Goal: Task Accomplishment & Management: Manage account settings

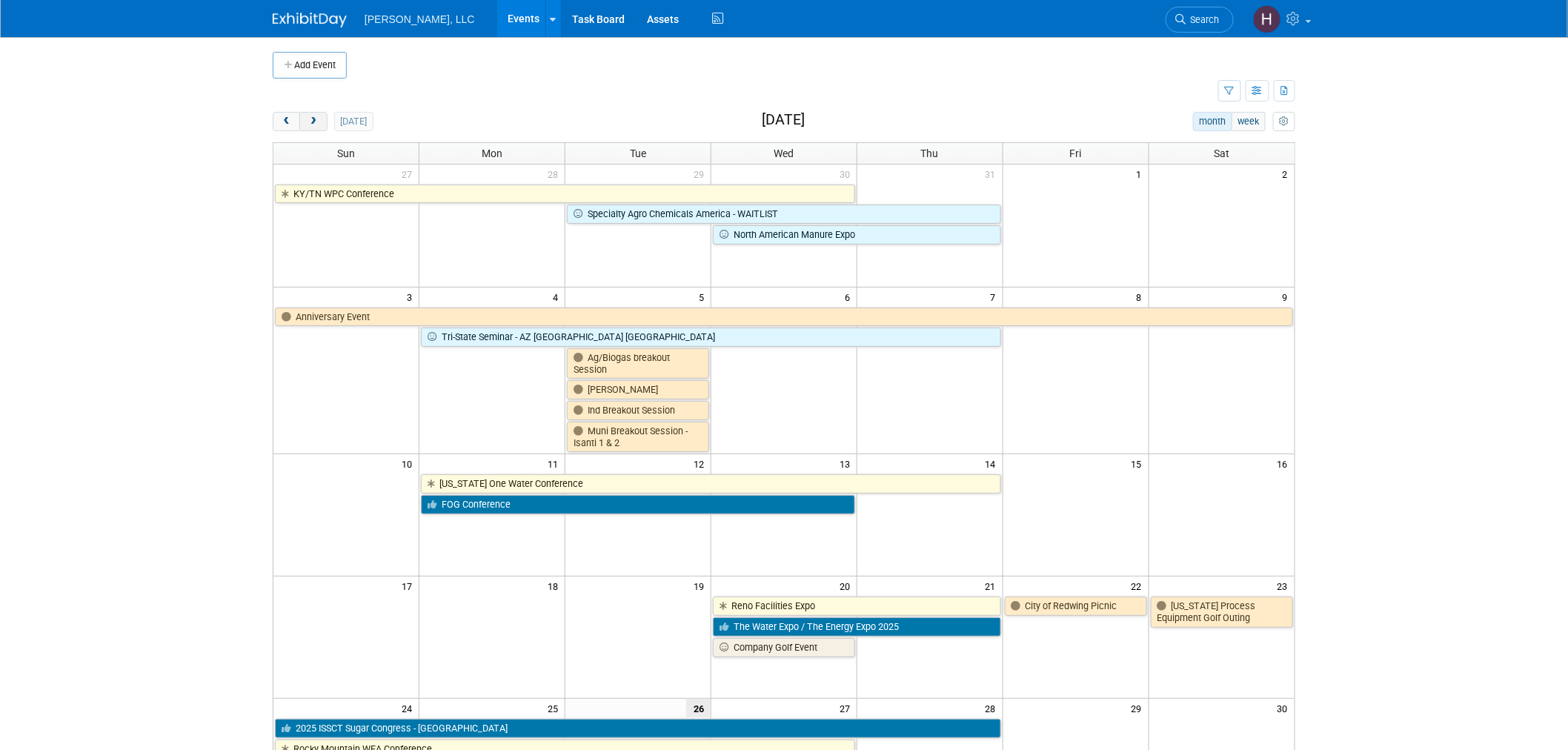
click at [313, 120] on span "next" at bounding box center [313, 122] width 11 height 10
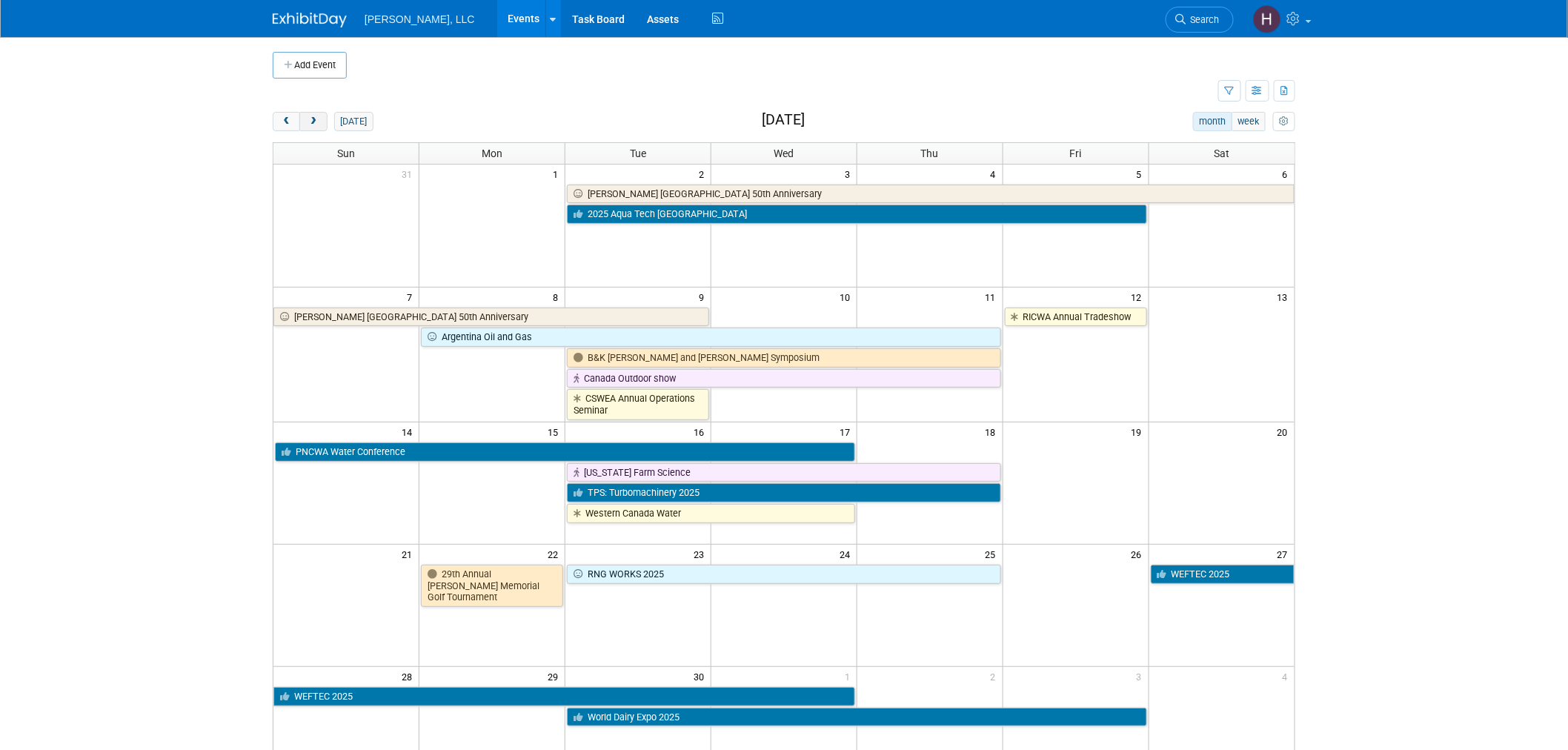
click at [313, 120] on span "next" at bounding box center [313, 122] width 11 height 10
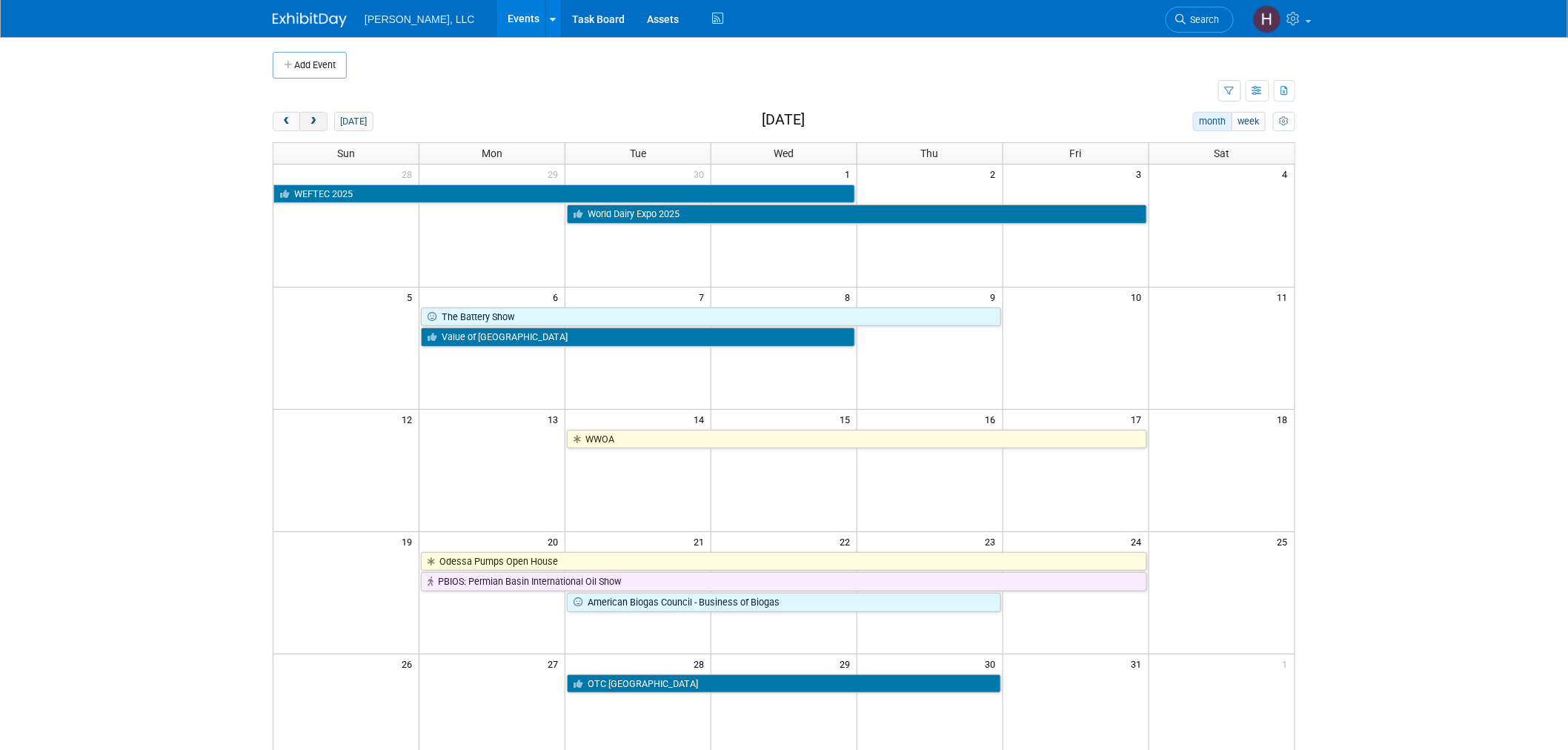
click at [313, 120] on span "next" at bounding box center [313, 122] width 11 height 10
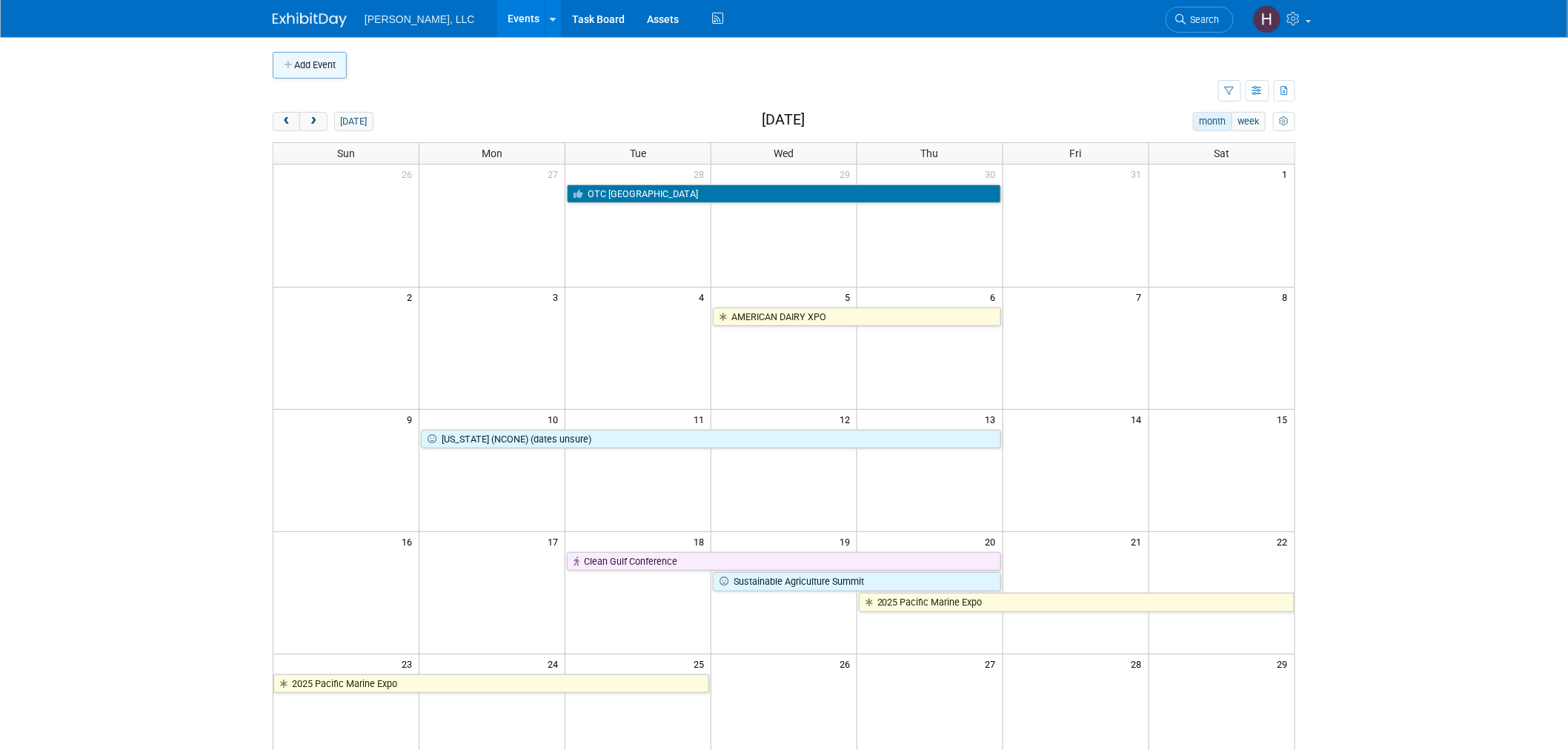
click at [315, 65] on button "Add Event" at bounding box center [310, 65] width 74 height 27
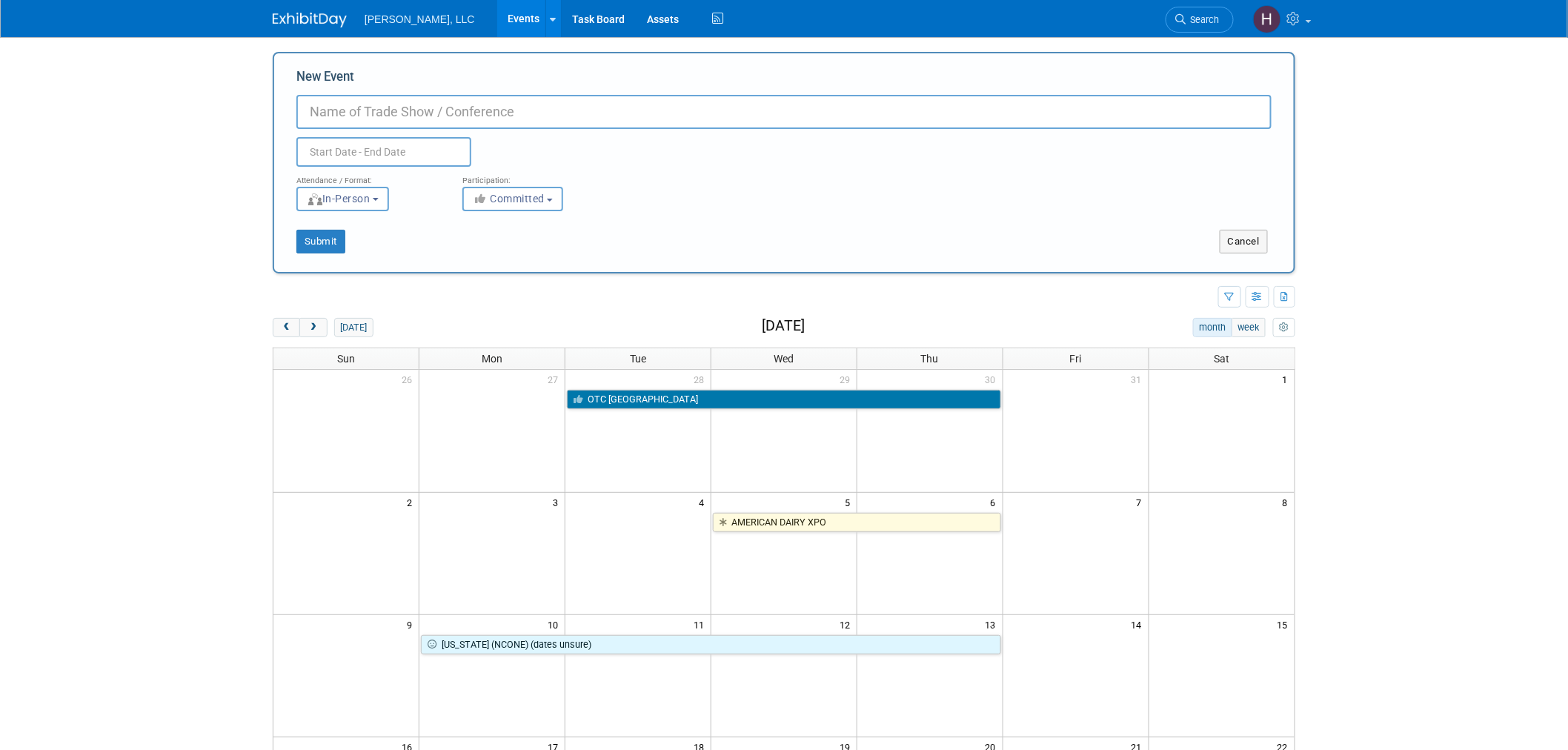
click at [406, 143] on input "text" at bounding box center [384, 152] width 175 height 30
click at [503, 183] on icon at bounding box center [508, 184] width 11 height 11
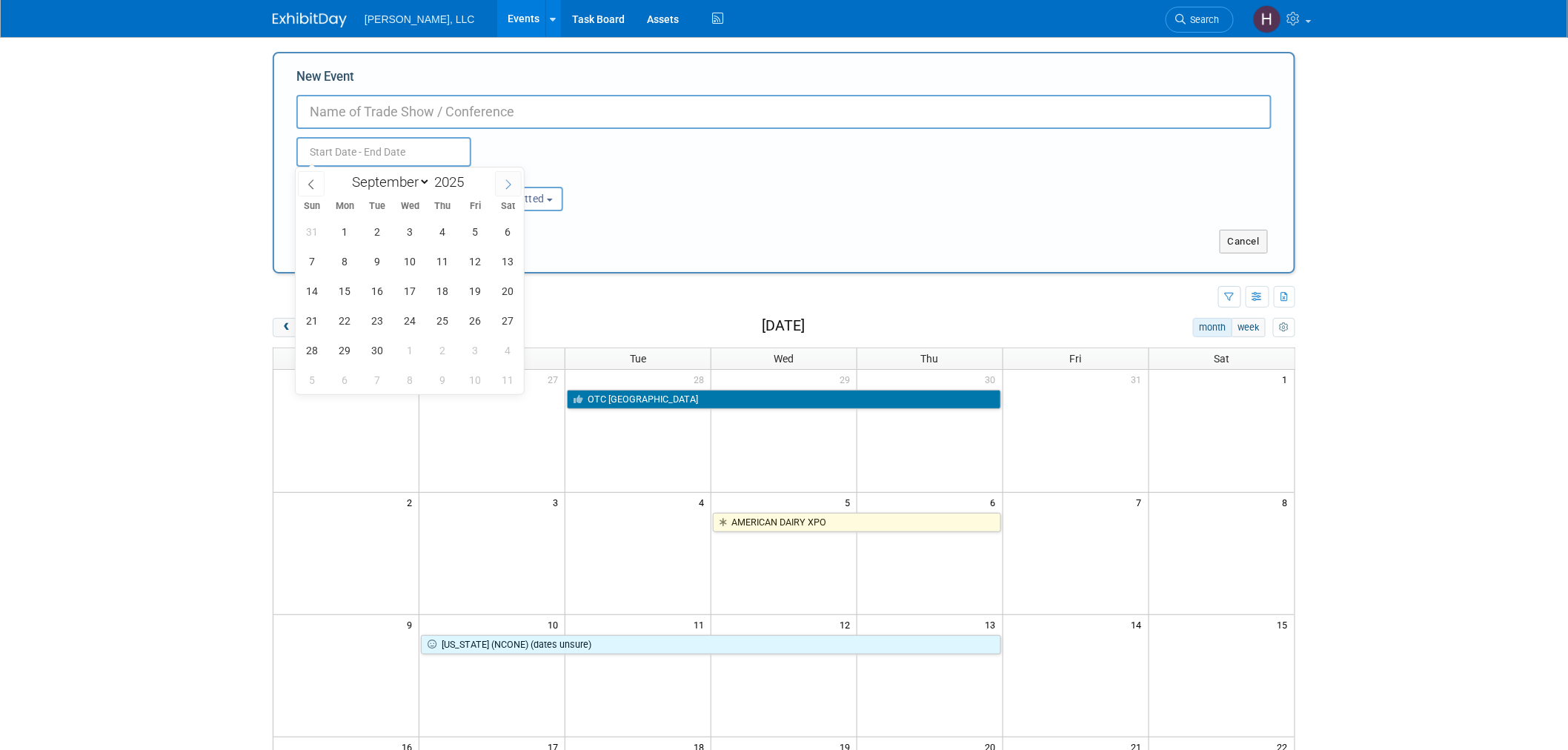
click at [503, 183] on icon at bounding box center [508, 184] width 11 height 11
select select "10"
click at [375, 293] on span "11" at bounding box center [378, 291] width 29 height 29
click at [501, 286] on span "15" at bounding box center [508, 291] width 29 height 29
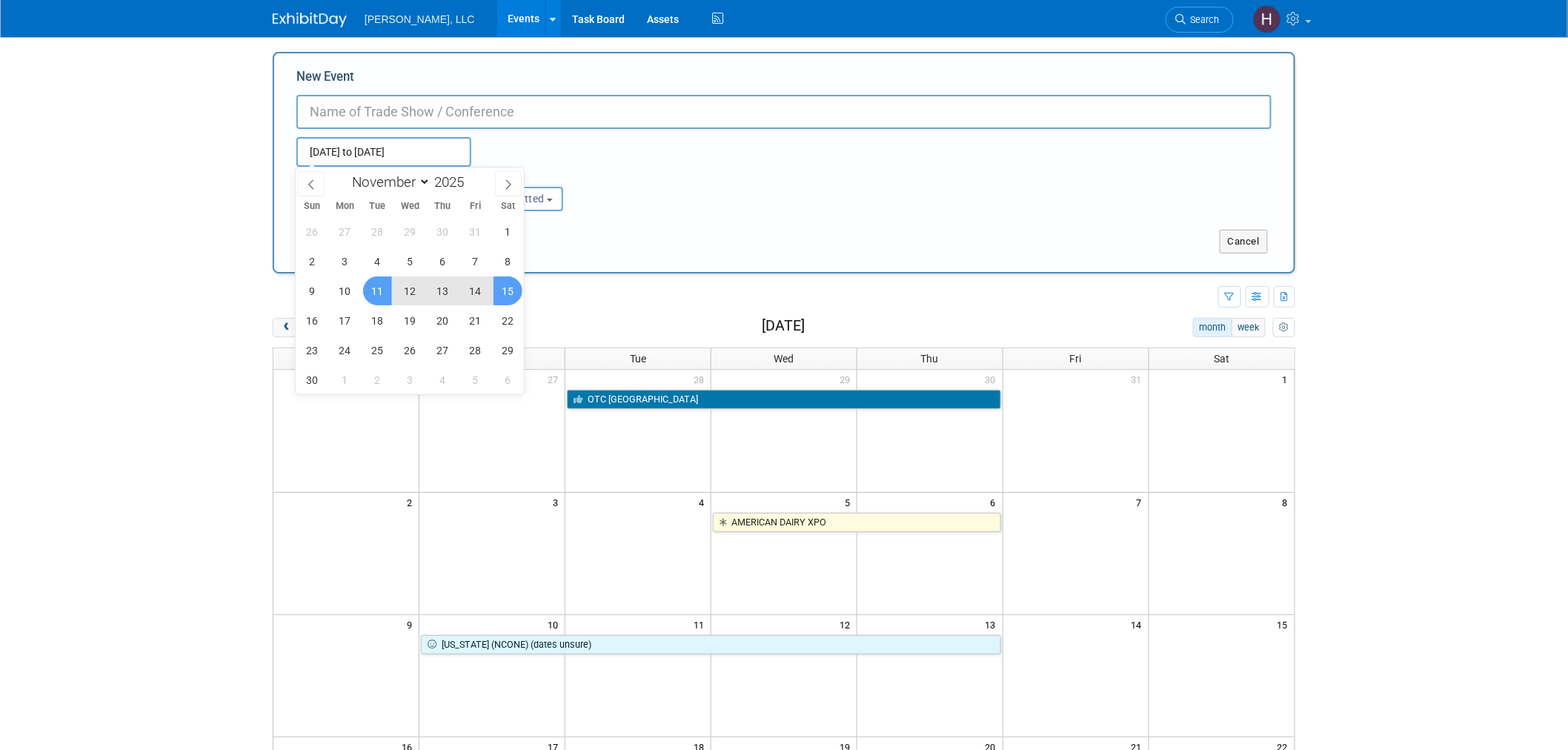
type input "Nov 11, 2025 to Nov 15, 2025"
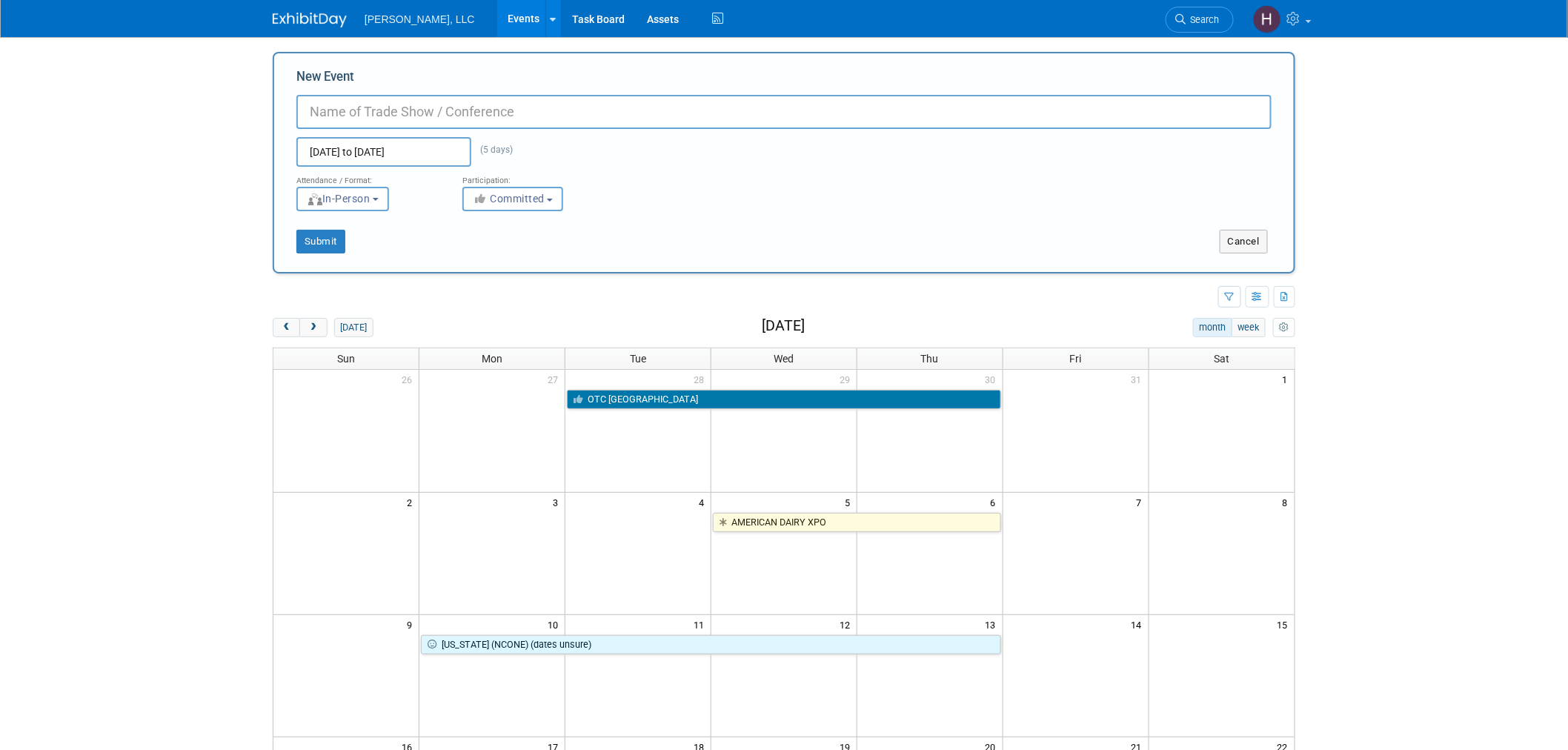
click at [443, 109] on input "New Event" at bounding box center [784, 112] width 975 height 34
paste input "www.enfinite.org"
drag, startPoint x: 349, startPoint y: 112, endPoint x: 220, endPoint y: 117, distance: 129.1
click at [220, 117] on body "Boerger, LLC Events Add Event Bulk Upload Events Shareable Event Boards Recentl…" at bounding box center [784, 375] width 1568 height 750
click at [412, 109] on input "Enfinite.org" at bounding box center [784, 112] width 975 height 34
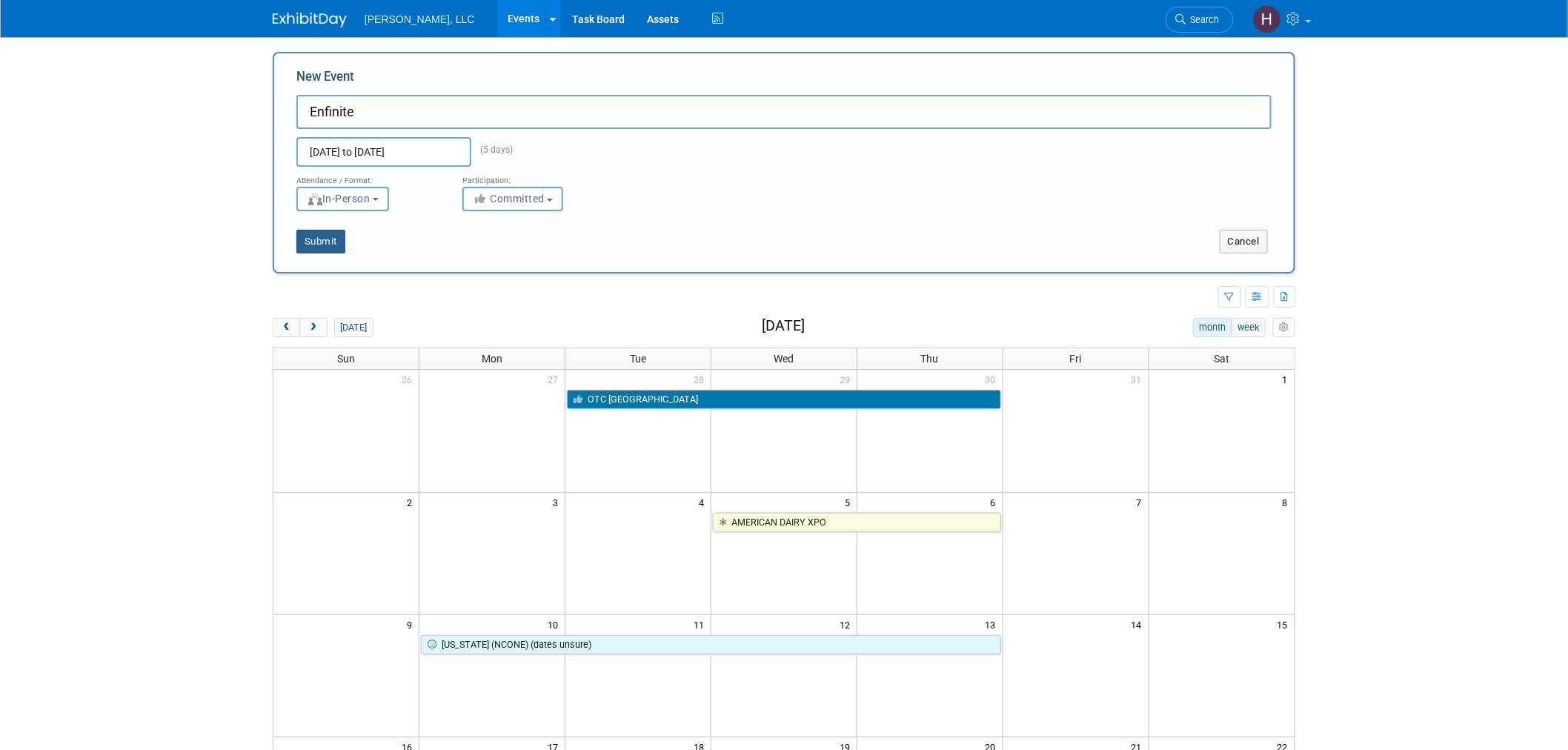
type input "Enfinite"
click at [328, 241] on button "Submit" at bounding box center [321, 241] width 49 height 23
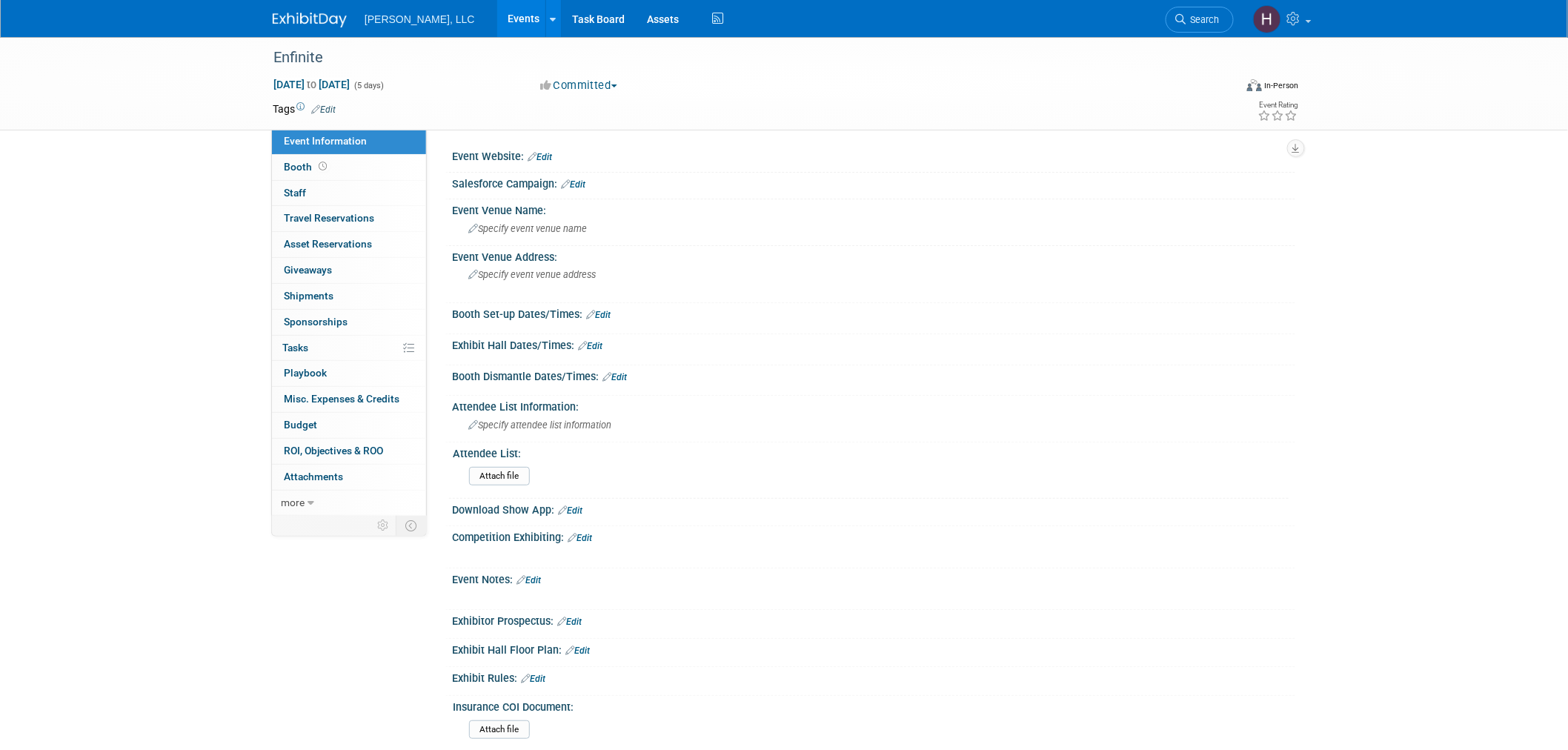
click at [542, 154] on link "Edit" at bounding box center [540, 157] width 24 height 11
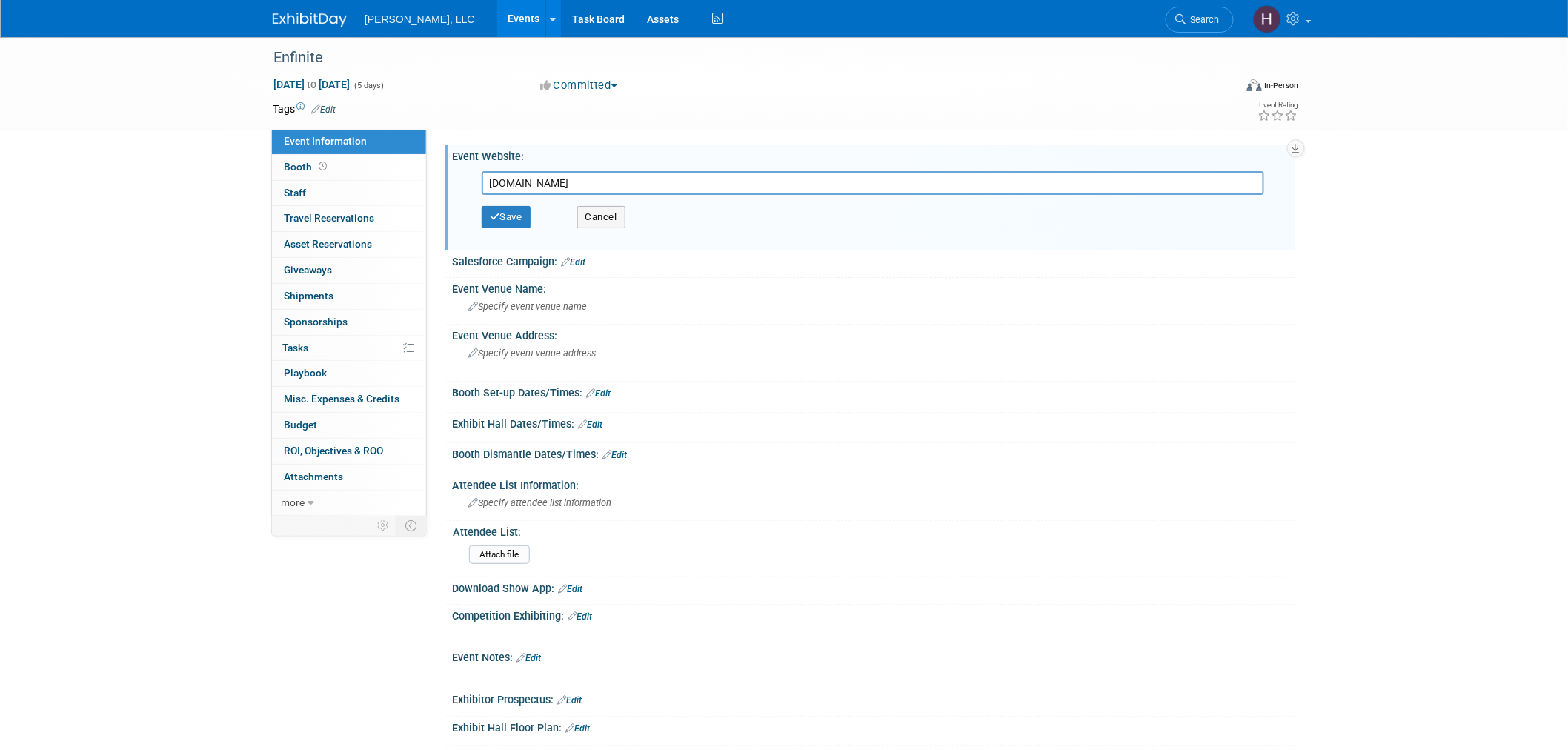
type input "www.enfinite.org"
click at [848, 87] on div "Committed Committed Considering Not Going Walk the Floor Cancelled Committed - …" at bounding box center [699, 86] width 328 height 16
click at [490, 218] on icon "button" at bounding box center [495, 217] width 11 height 10
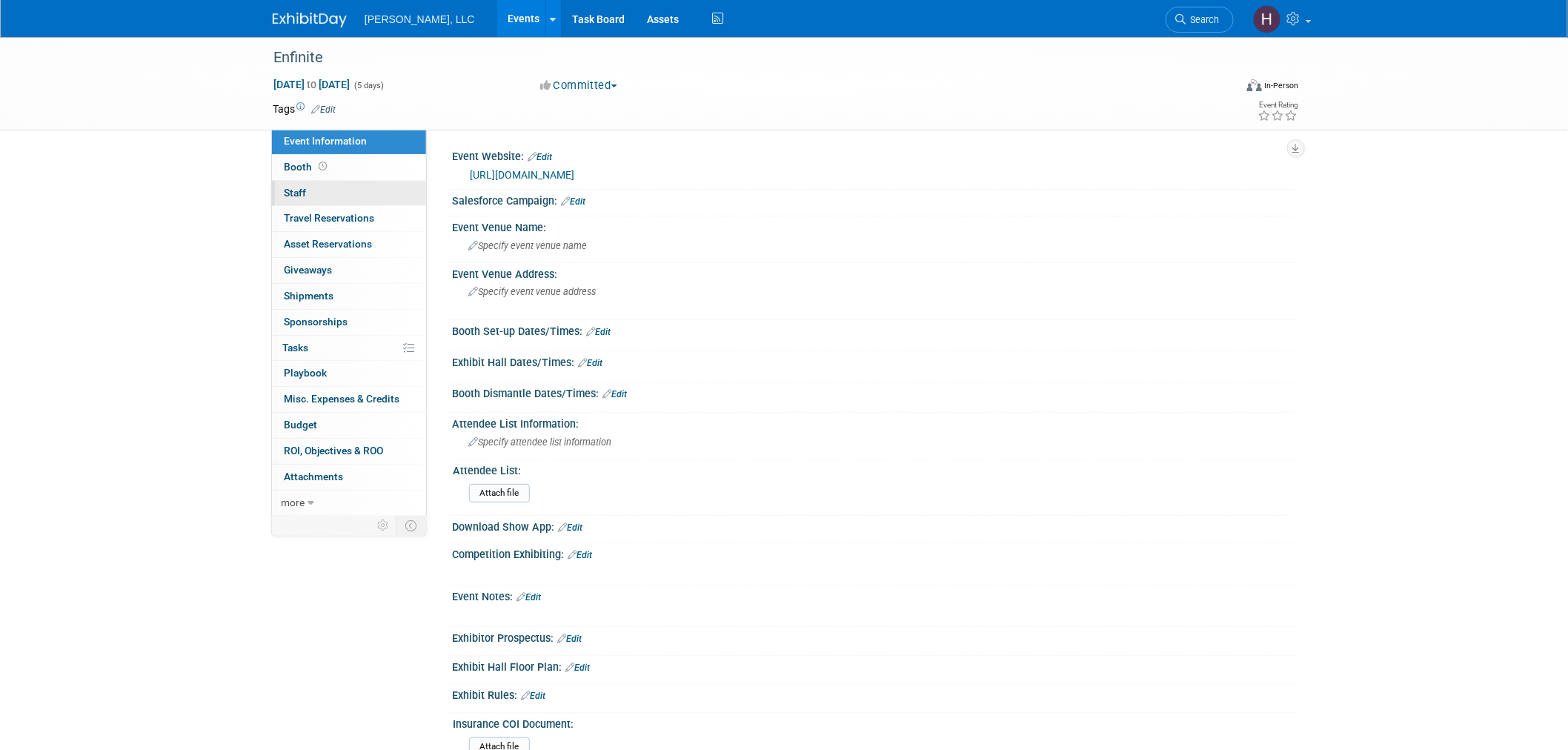
click at [360, 193] on link "0 Staff 0" at bounding box center [349, 193] width 154 height 25
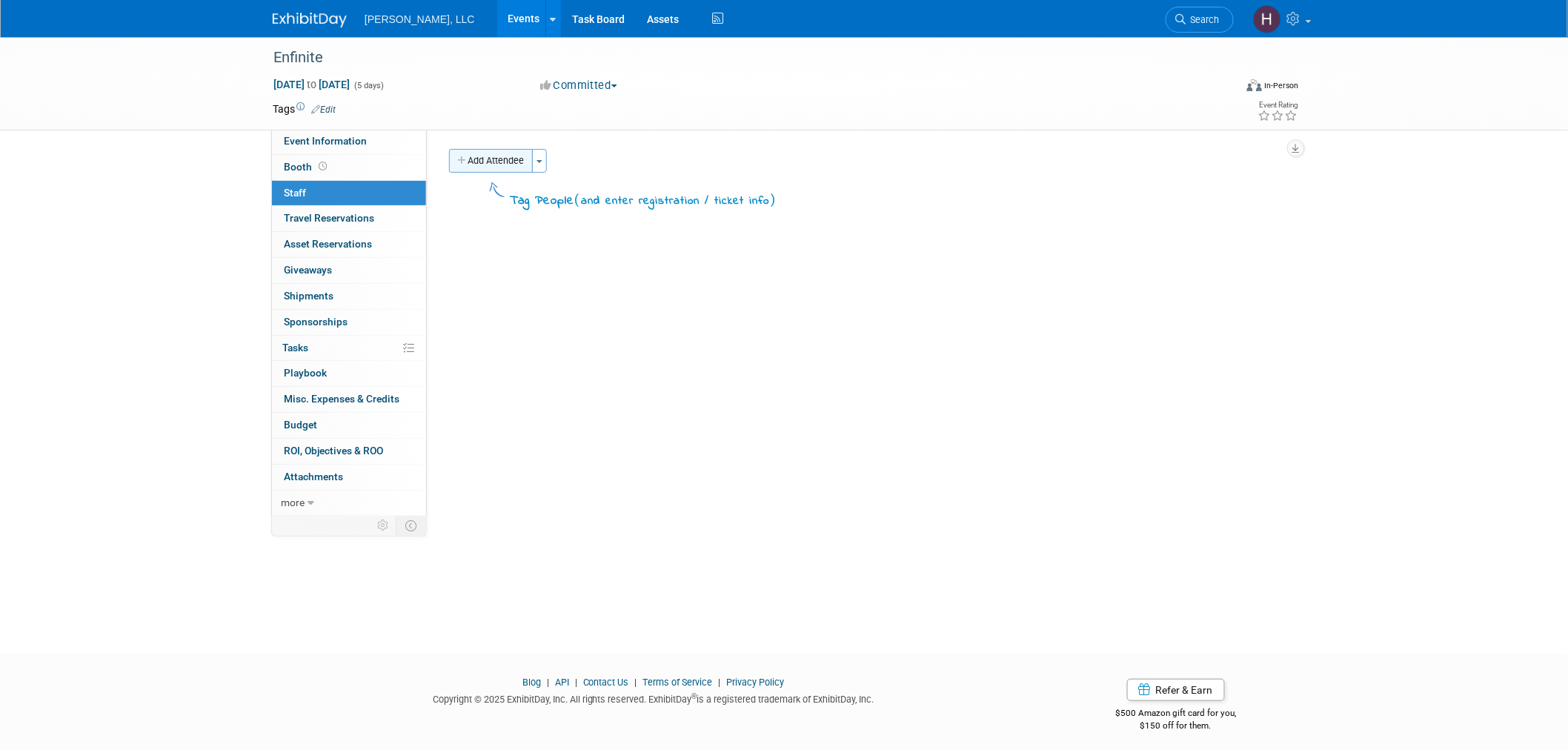
click at [509, 166] on button "Add Attendee" at bounding box center [491, 160] width 84 height 23
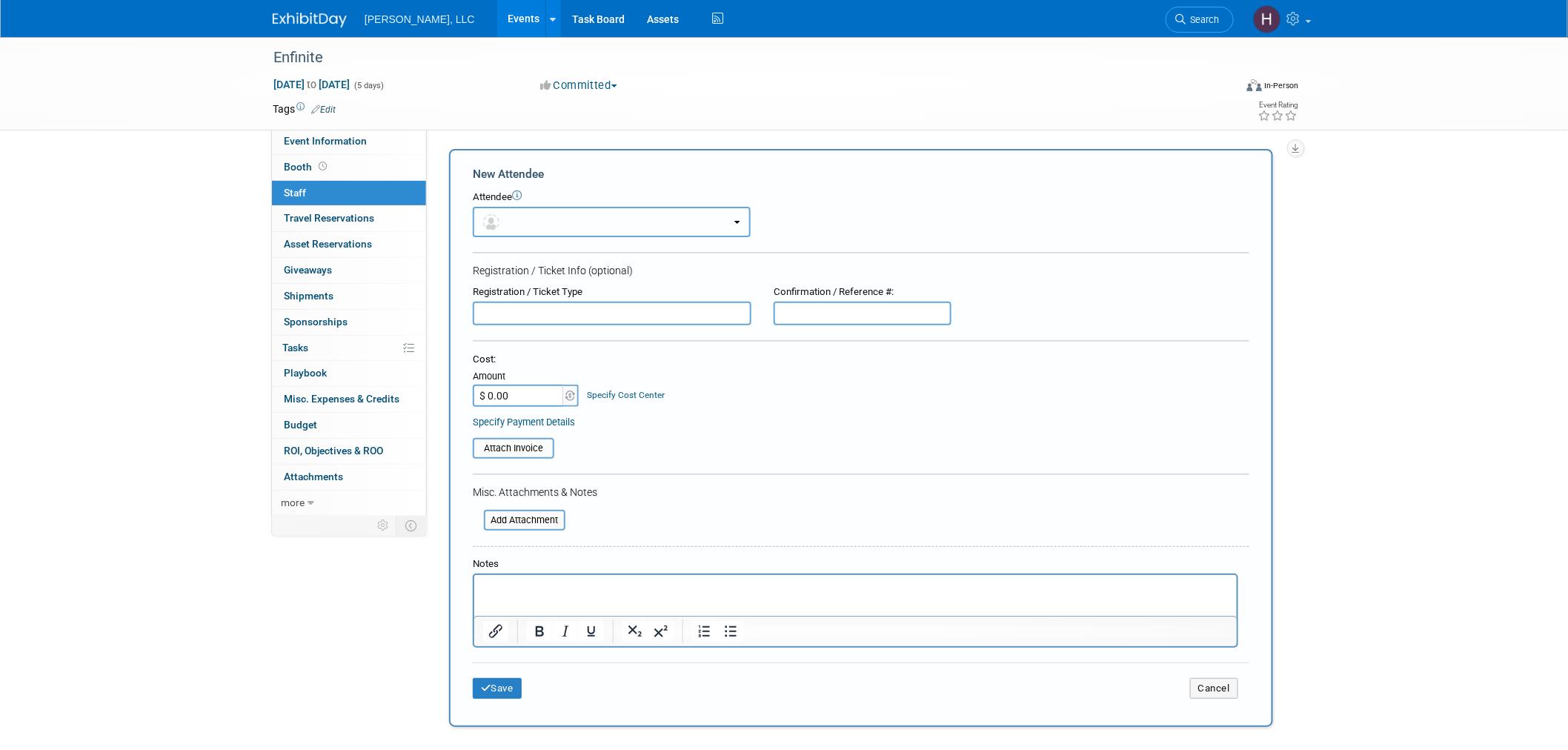
click at [519, 219] on button "button" at bounding box center [612, 222] width 278 height 31
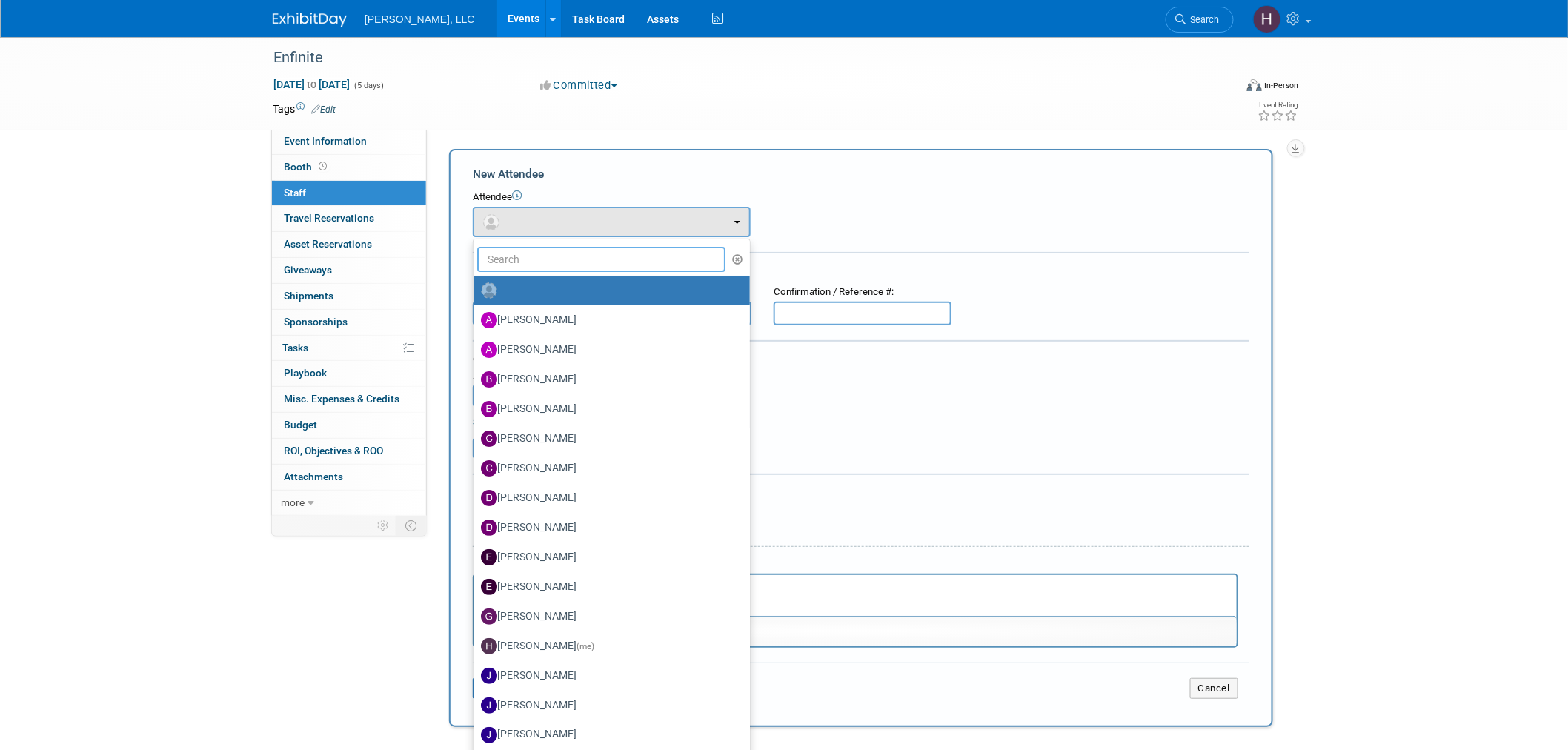
click at [525, 264] on input "text" at bounding box center [601, 259] width 248 height 25
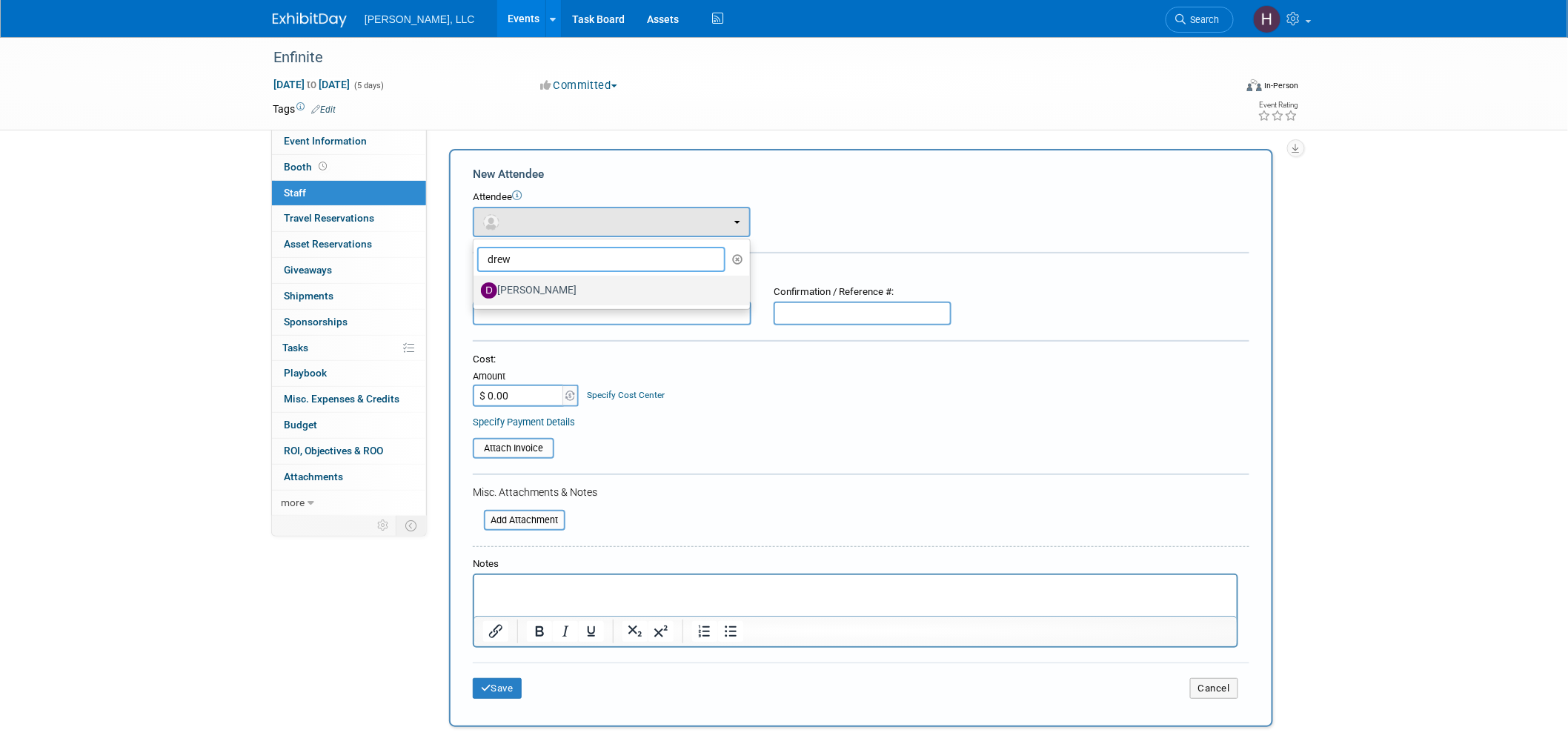
type input "drew"
click at [537, 280] on label "Drew Vollbrecht" at bounding box center [608, 290] width 254 height 23
click at [475, 284] on input "Drew Vollbrecht" at bounding box center [471, 289] width 10 height 10
select select "b1beba39-f8f5-45b7-af3d-57cbf6383853"
select select "4"
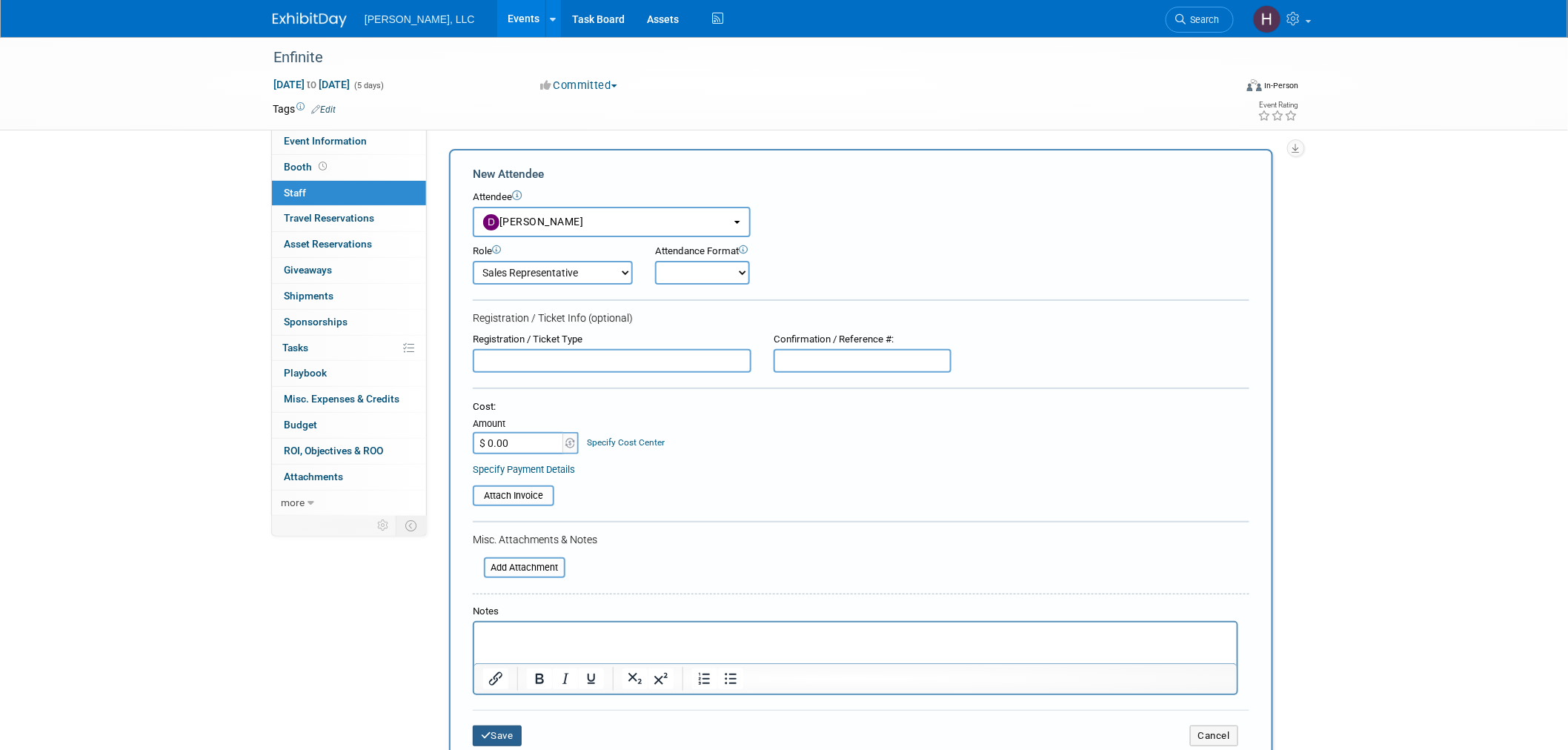
click at [499, 729] on button "Save" at bounding box center [497, 736] width 49 height 21
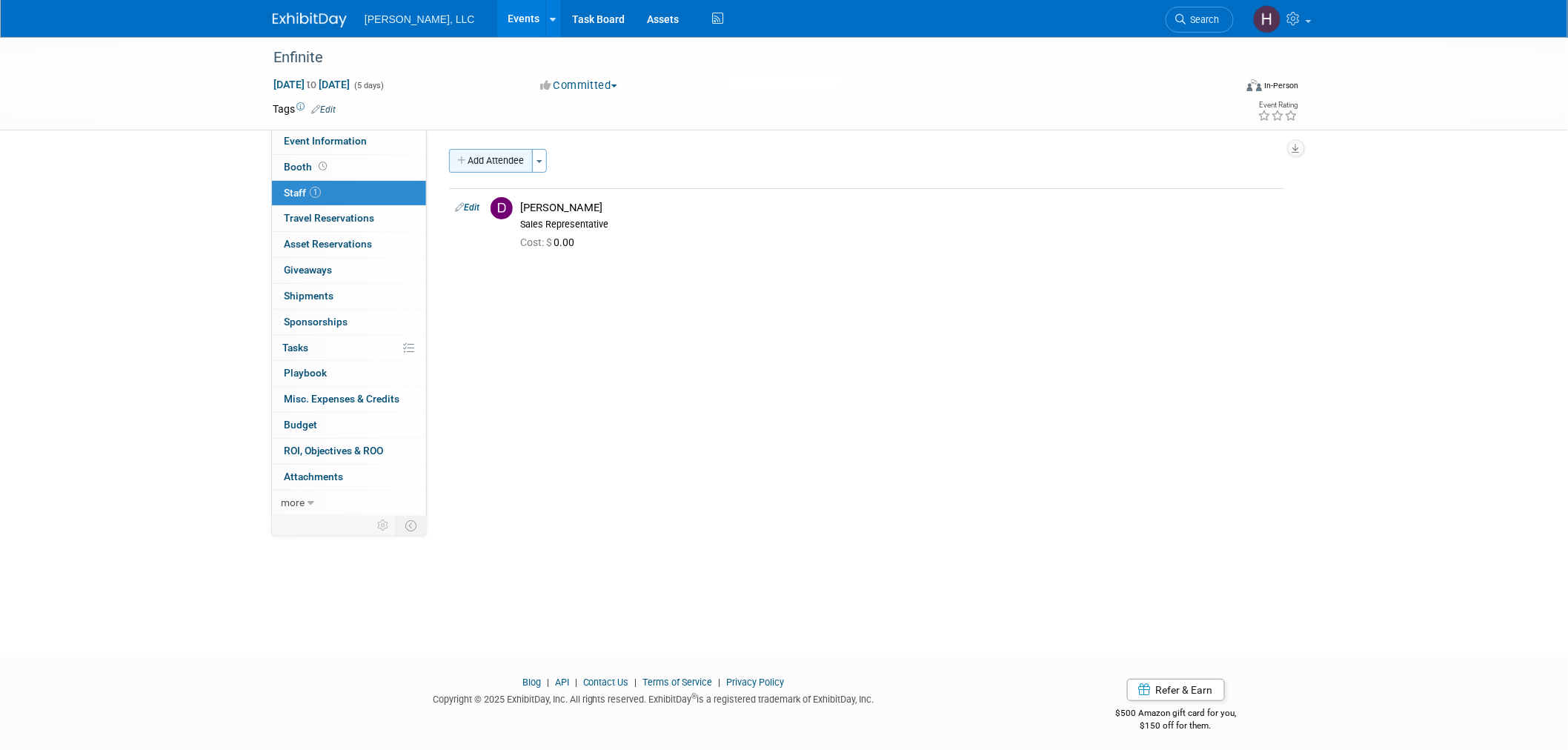
click at [515, 159] on button "Add Attendee" at bounding box center [491, 160] width 84 height 23
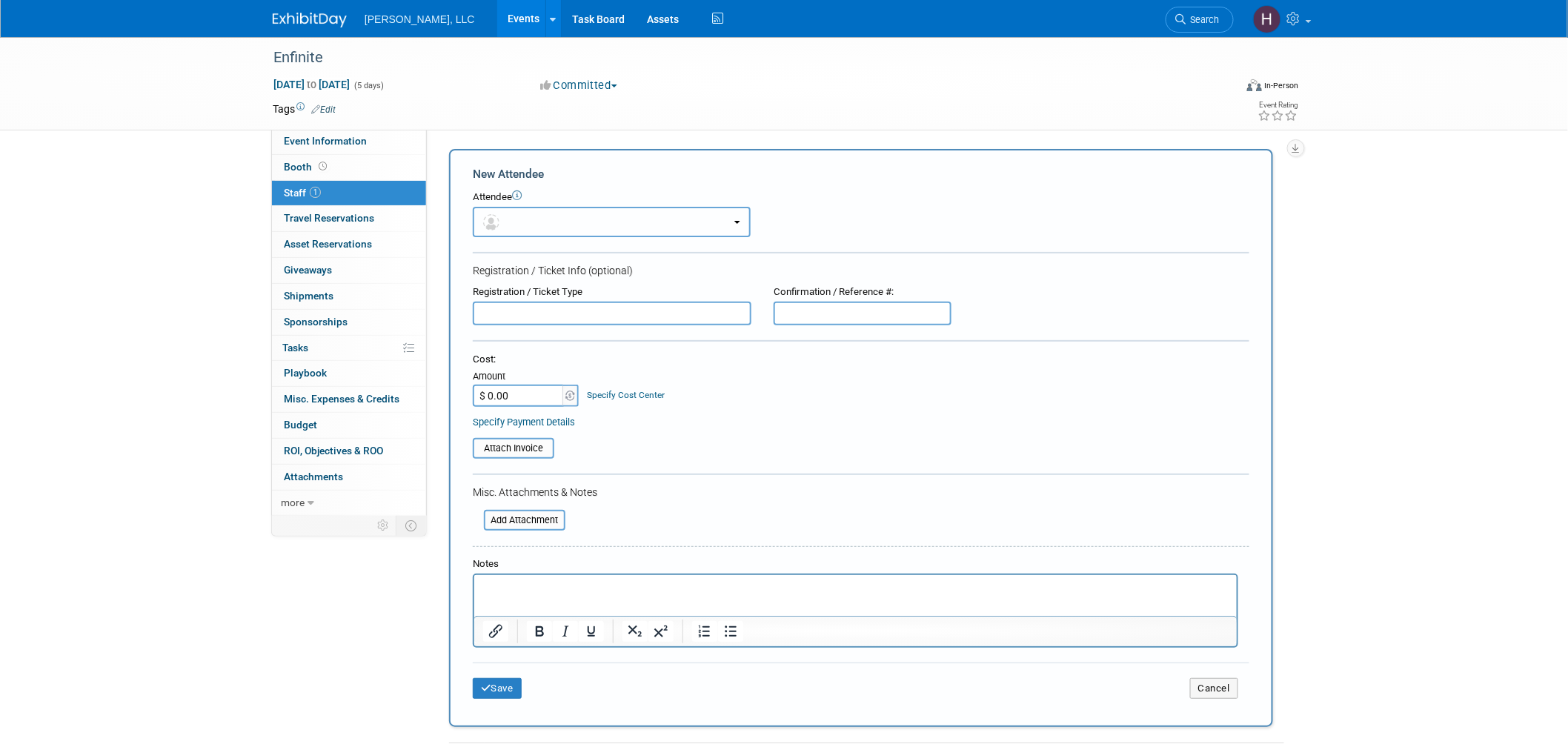
click at [559, 218] on button "button" at bounding box center [612, 222] width 278 height 31
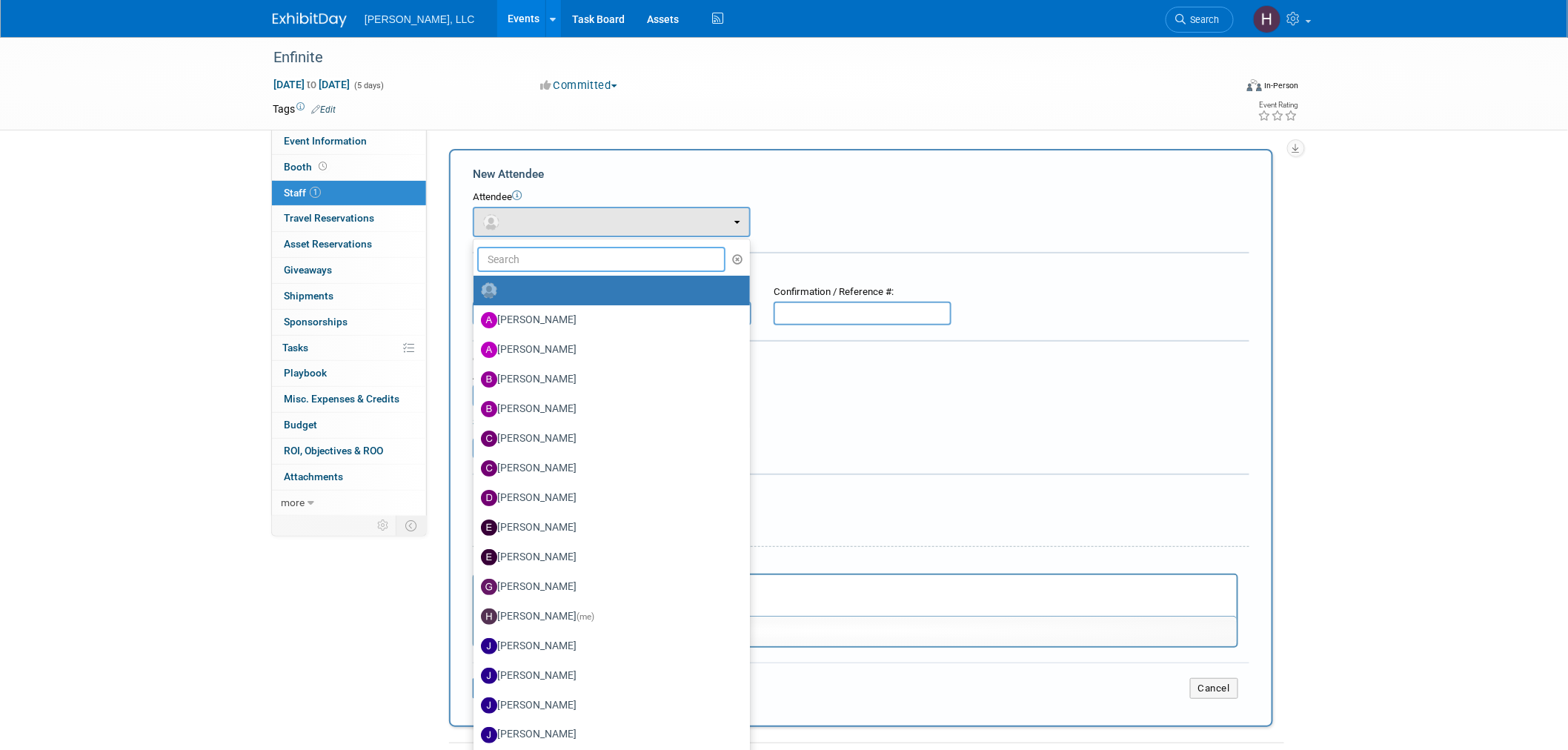
click at [590, 254] on input "text" at bounding box center [601, 259] width 248 height 25
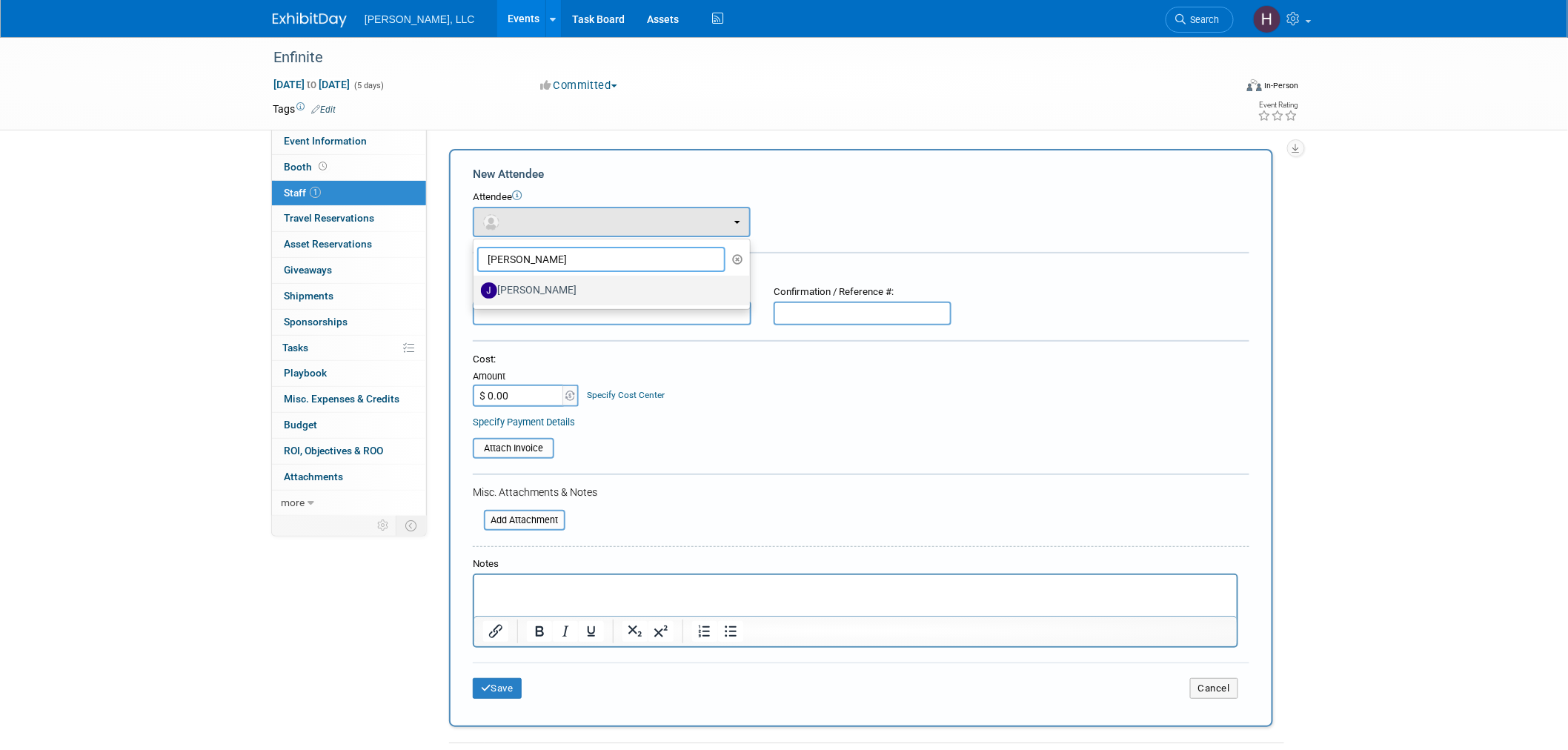
type input "jeff"
click at [574, 291] on label "Jeff Seaton" at bounding box center [608, 290] width 254 height 23
click at [475, 291] on input "Jeff Seaton" at bounding box center [471, 289] width 10 height 10
select select "f2c0705a-5ec5-413a-96f0-7685b9545215"
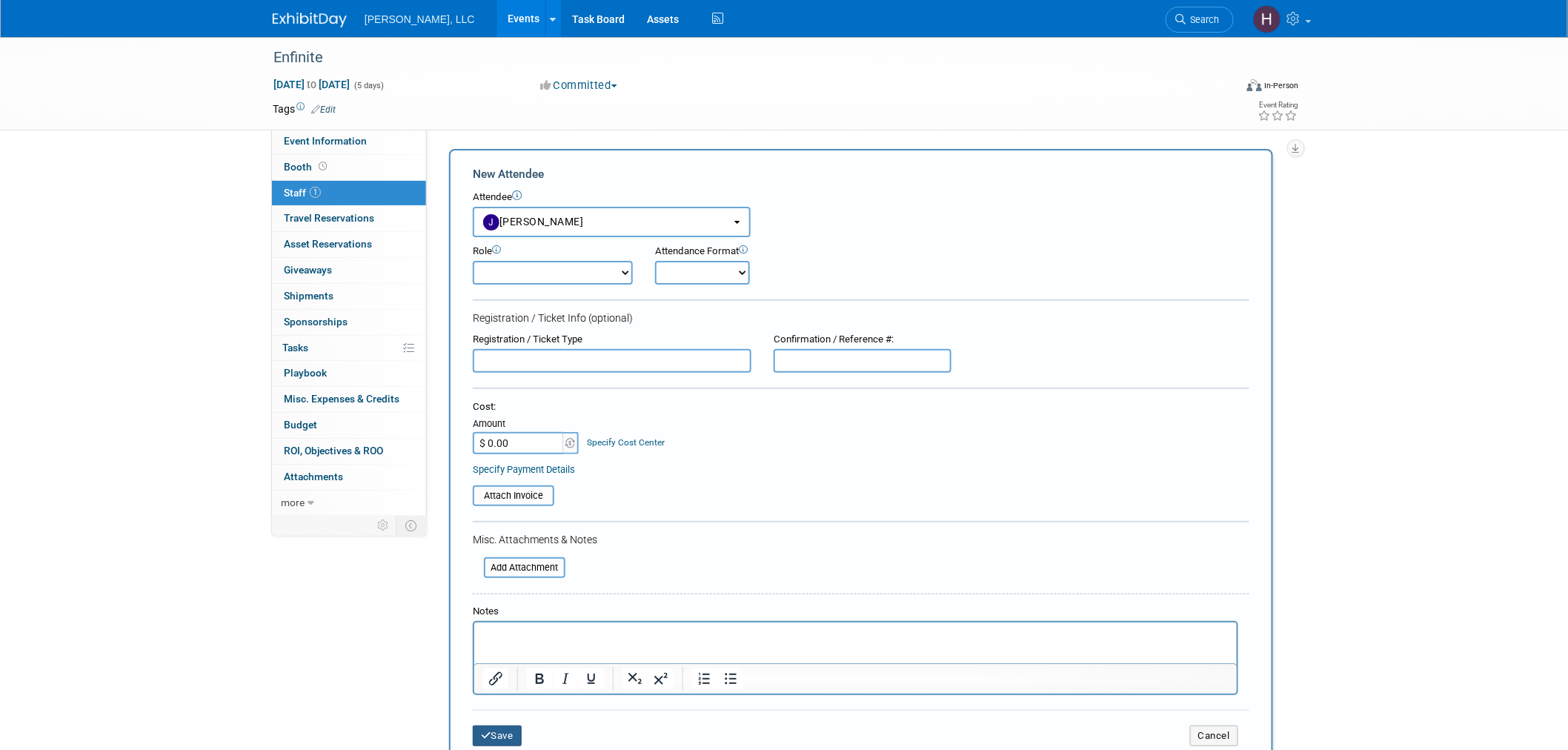
click at [505, 726] on button "Save" at bounding box center [497, 736] width 49 height 21
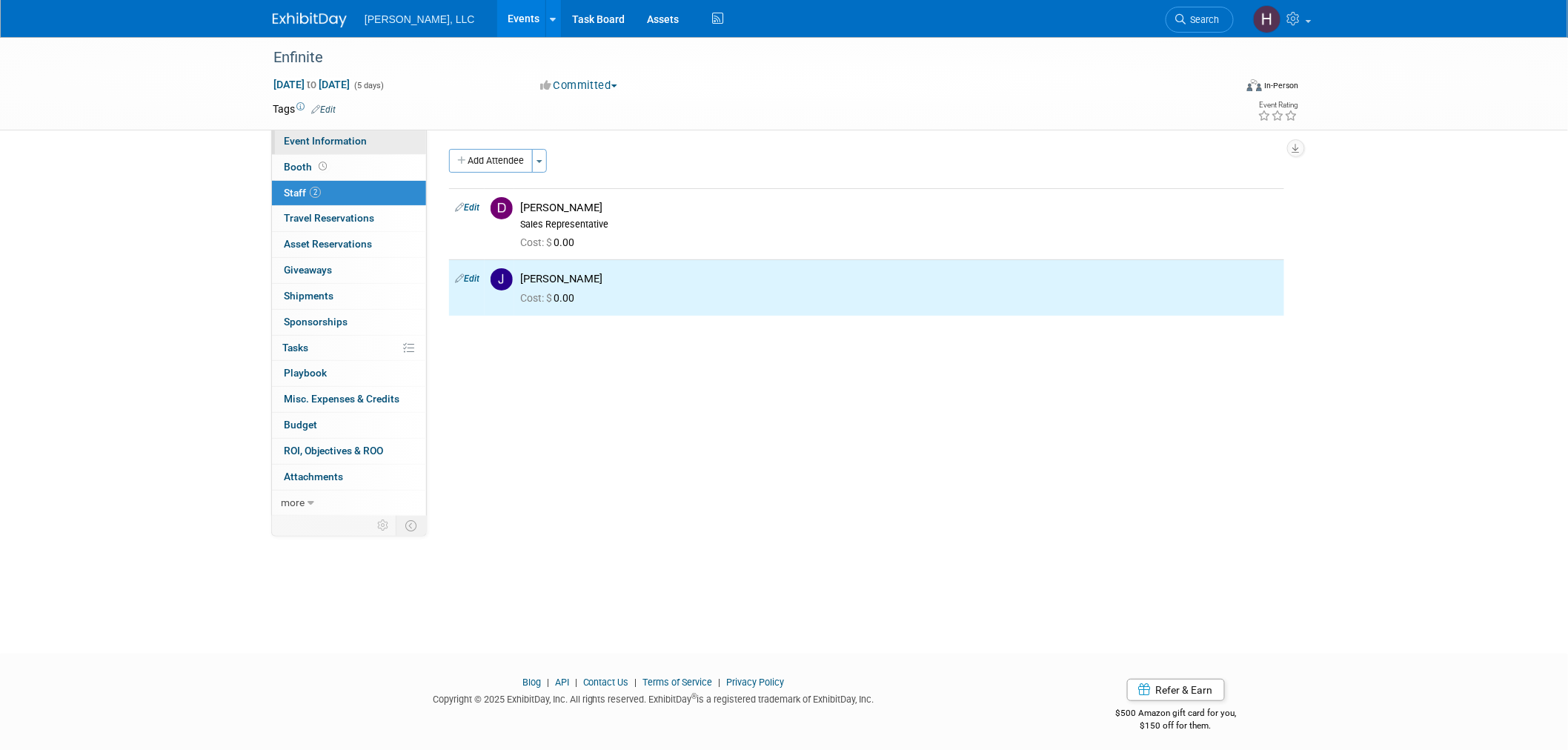
click at [351, 133] on link "Event Information" at bounding box center [349, 141] width 154 height 25
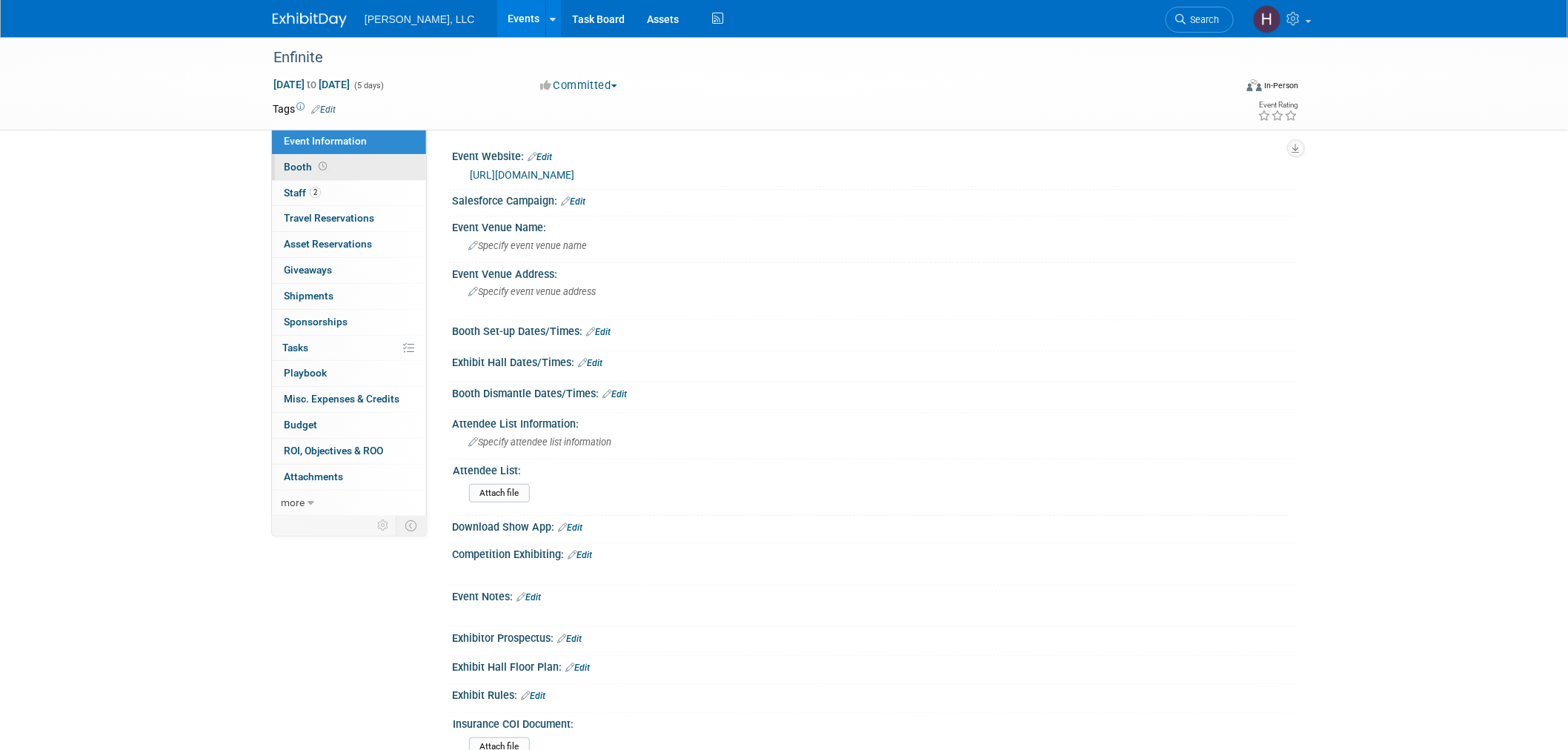
click at [370, 173] on link "Booth" at bounding box center [349, 167] width 154 height 25
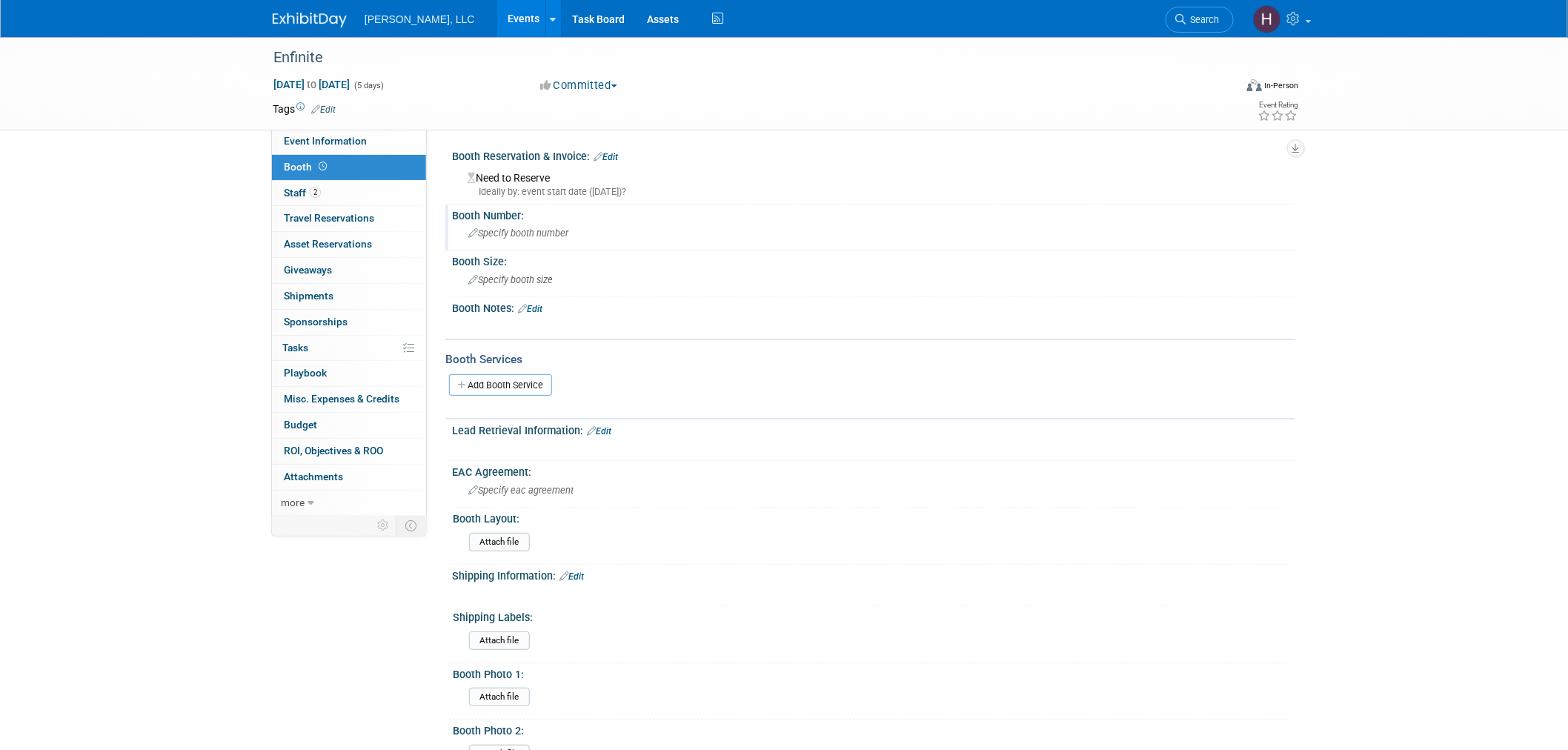
click at [515, 218] on div "Booth Number:" at bounding box center [873, 214] width 843 height 19
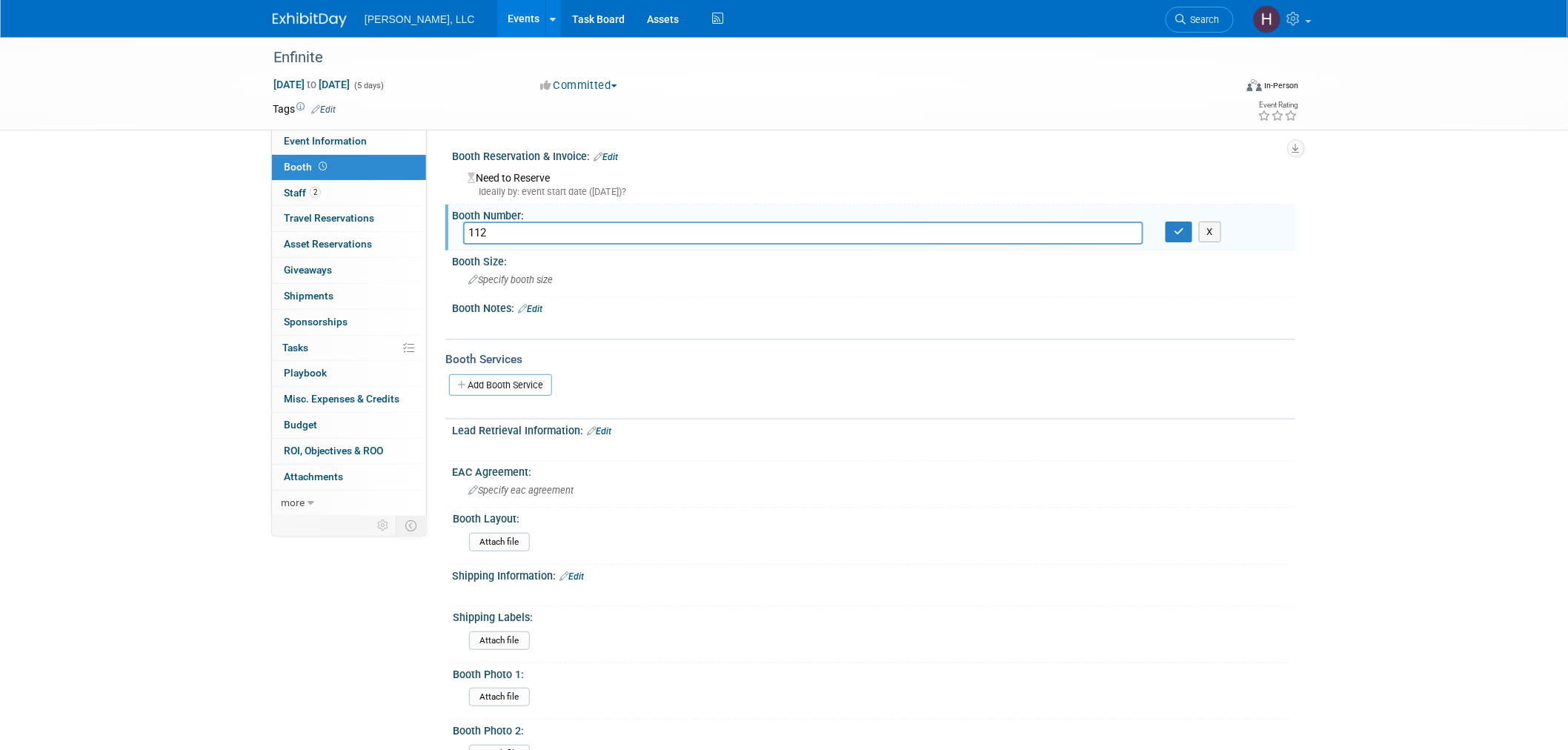
type input "112"
click at [618, 159] on link "Edit" at bounding box center [606, 157] width 24 height 11
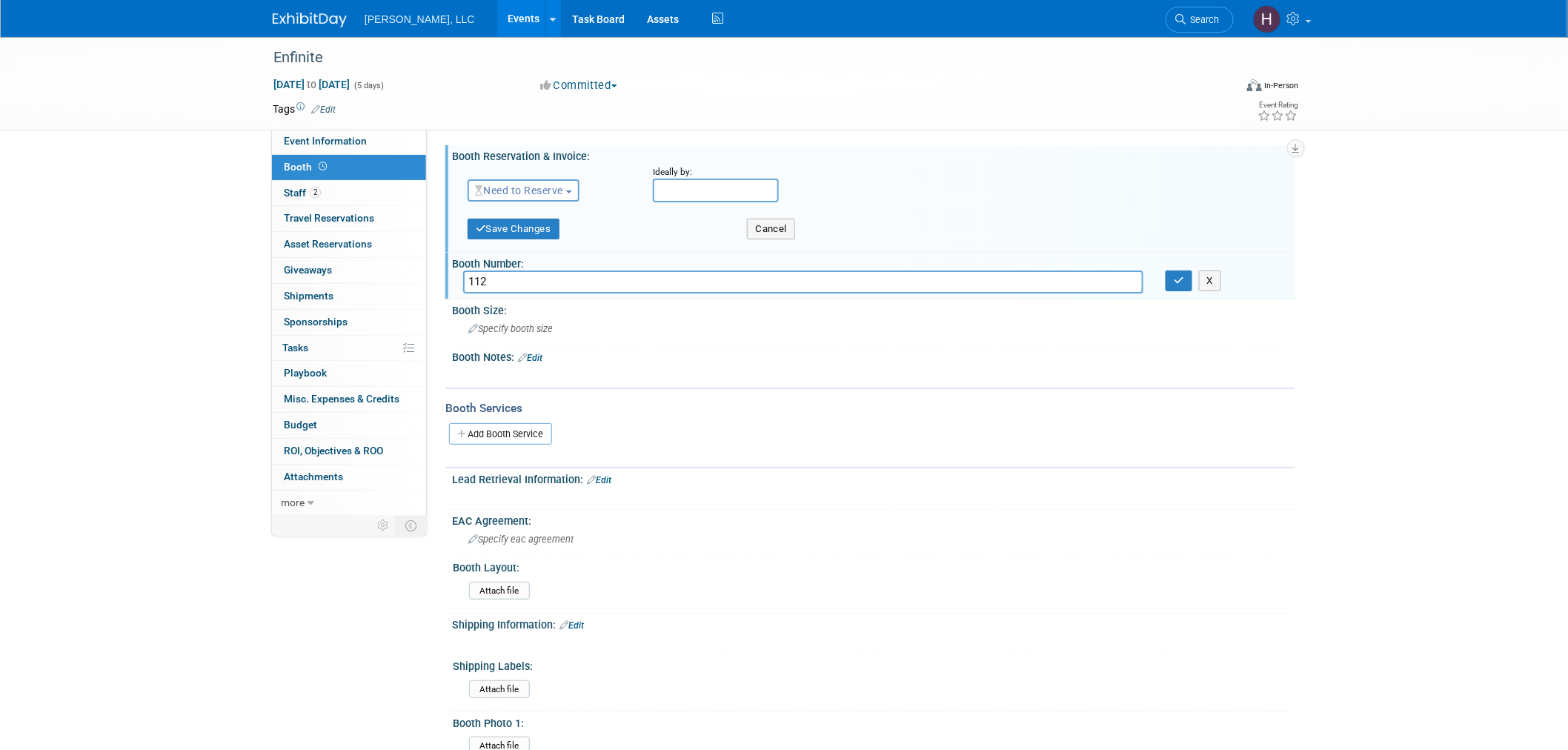
click at [546, 193] on span "Need to Reserve" at bounding box center [518, 190] width 88 height 12
click at [555, 237] on link "Reserved" at bounding box center [547, 237] width 158 height 21
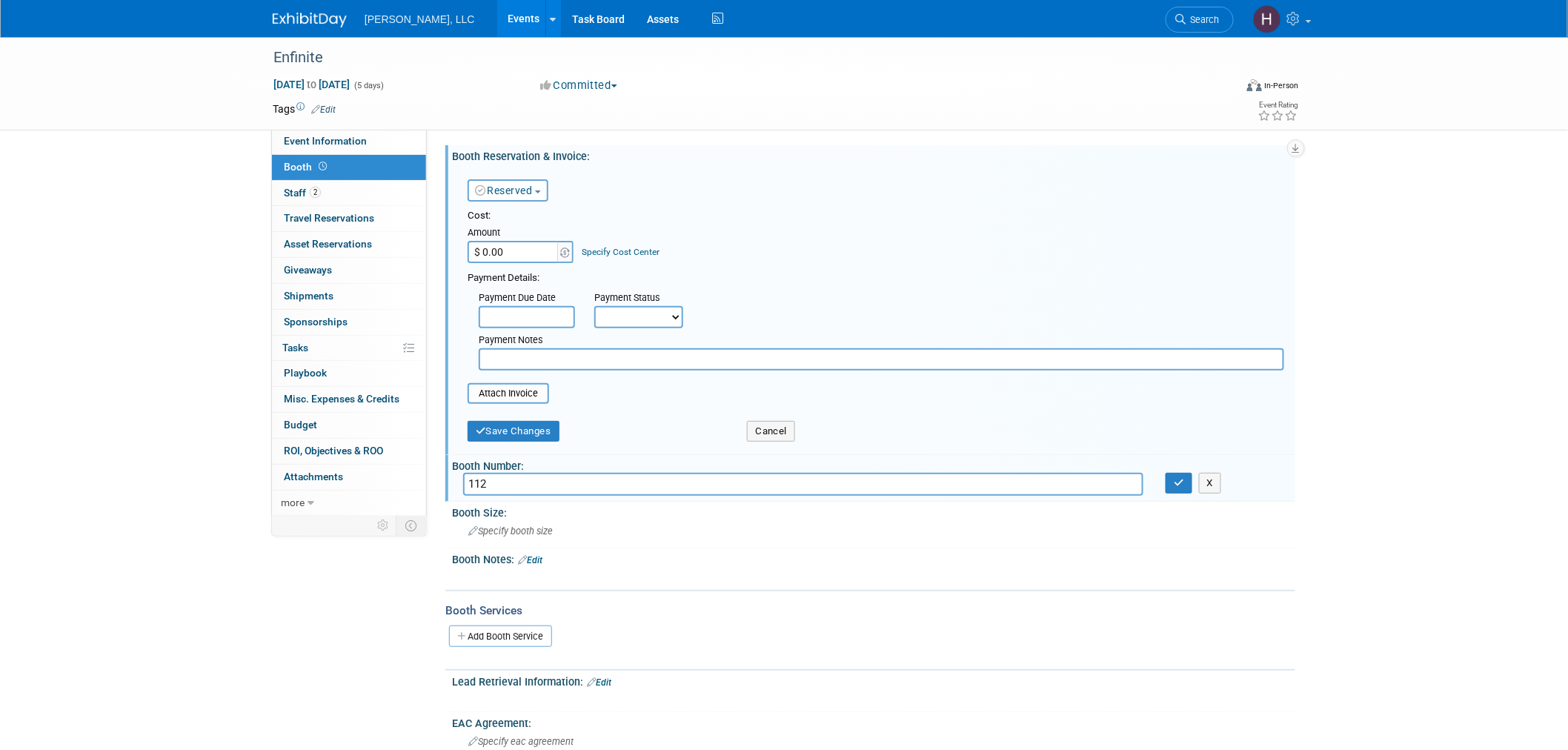
click at [528, 258] on input "$ 0.00" at bounding box center [514, 252] width 93 height 22
type input "$ 3,000.00"
click at [556, 307] on input "text" at bounding box center [526, 316] width 96 height 22
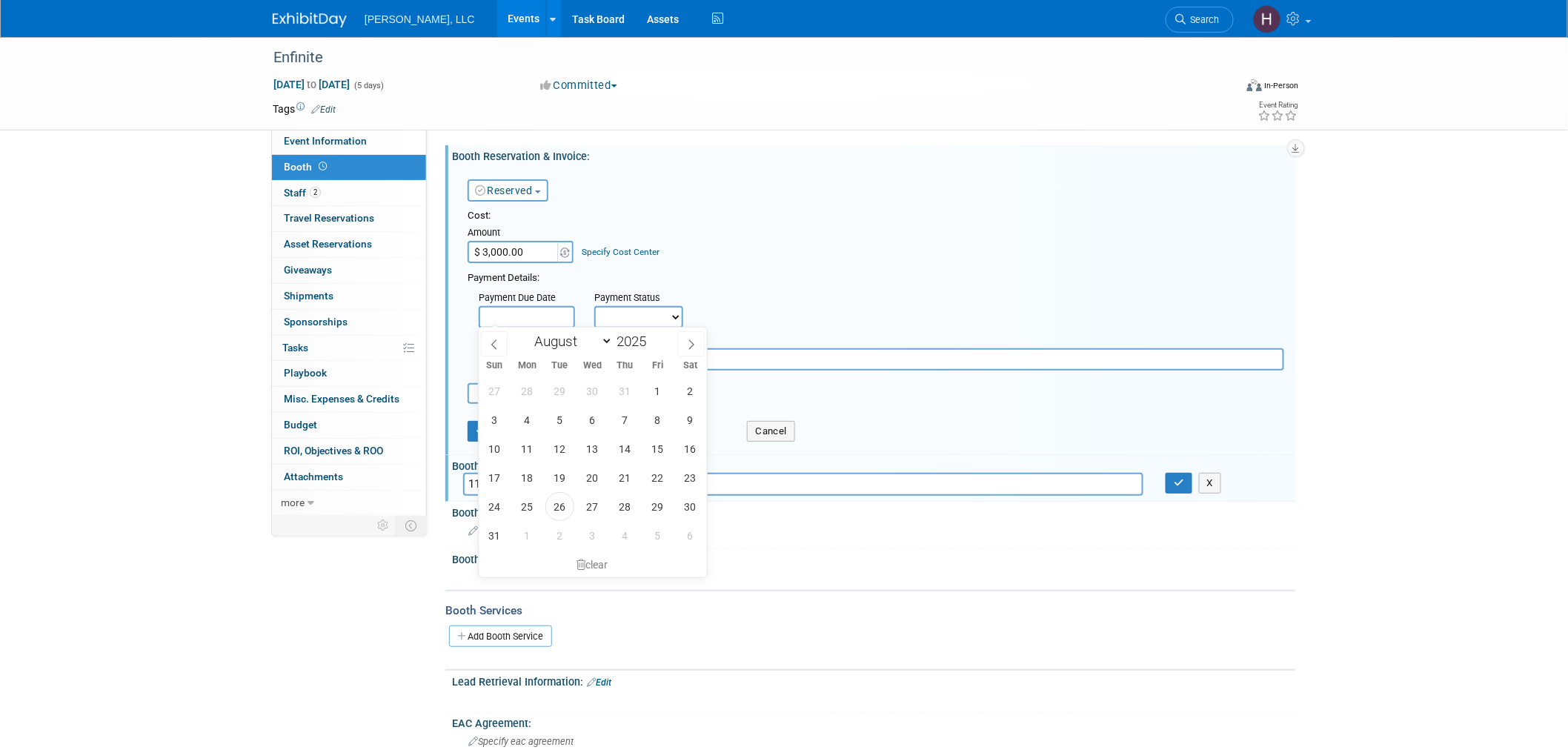
click at [765, 295] on div "Payment Due Date Payment Status Not Paid Yet Partially Paid Paid in Full Next P…" at bounding box center [876, 328] width 839 height 85
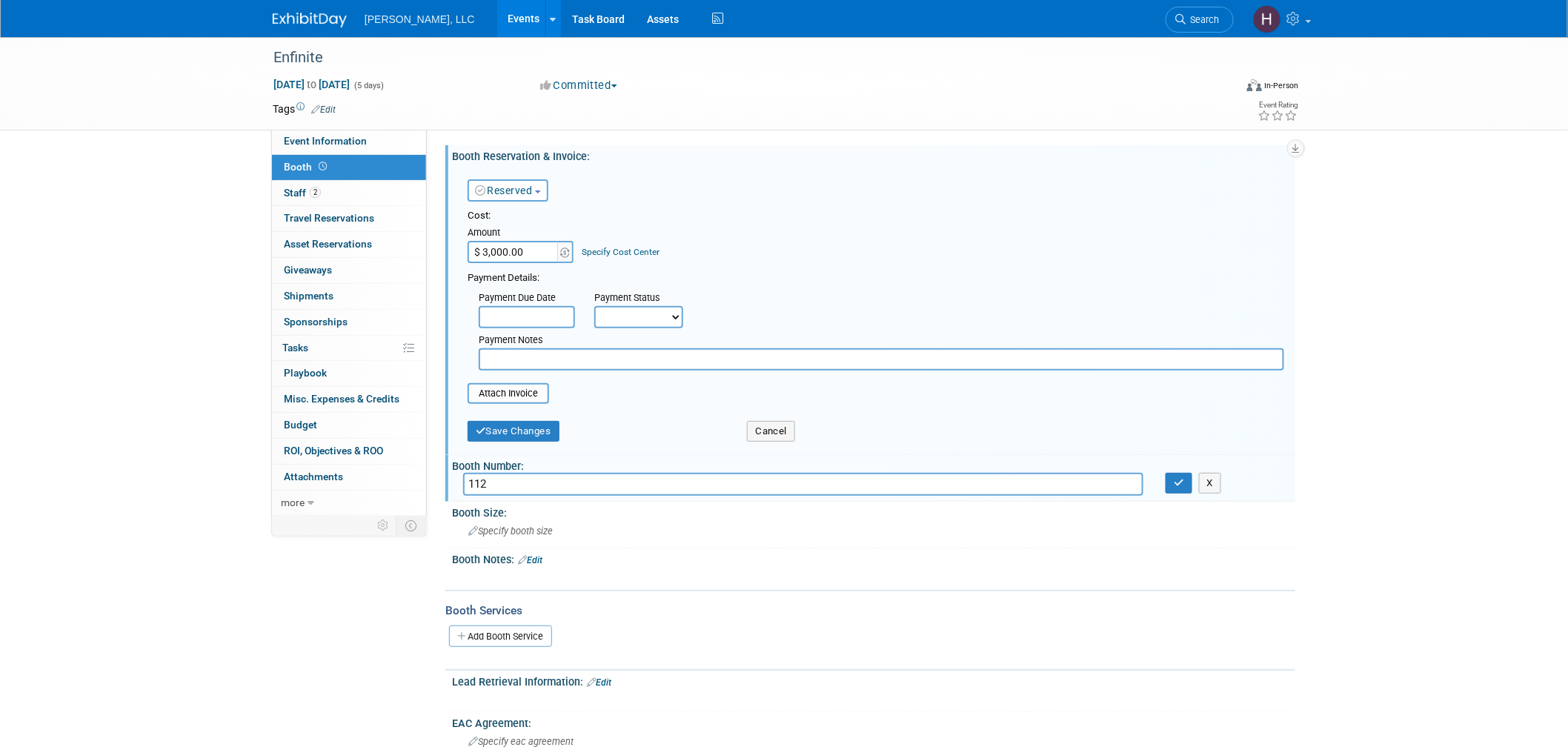
click at [662, 314] on select "Not Paid Yet Partially Paid Paid in Full" at bounding box center [639, 316] width 89 height 22
select select "1"
click at [594, 306] on select "Not Paid Yet Partially Paid Paid in Full" at bounding box center [639, 316] width 89 height 22
click at [518, 391] on input "file" at bounding box center [459, 394] width 176 height 18
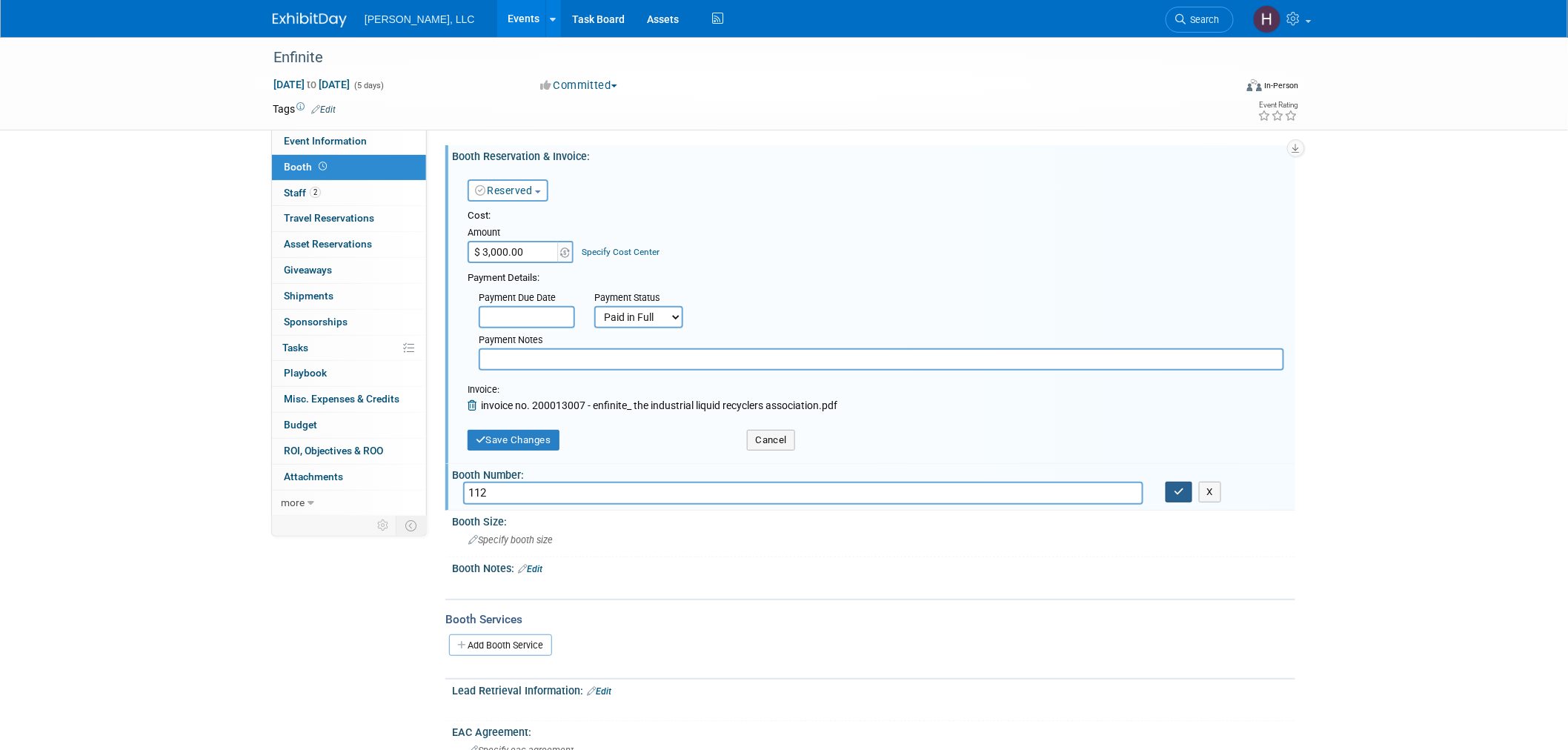
click at [1184, 489] on icon "button" at bounding box center [1179, 492] width 11 height 10
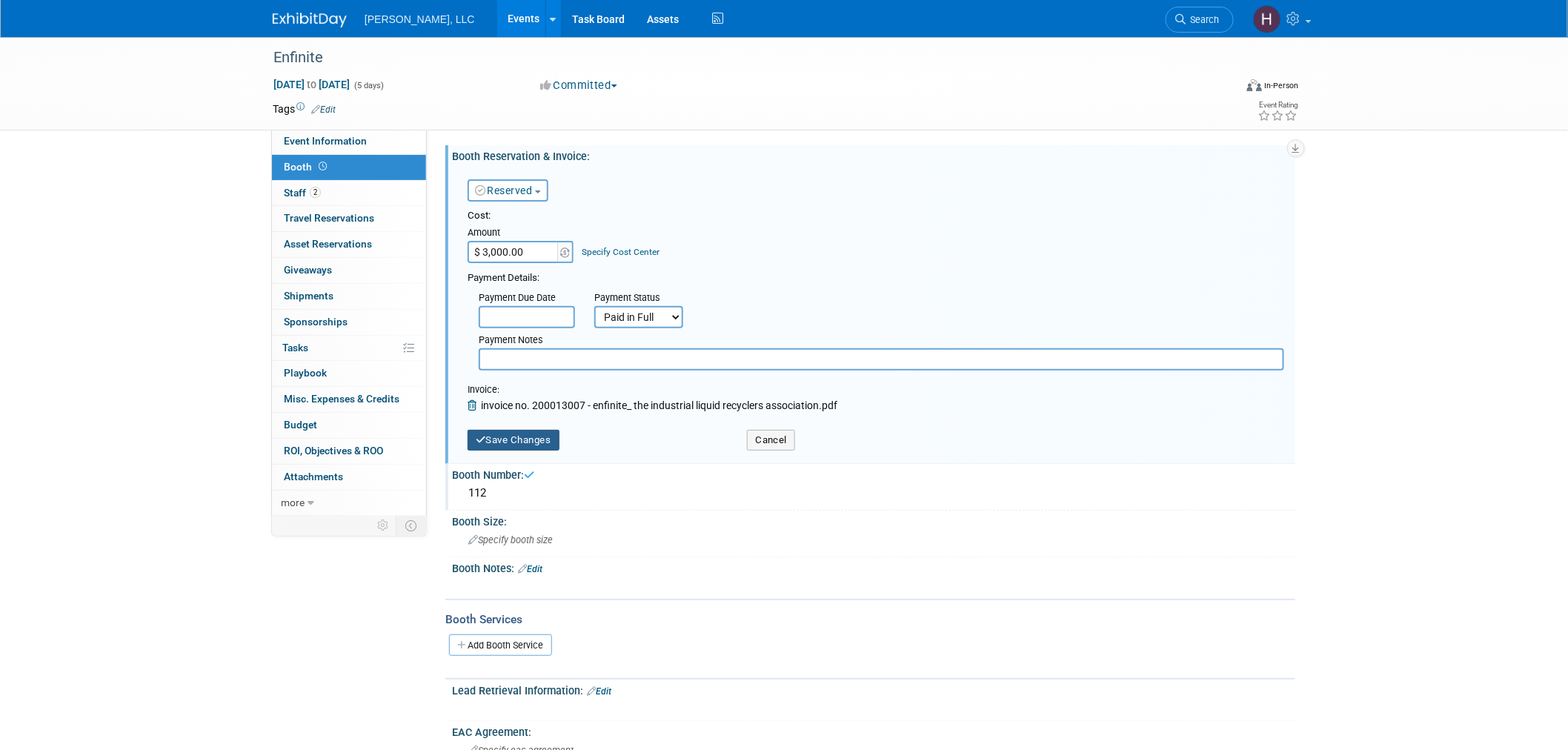
click at [537, 439] on button "Save Changes" at bounding box center [514, 441] width 92 height 21
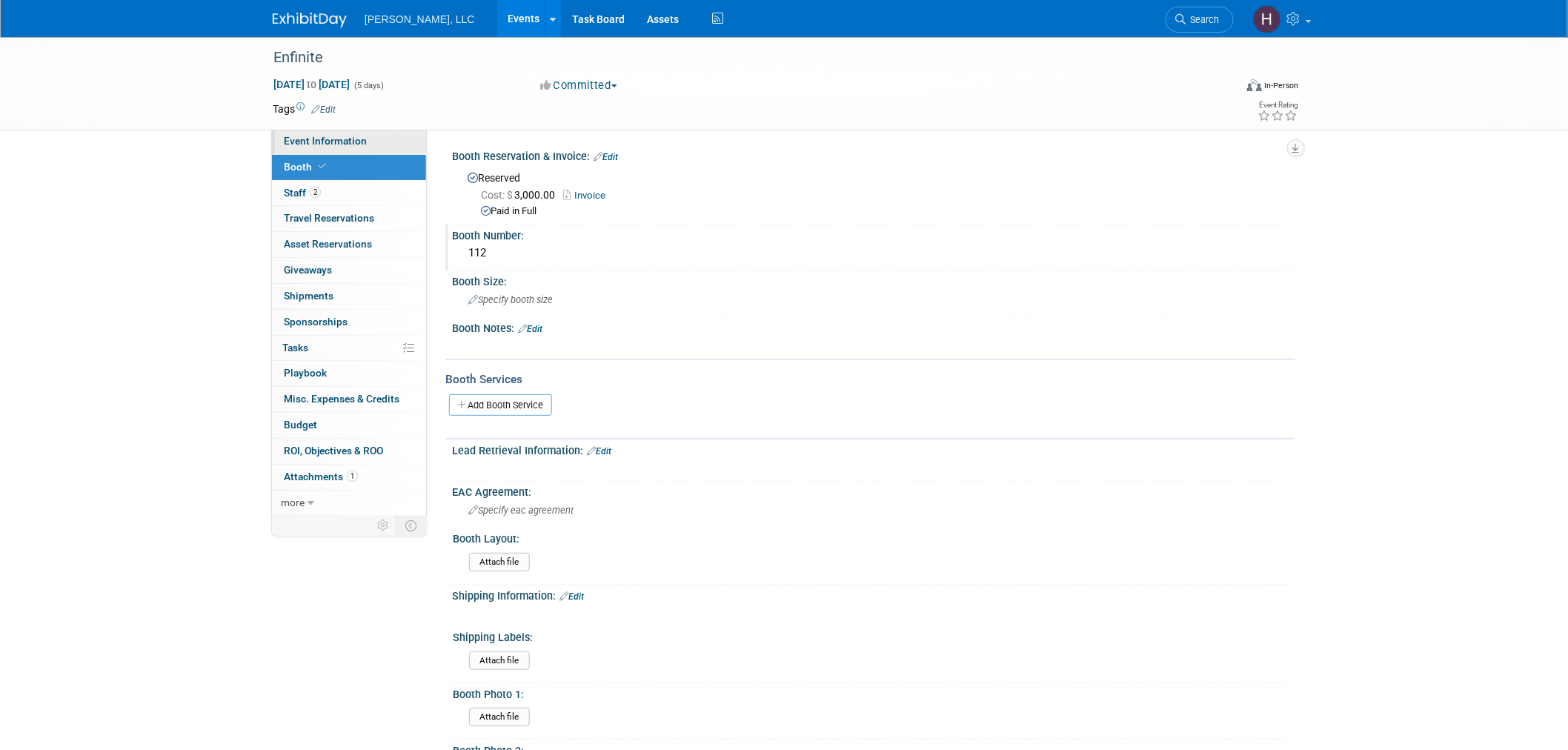
click at [368, 130] on link "Event Information" at bounding box center [349, 141] width 154 height 25
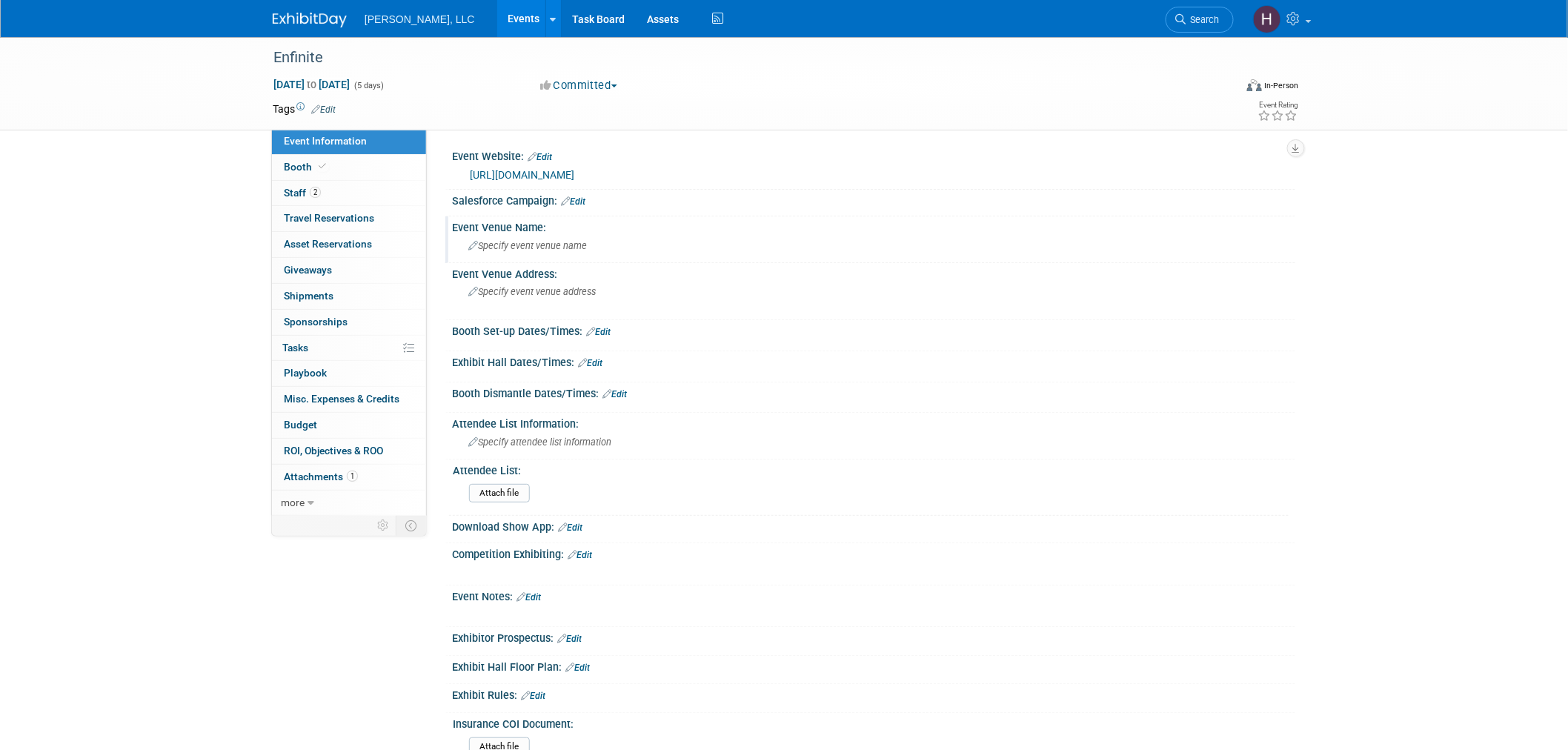
click at [529, 244] on span "Specify event venue name" at bounding box center [527, 246] width 119 height 11
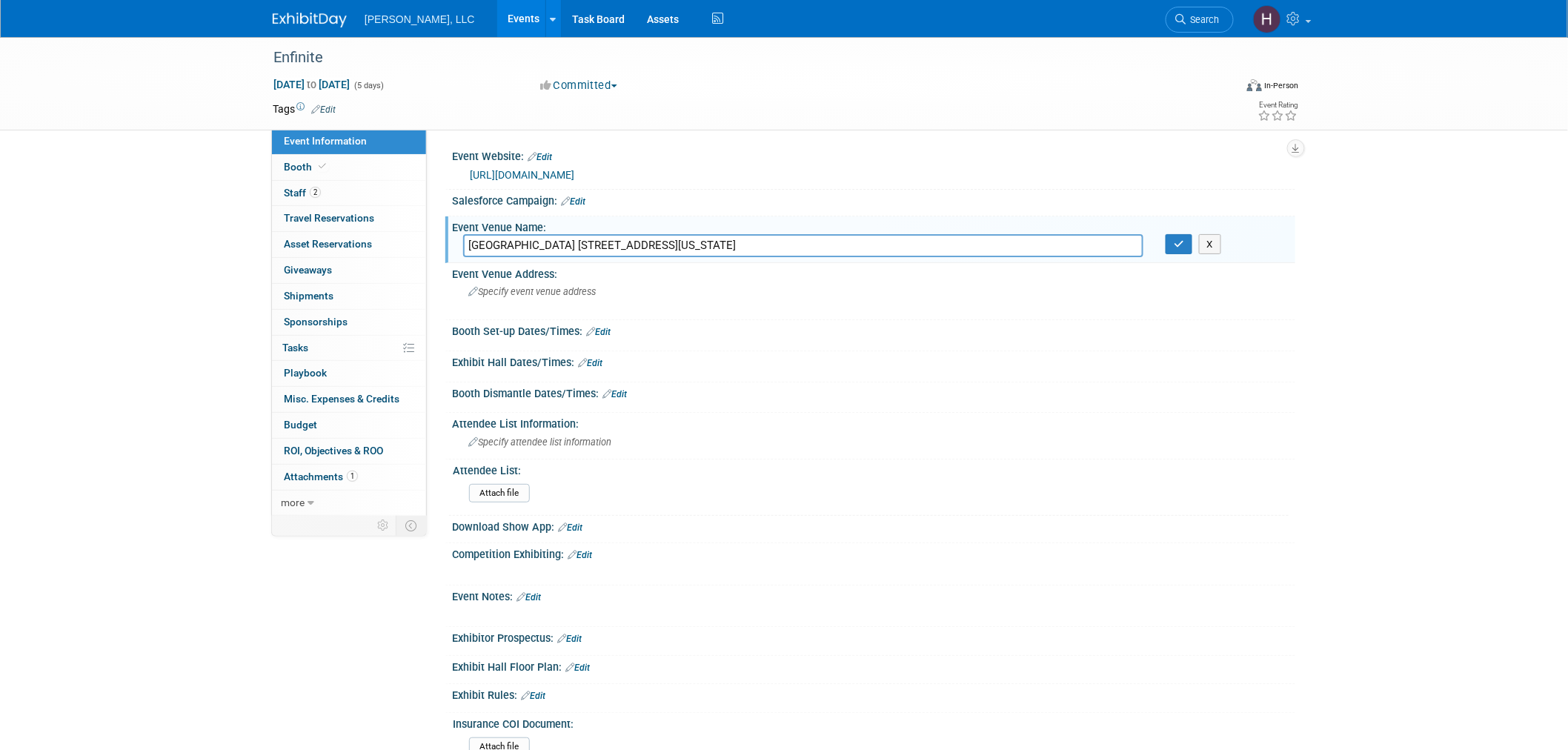
drag, startPoint x: 678, startPoint y: 244, endPoint x: 1042, endPoint y: 244, distance: 364.0
click at [1042, 244] on input "JW Marriott Miami Turnberry Resort & Spa 19999 West Country Club Drive Aventura…" at bounding box center [803, 246] width 680 height 23
type input "JW Marriott Miami Turnberry Resort & Spa 19999 West Country Club Drive Aventura…"
click at [1178, 244] on icon "button" at bounding box center [1179, 244] width 11 height 10
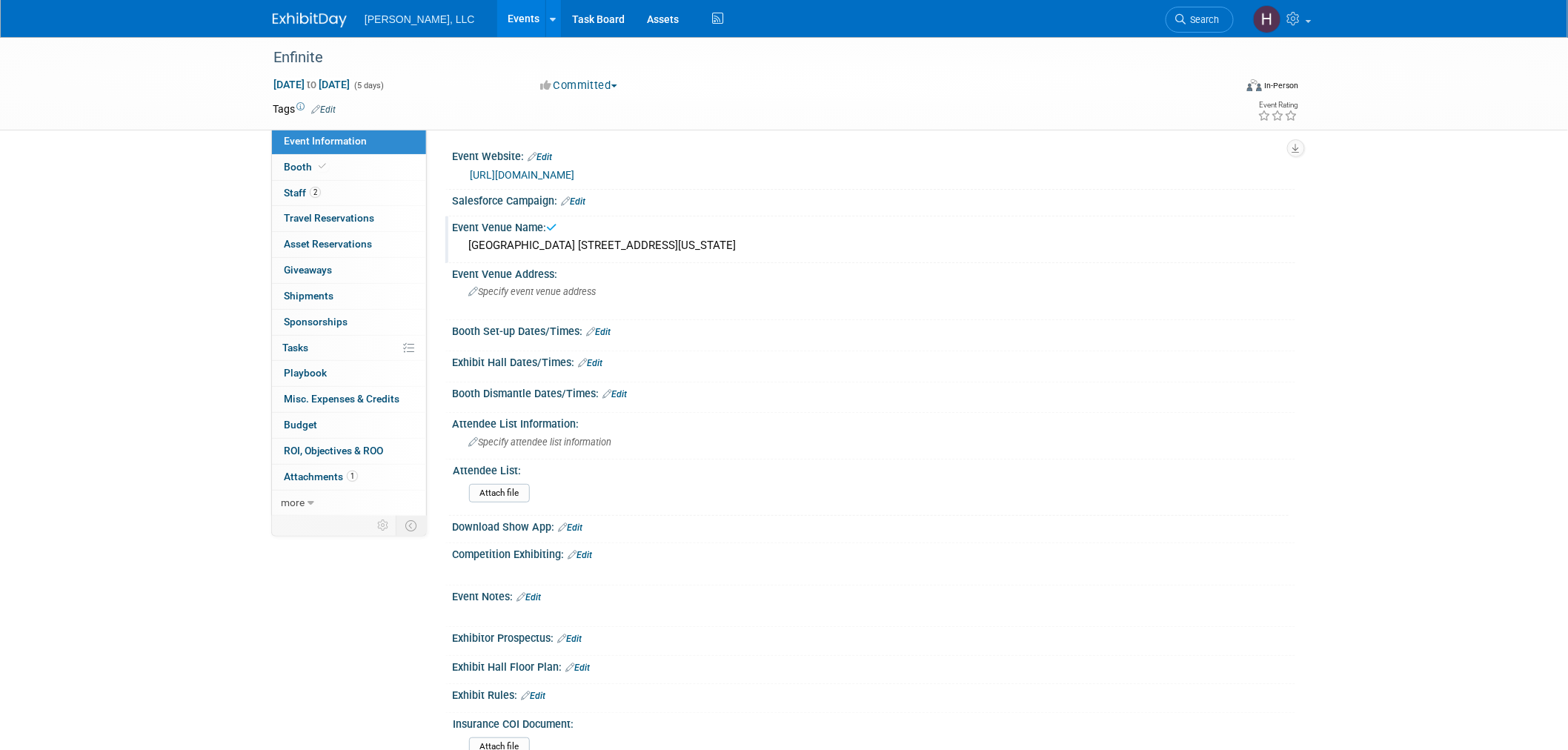
click at [1009, 239] on div "JW Marriott Miami Turnberry Resort & Spa 19999 West Country Club Drive Aventura…" at bounding box center [873, 246] width 821 height 23
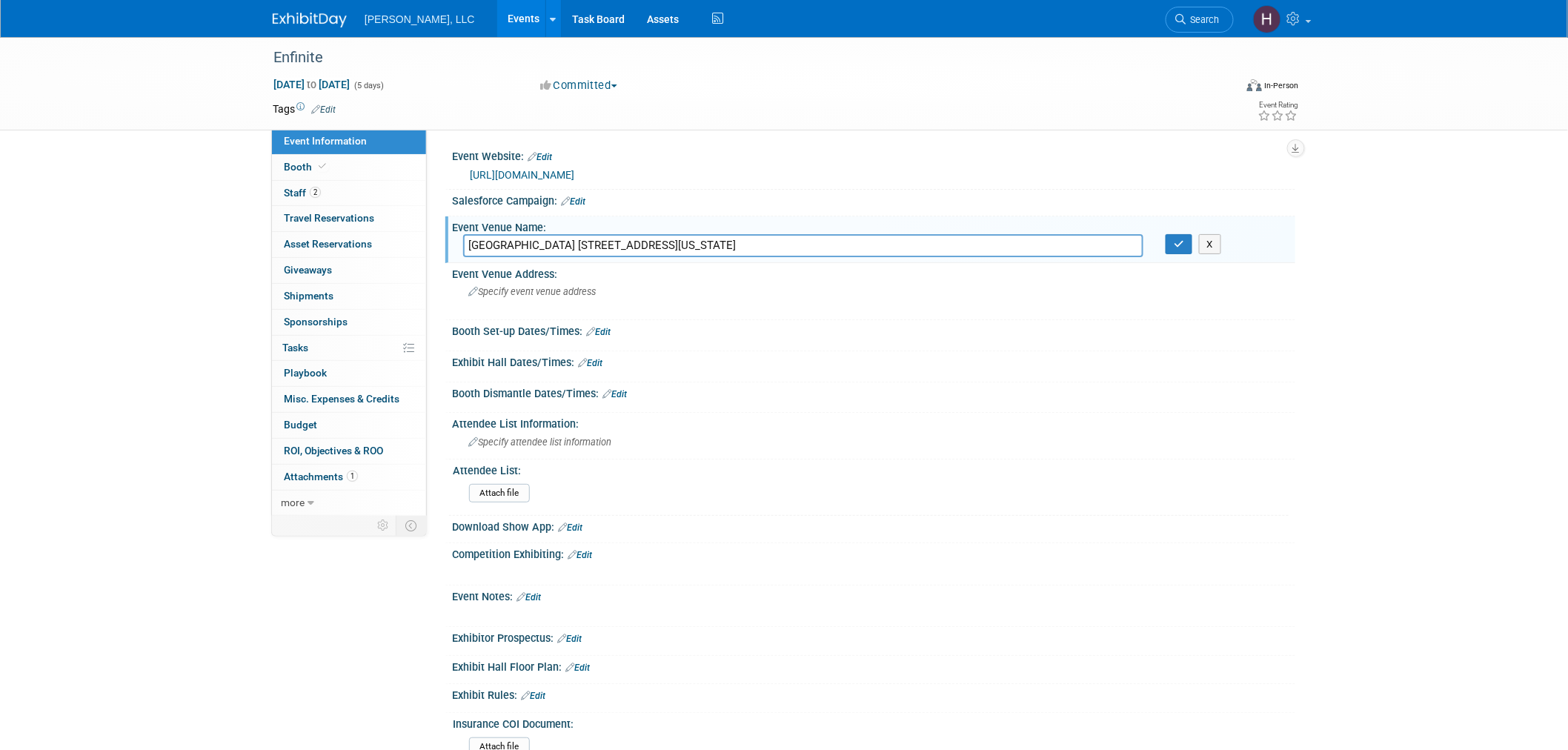
drag, startPoint x: 1087, startPoint y: 243, endPoint x: 678, endPoint y: 245, distance: 409.0
click at [678, 245] on input "JW Marriott Miami Turnberry Resort & Spa 19999 West Country Club Drive Aventura…" at bounding box center [803, 246] width 680 height 23
type input "JW Marriott Miami Turnberry Resort & Spa"
click at [1190, 244] on button "button" at bounding box center [1179, 245] width 27 height 21
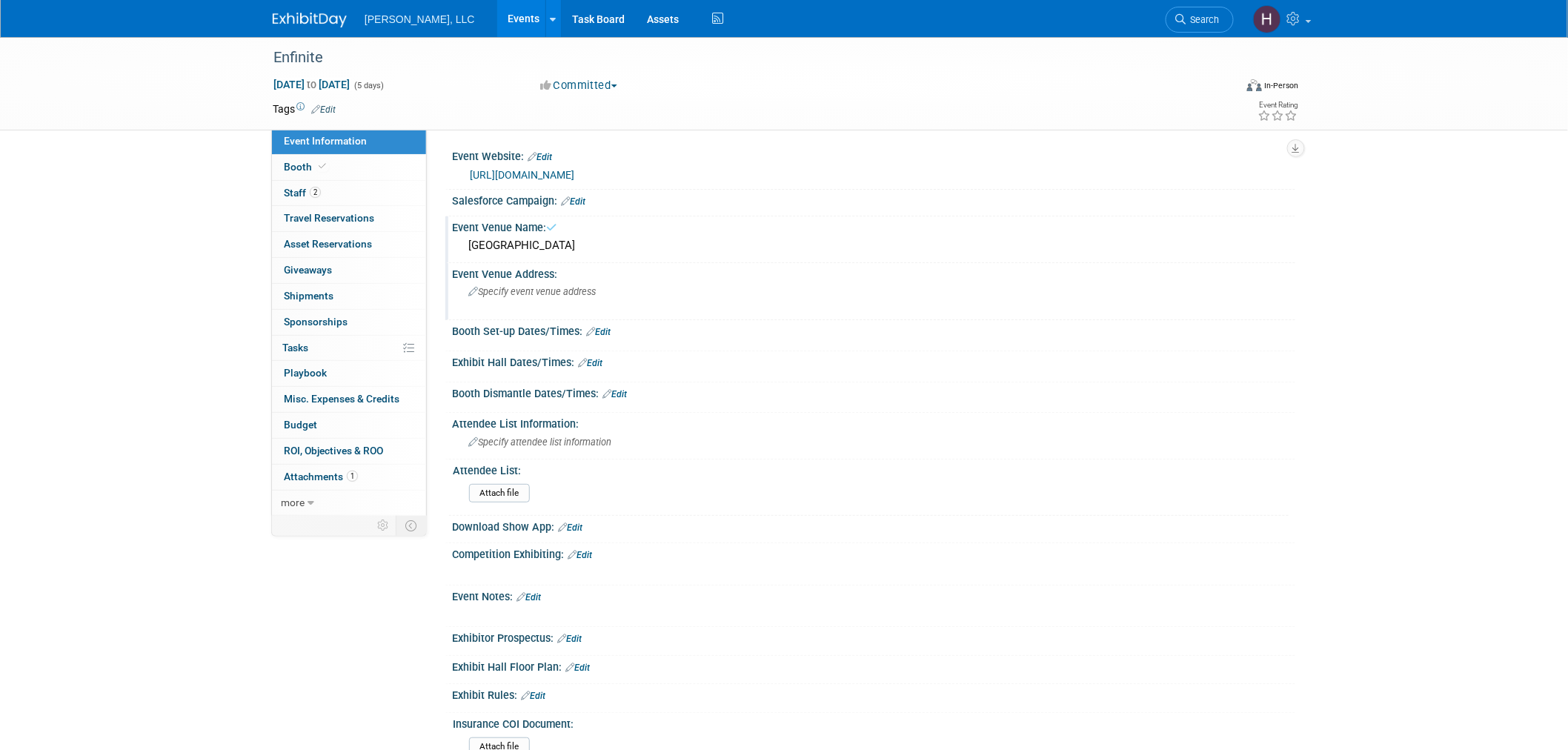
click at [509, 286] on span "Specify event venue address" at bounding box center [532, 292] width 128 height 11
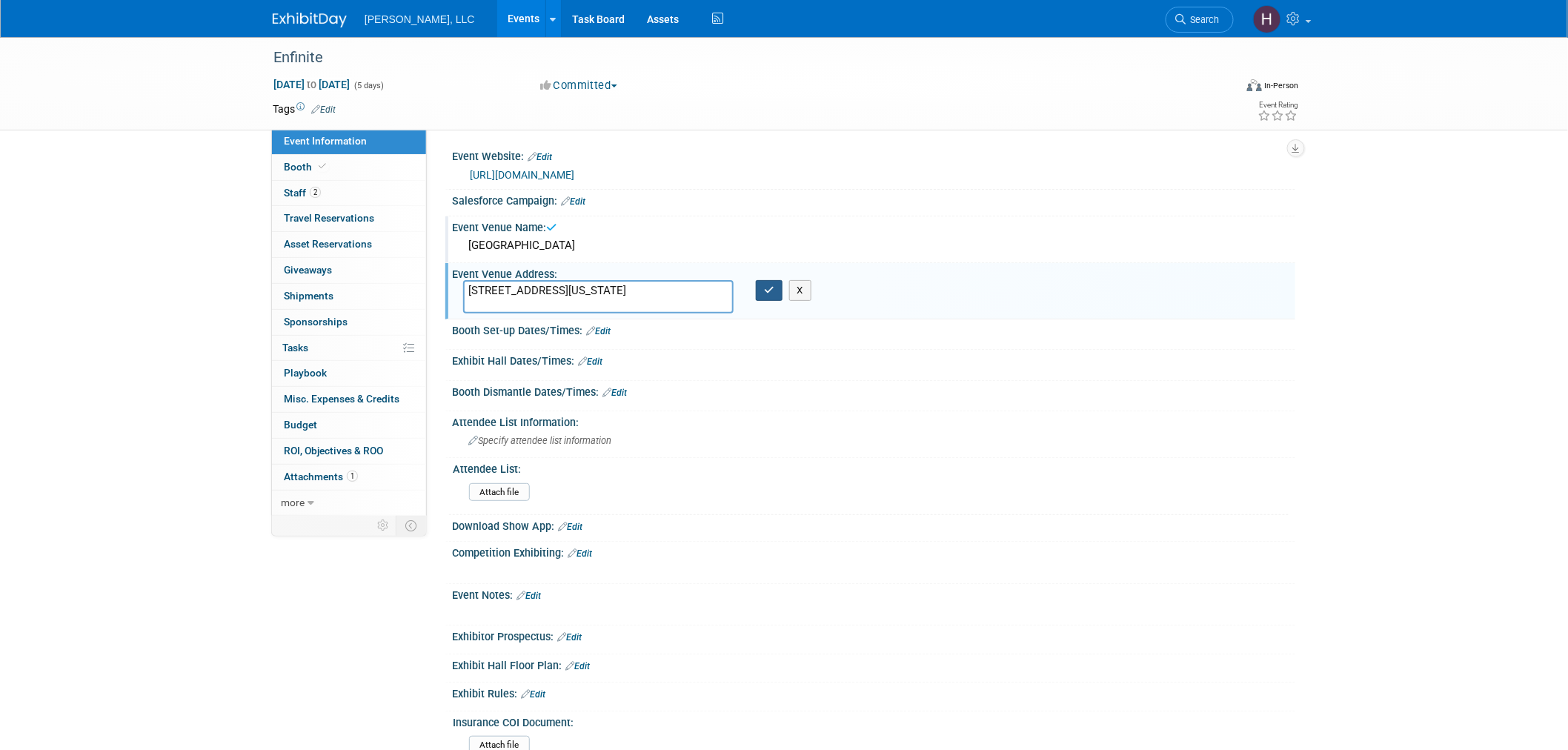
type textarea "19999 West Country Club Drive Aventura, Florida 33180 United States"
click at [767, 286] on icon "button" at bounding box center [769, 290] width 11 height 10
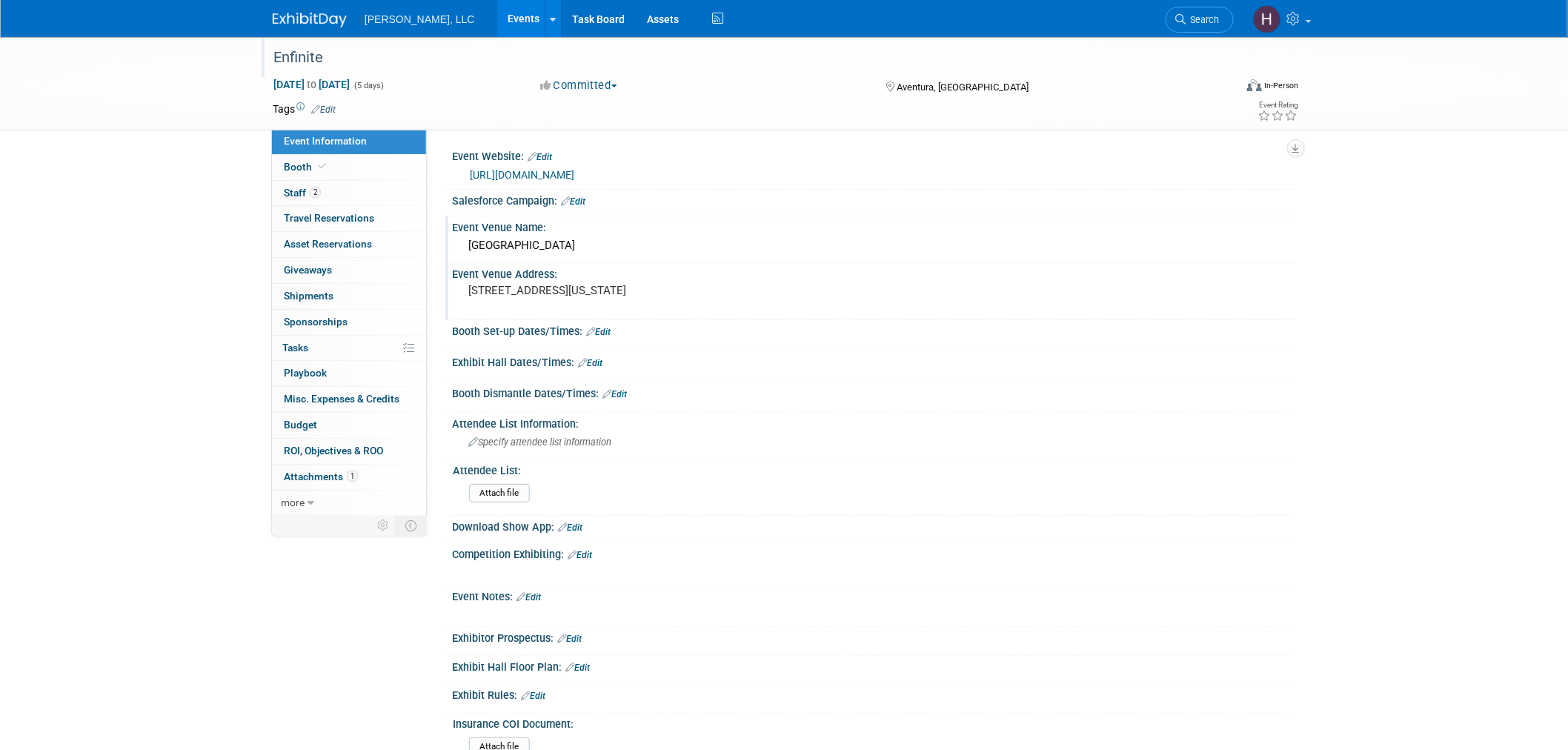
click at [301, 50] on div "Enfinite" at bounding box center [740, 57] width 944 height 27
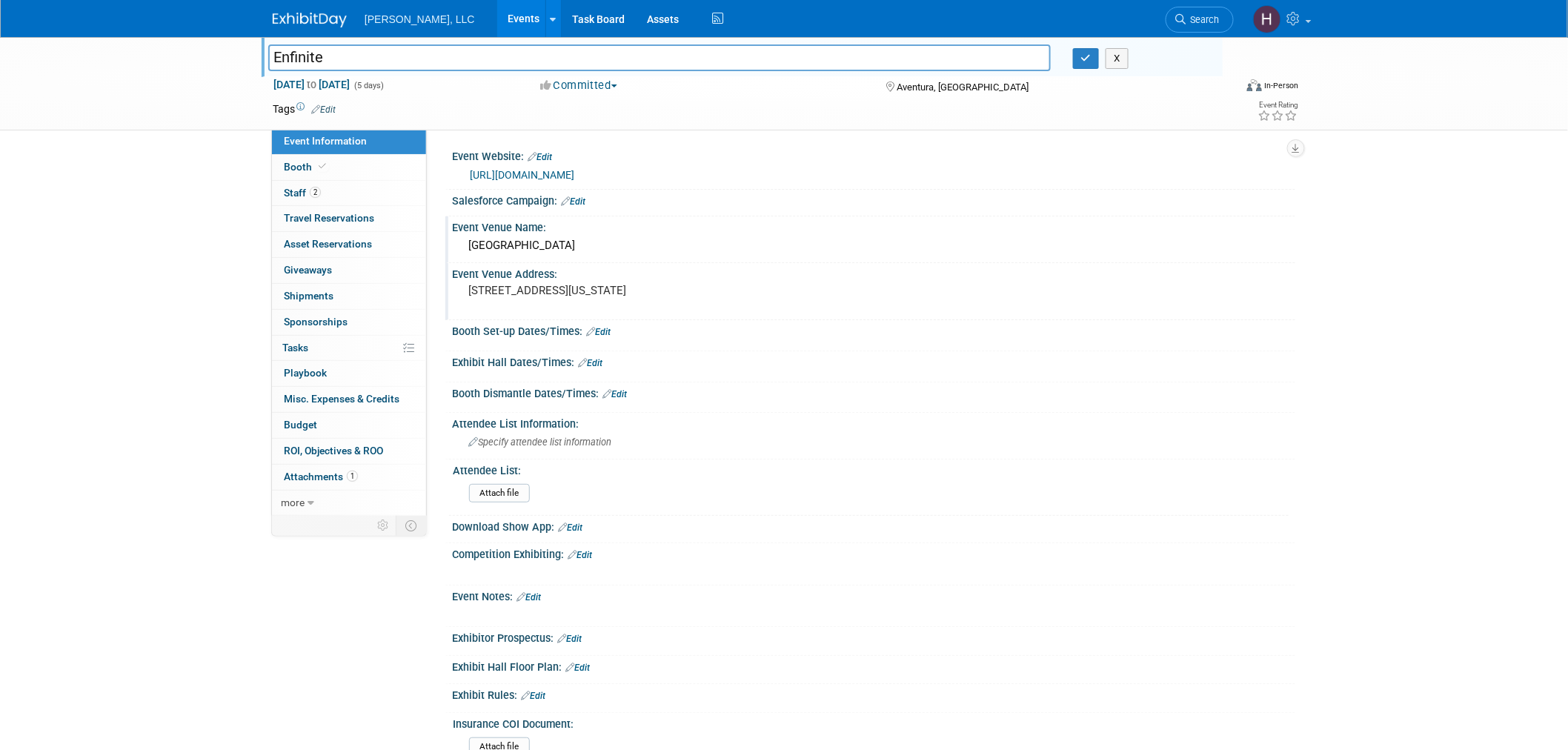
click at [301, 52] on input "Enfinite" at bounding box center [660, 57] width 783 height 26
drag, startPoint x: 614, startPoint y: 180, endPoint x: 463, endPoint y: 184, distance: 151.1
click at [463, 184] on div "http://www.enfinite.org" at bounding box center [873, 174] width 843 height 22
copy link "http://www.enfinite.org"
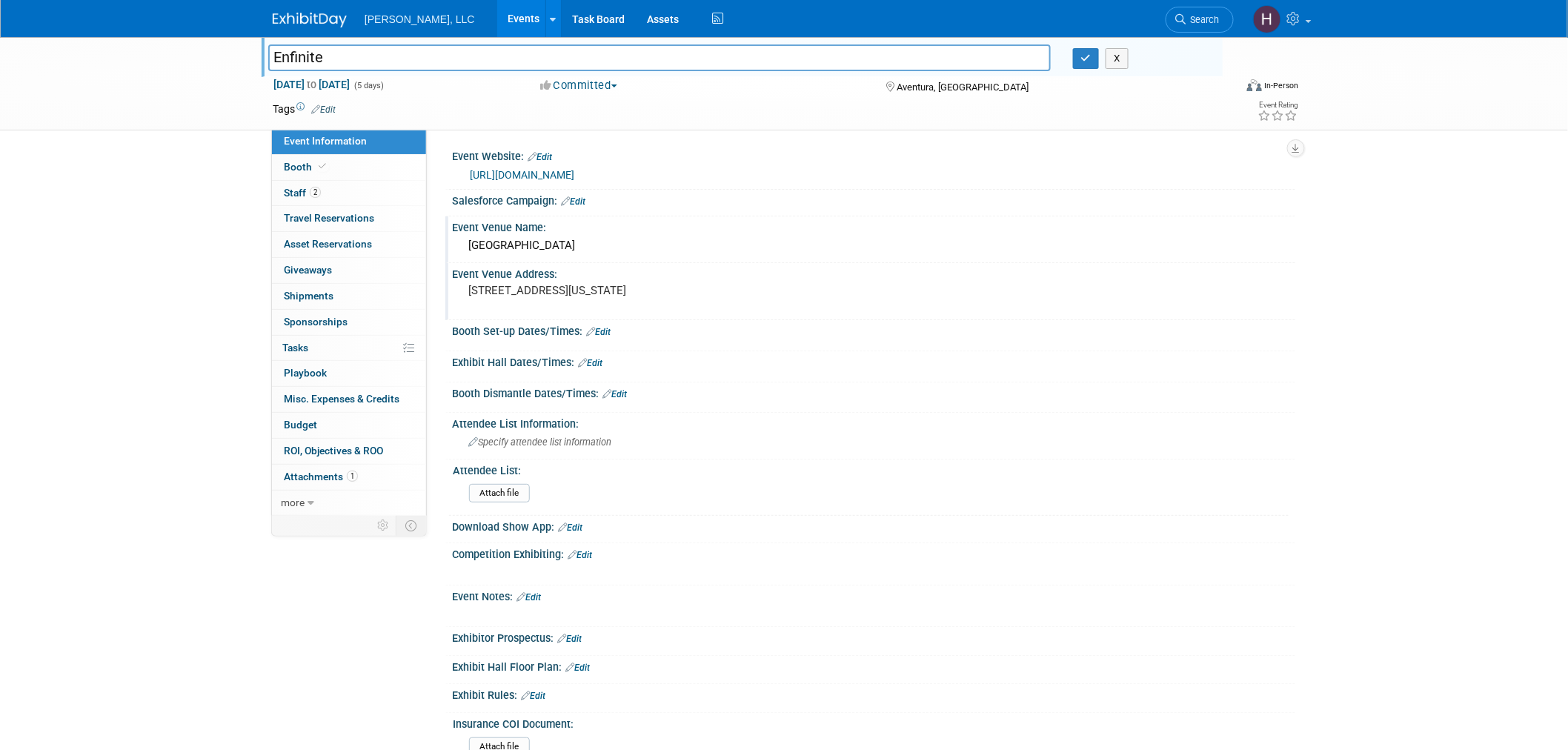
drag, startPoint x: 624, startPoint y: 287, endPoint x: 707, endPoint y: 288, distance: 83.0
click at [707, 288] on pre "19999 West Country Club Drive Aventura, Florida 33180 United States" at bounding box center [628, 290] width 319 height 13
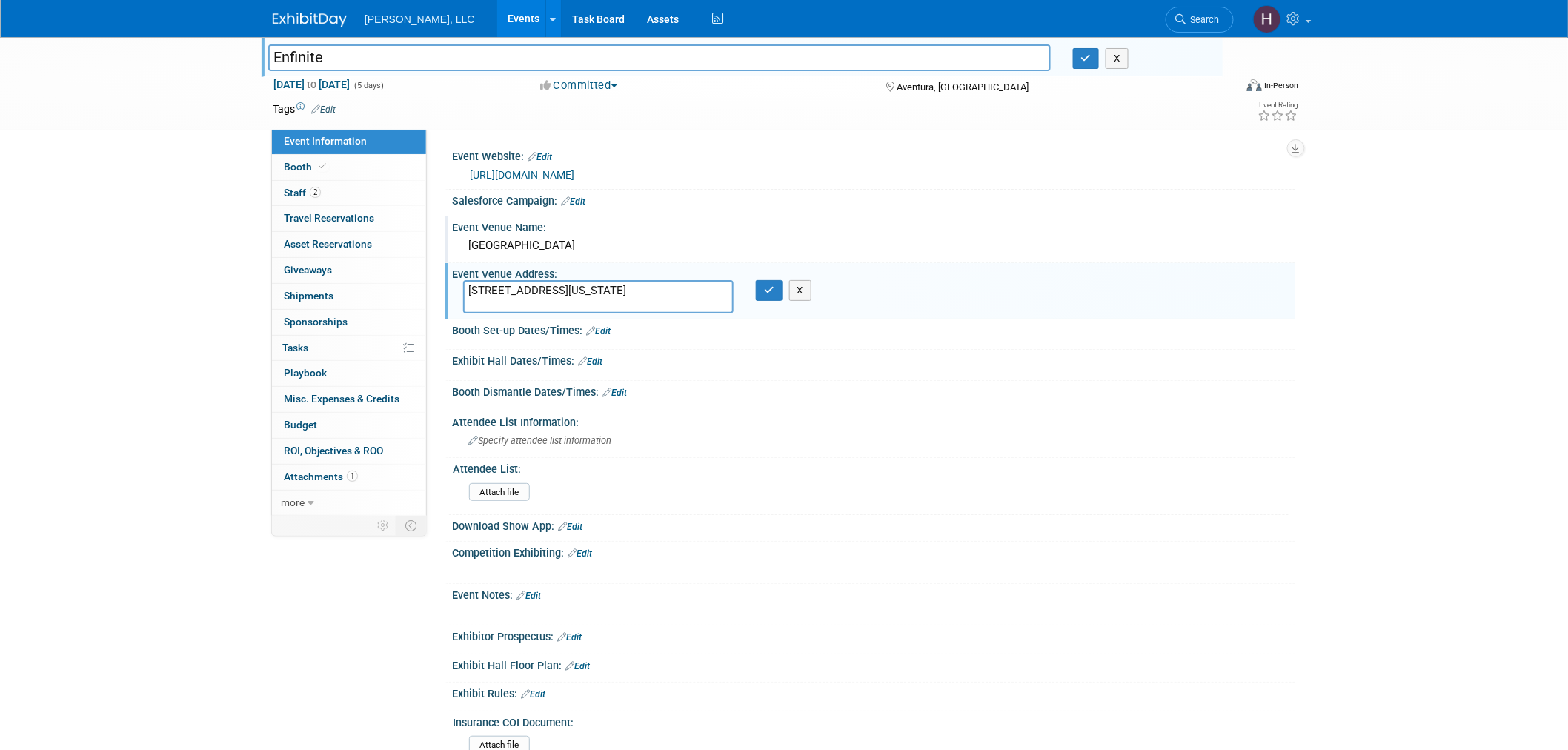
click at [634, 284] on textarea "19999 West Country Club Drive Aventura, Florida 33180 United States" at bounding box center [598, 296] width 271 height 32
click at [1080, 63] on button "button" at bounding box center [1086, 59] width 27 height 21
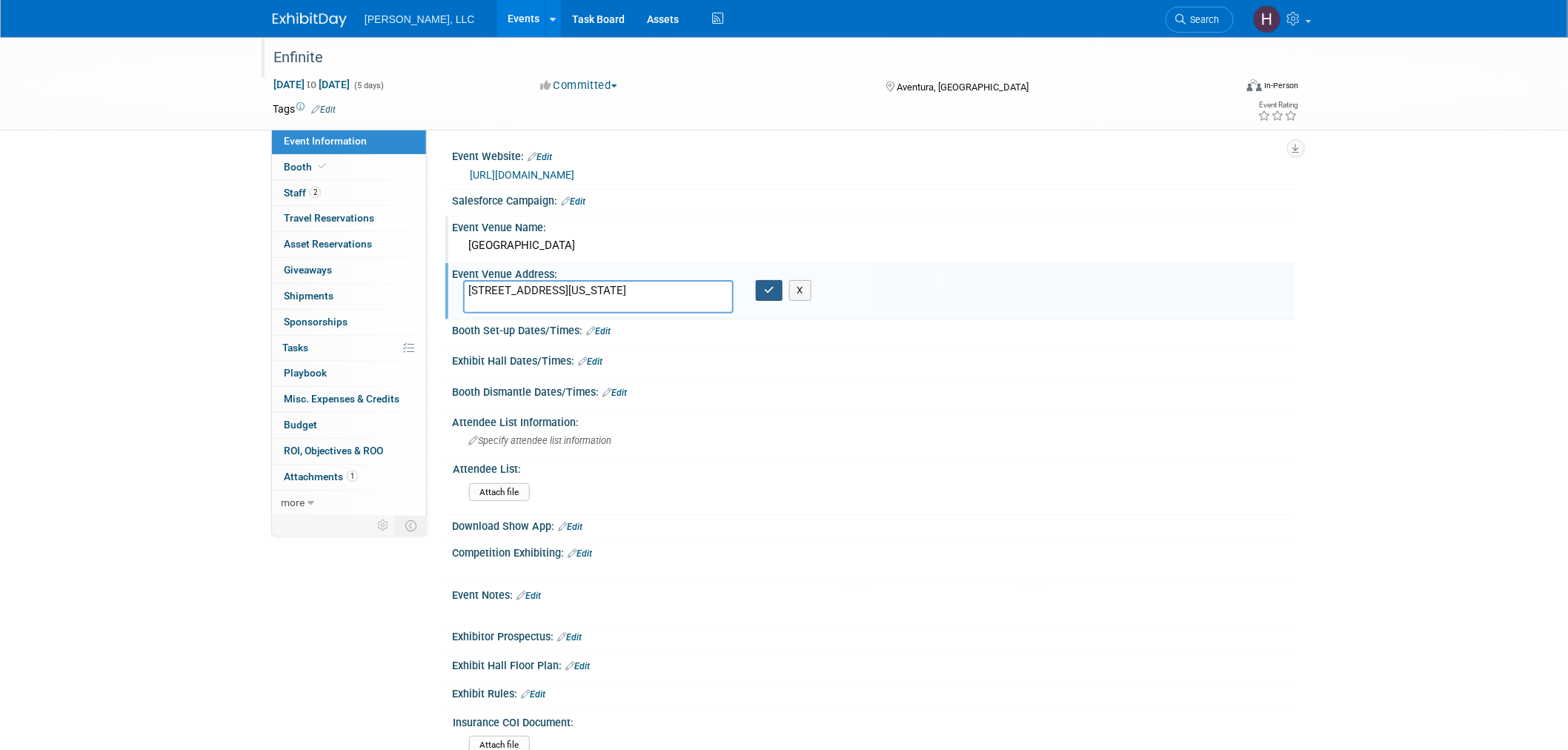
click at [767, 286] on icon "button" at bounding box center [769, 290] width 11 height 10
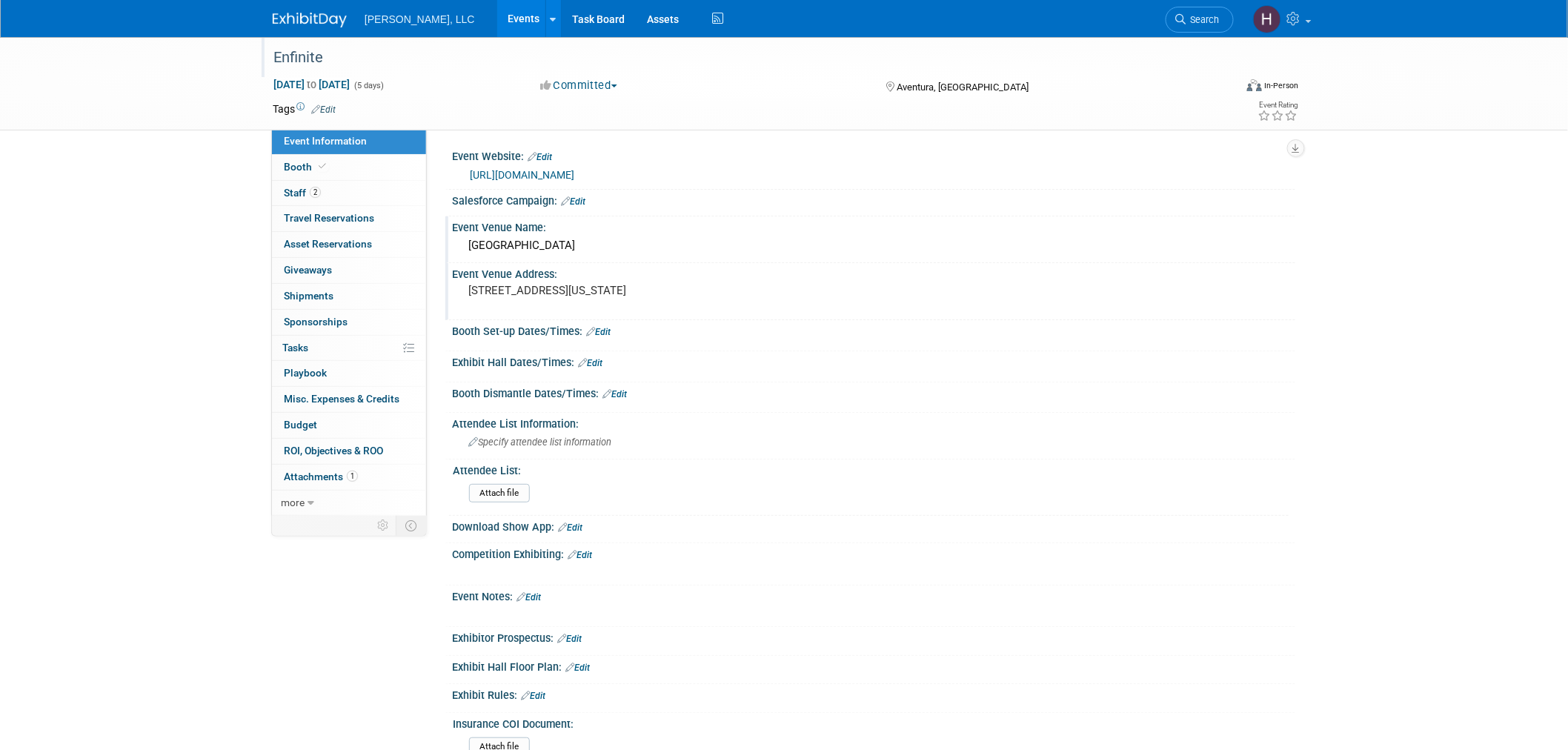
click at [584, 202] on link "Edit" at bounding box center [573, 201] width 24 height 11
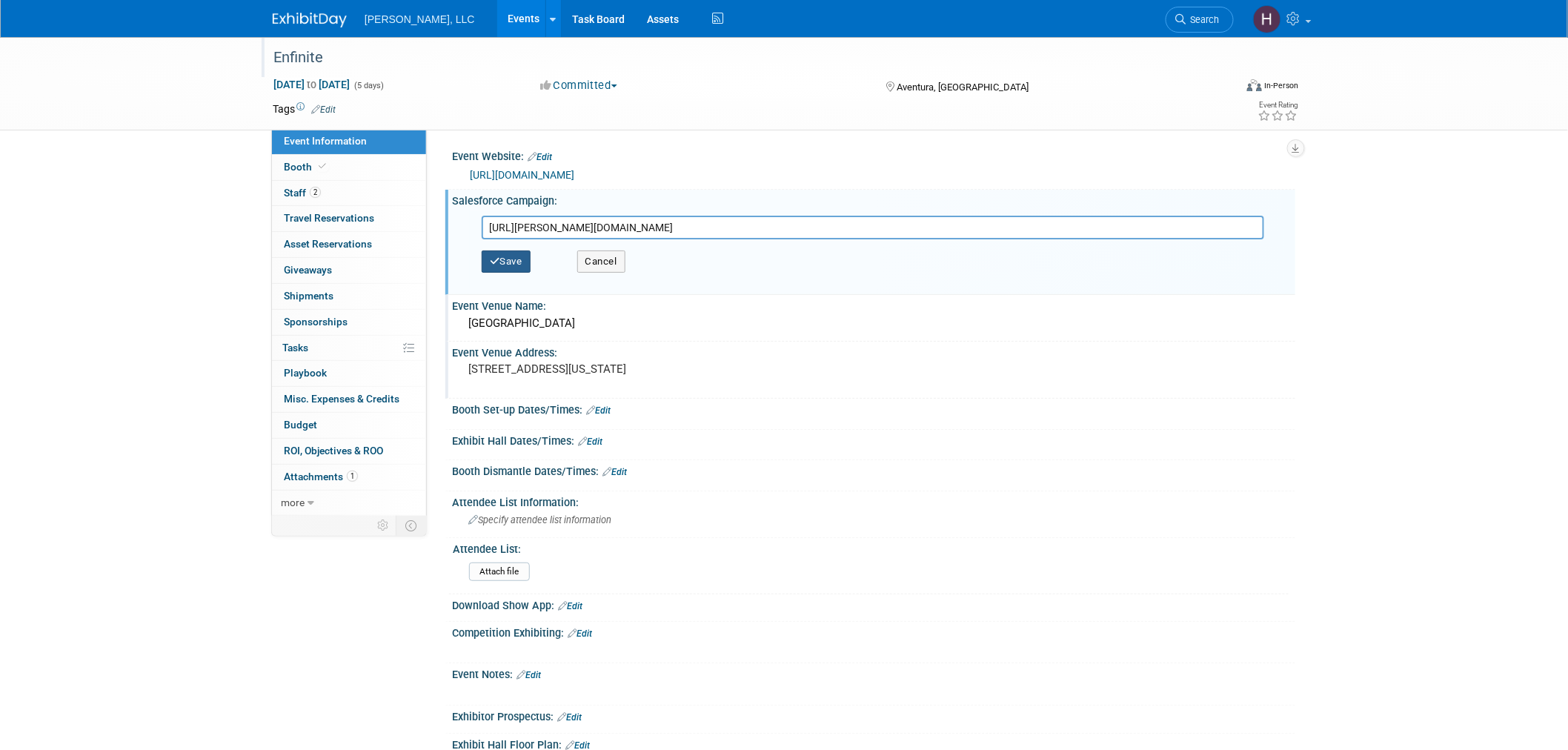
type input "https://boerger.lightning.force.com/lightning/r/Campaign/701Jw00000rhmCYIAY/view"
click at [517, 254] on button "Save" at bounding box center [506, 261] width 49 height 22
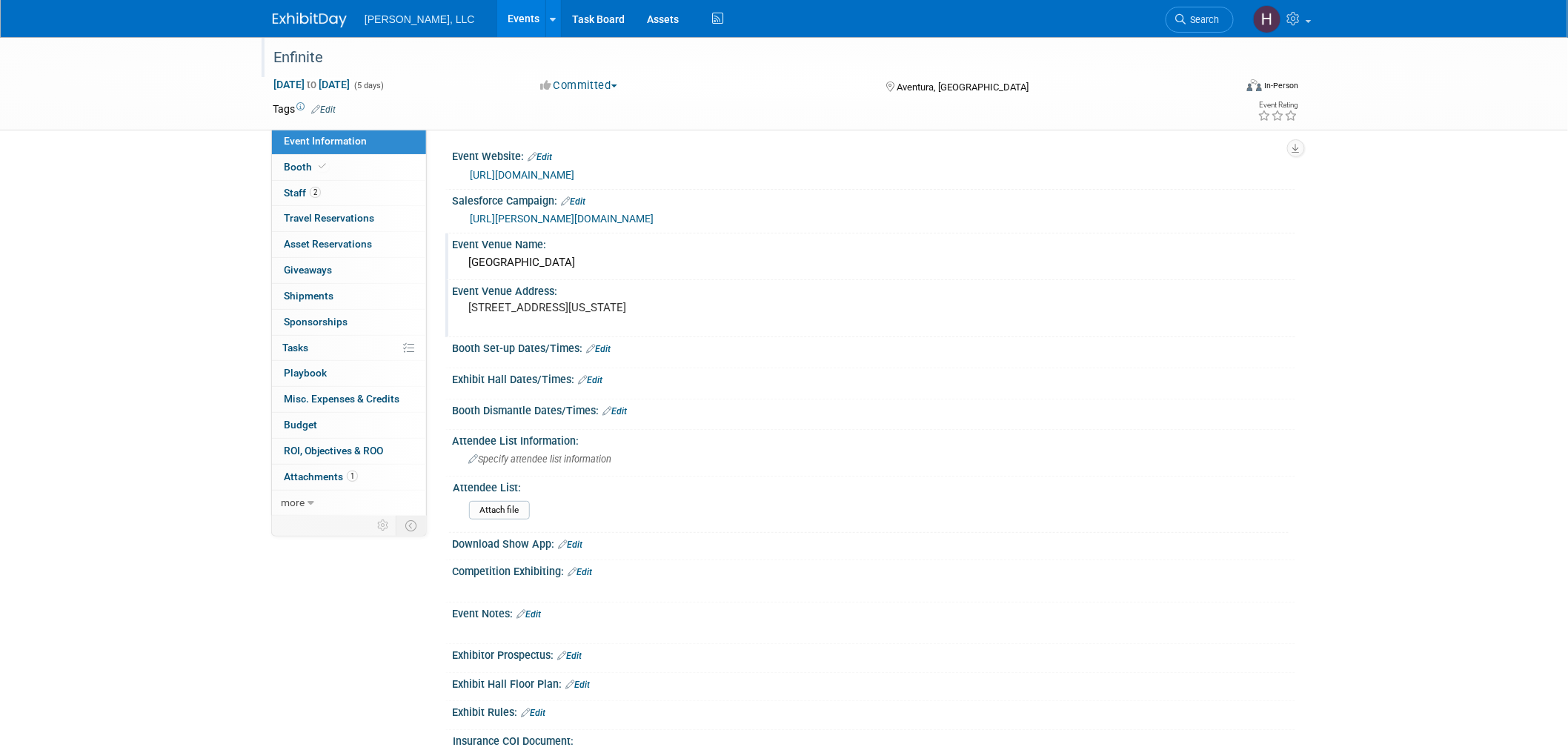
click at [497, 13] on link "Events" at bounding box center [524, 19] width 54 height 37
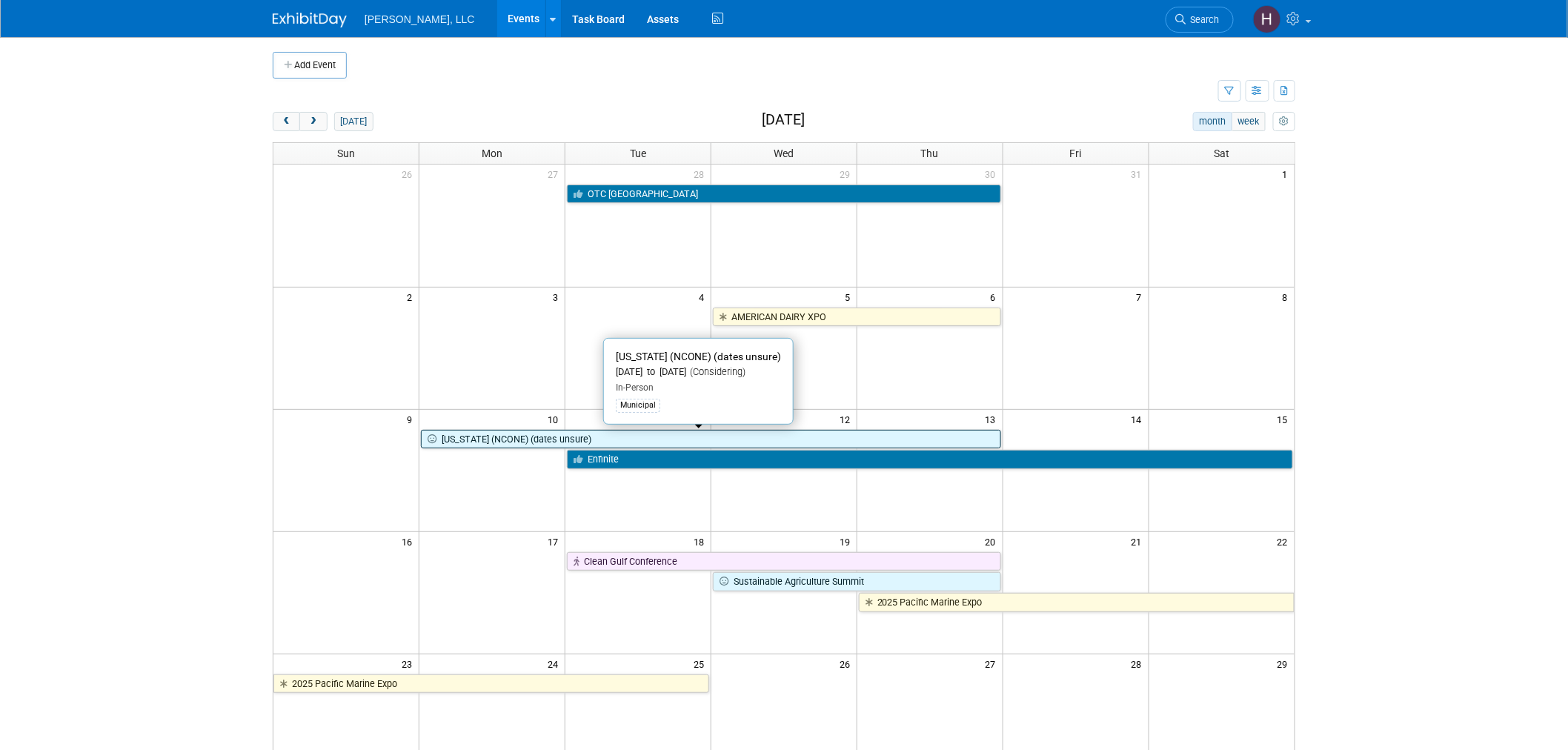
click at [509, 435] on link "[US_STATE] (NCONE) (dates unsure)" at bounding box center [711, 440] width 580 height 19
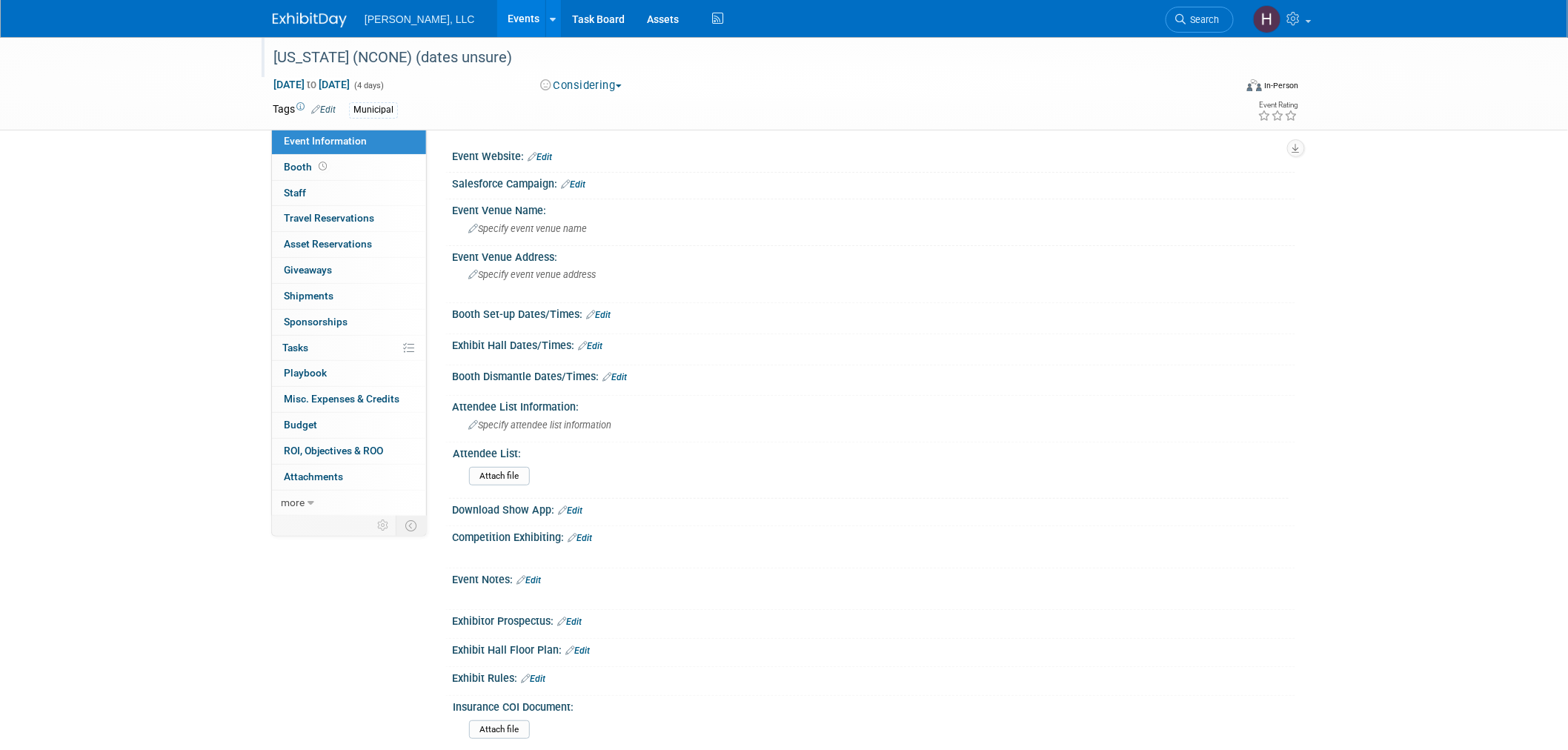
click at [412, 55] on div "[US_STATE] (NCONE) (dates unsure)" at bounding box center [740, 57] width 944 height 27
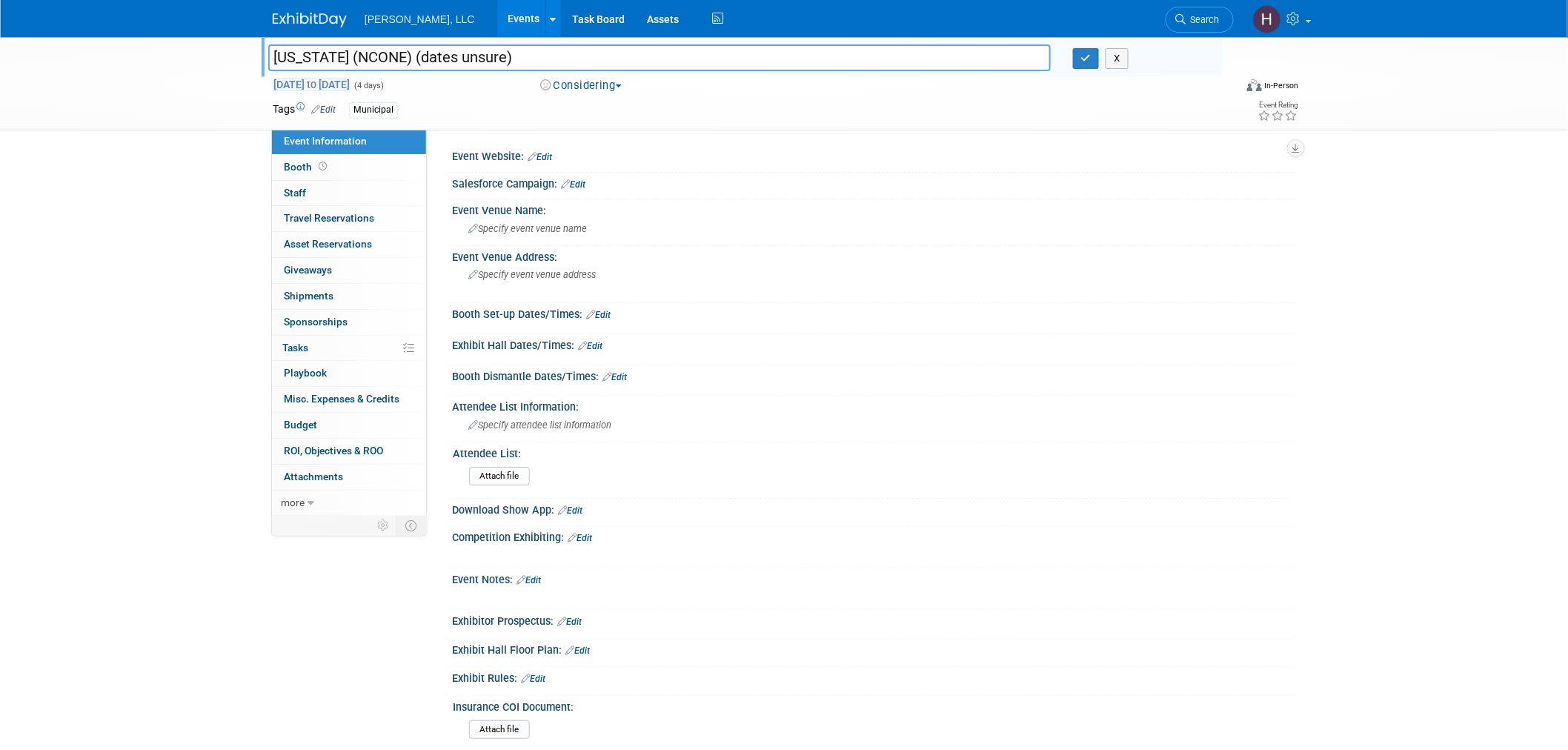
click at [304, 86] on span "Nov 10, 2025 to Nov 13, 2025" at bounding box center [311, 84] width 78 height 13
select select "10"
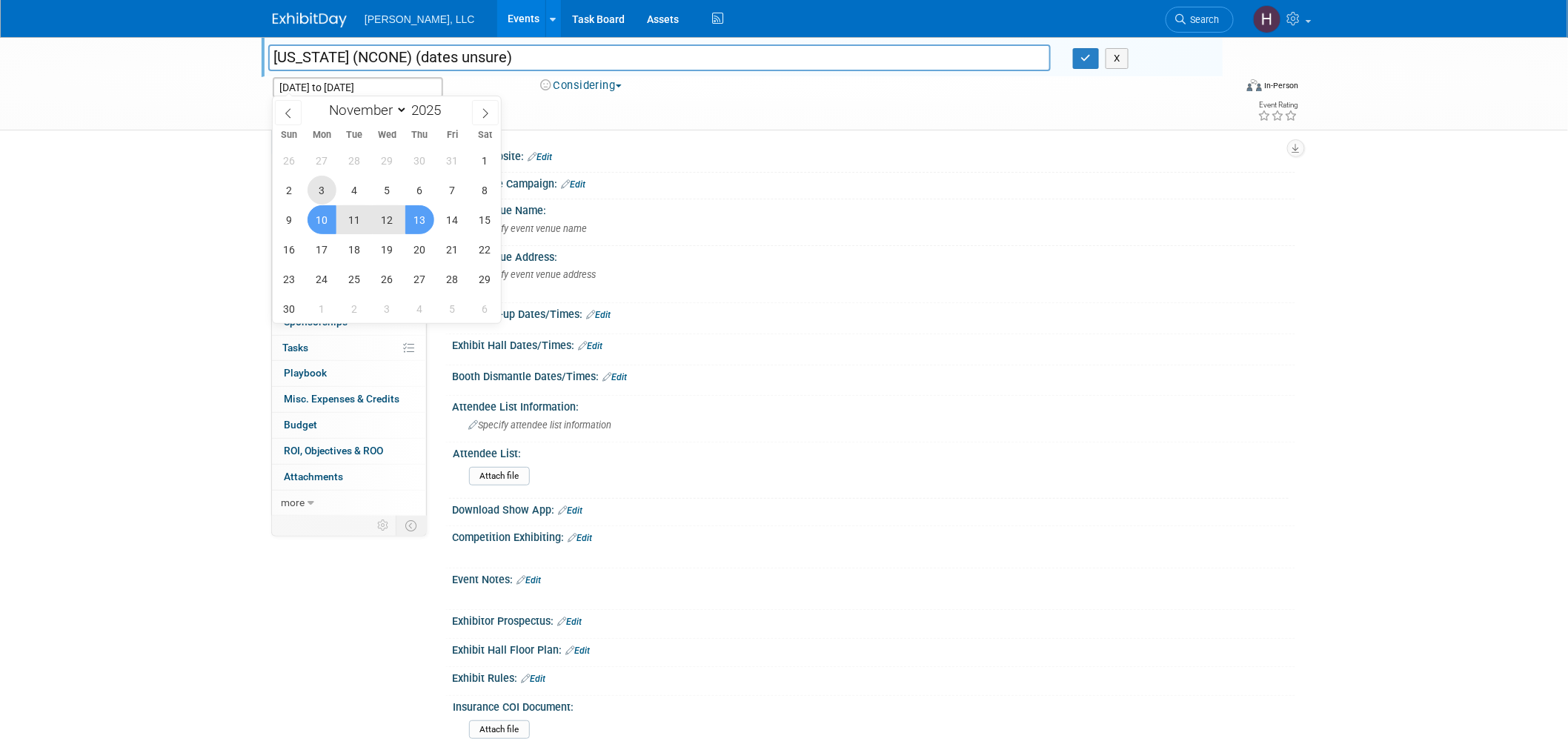
click at [330, 191] on span "3" at bounding box center [322, 190] width 29 height 29
type input "Nov 3, 2025"
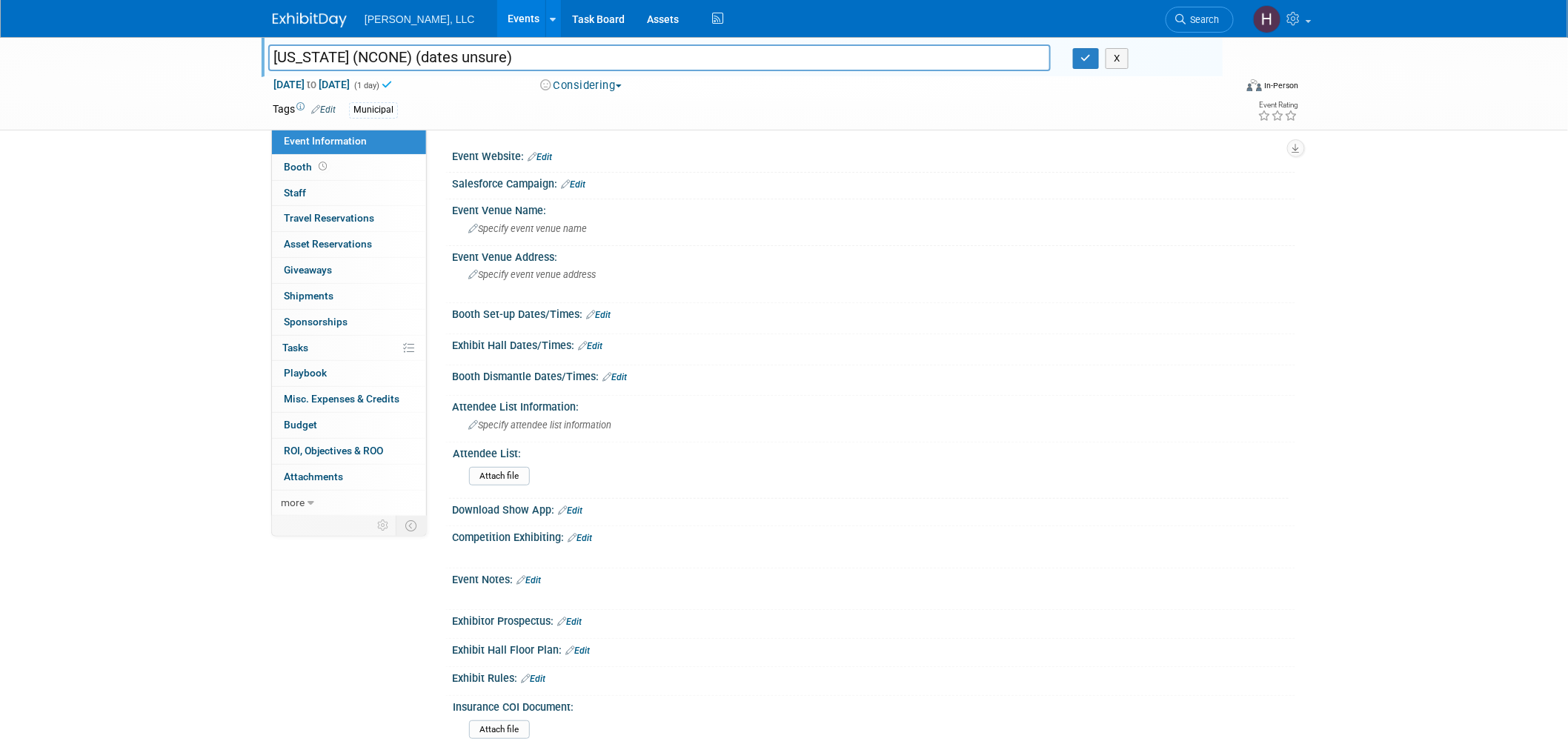
drag, startPoint x: 532, startPoint y: 62, endPoint x: 433, endPoint y: 61, distance: 99.0
click at [433, 61] on input "[US_STATE] (NCONE) (dates unsure)" at bounding box center [660, 57] width 783 height 26
type input "[US_STATE] (NCONE)"
drag, startPoint x: 1088, startPoint y: 62, endPoint x: 1016, endPoint y: 6, distance: 91.2
click at [1087, 62] on icon "button" at bounding box center [1086, 58] width 11 height 10
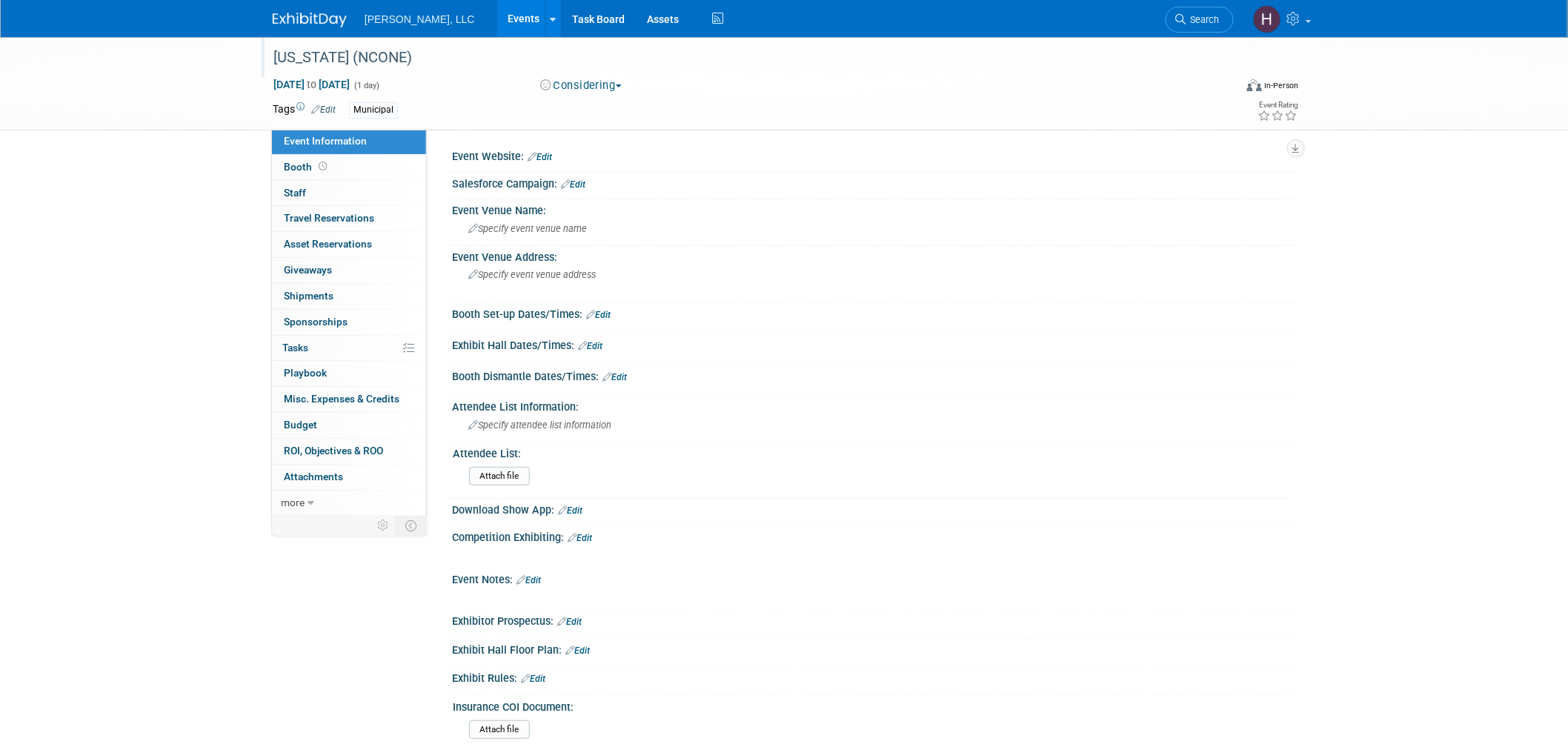
click at [390, 77] on div "Nov 3, 2025 to Nov 3, 2025 (1 day)" at bounding box center [392, 84] width 240 height 15
click at [350, 83] on span "Nov 3, 2025 to Nov 3, 2025" at bounding box center [311, 84] width 78 height 13
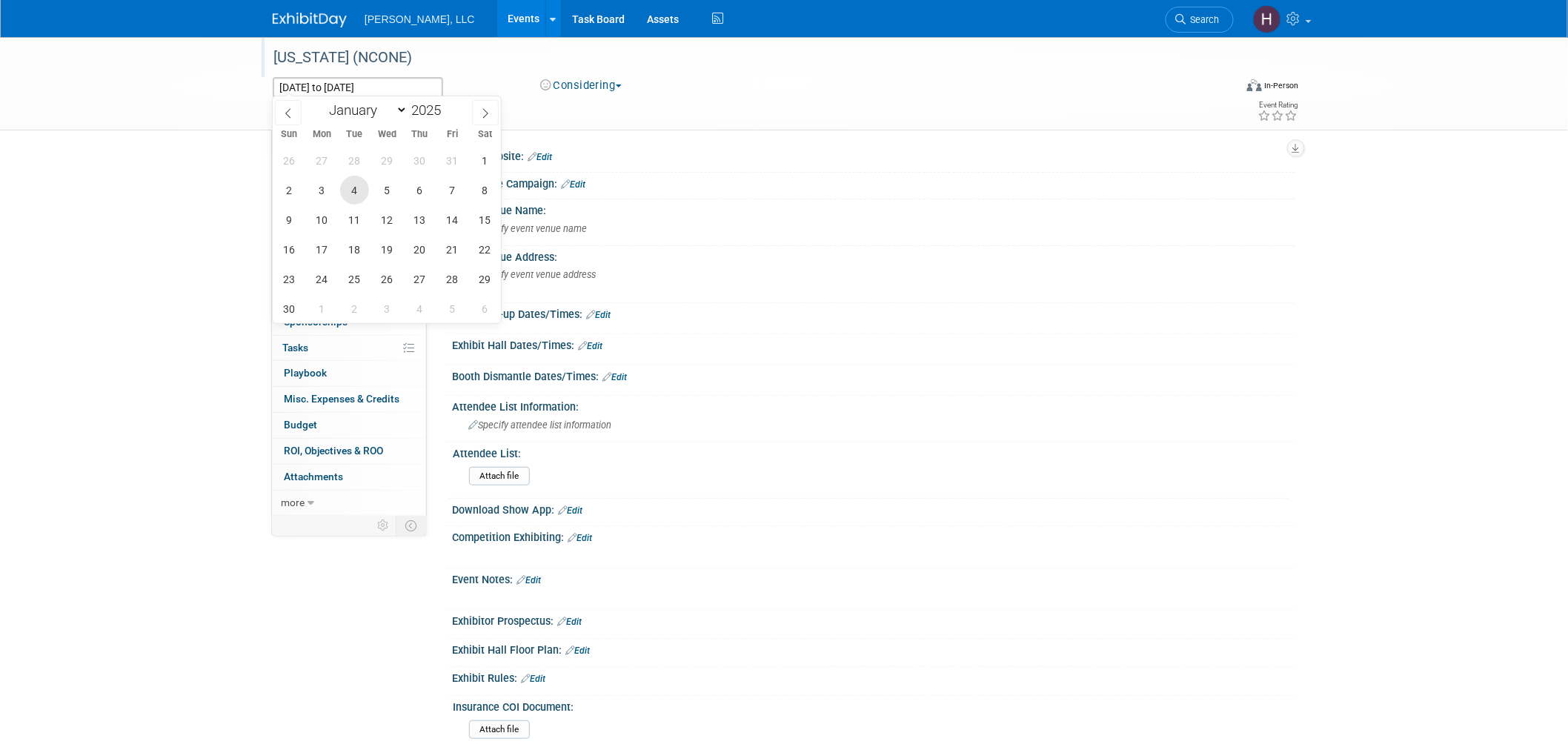
click at [359, 189] on span "4" at bounding box center [355, 190] width 29 height 29
type input "Nov 4, 2025"
click at [323, 190] on span "3" at bounding box center [322, 190] width 29 height 29
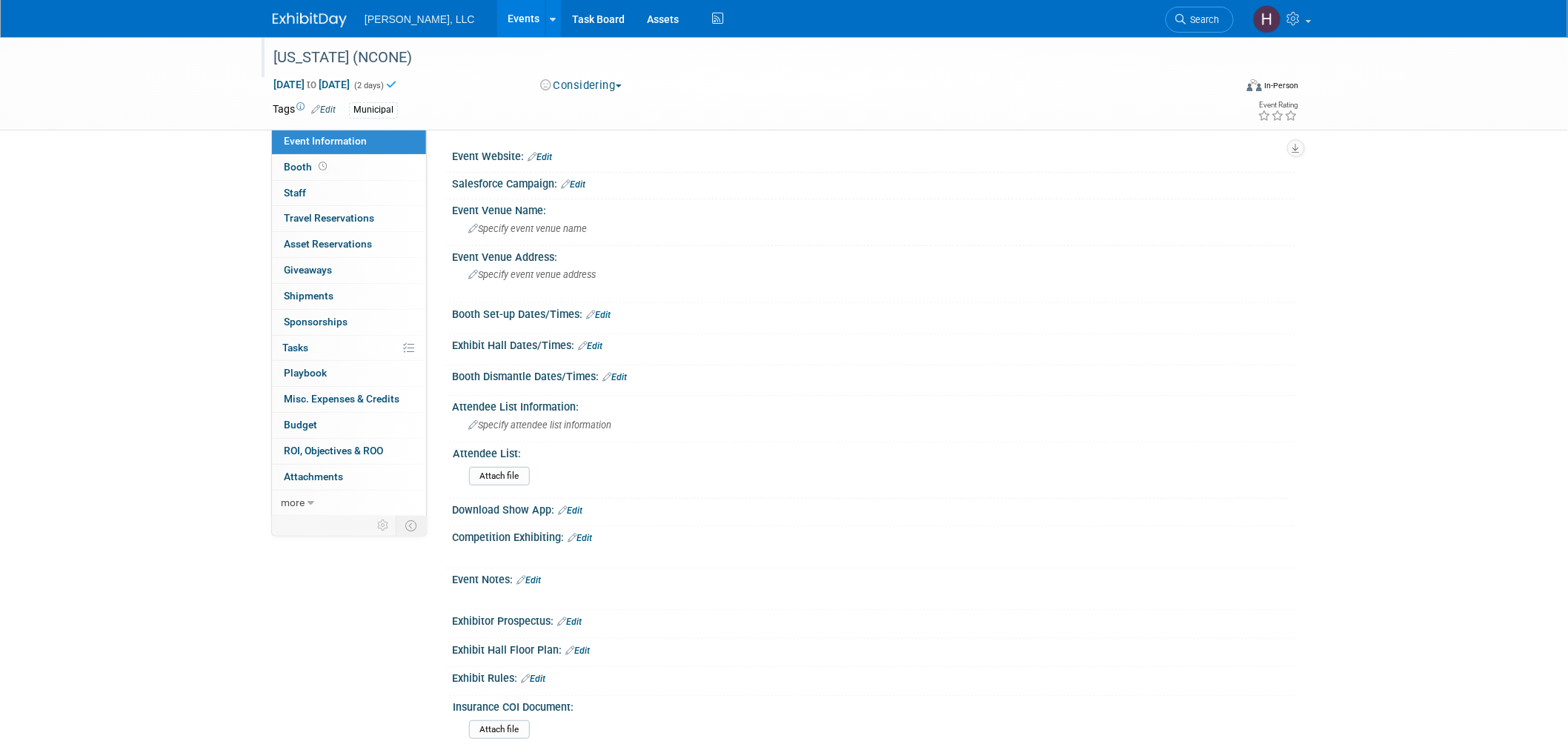
click at [771, 89] on div "Considering Committed Considering Not Going Walk the Floor Cancelled Committed …" at bounding box center [699, 86] width 328 height 16
click at [550, 159] on link "Edit" at bounding box center [540, 157] width 24 height 11
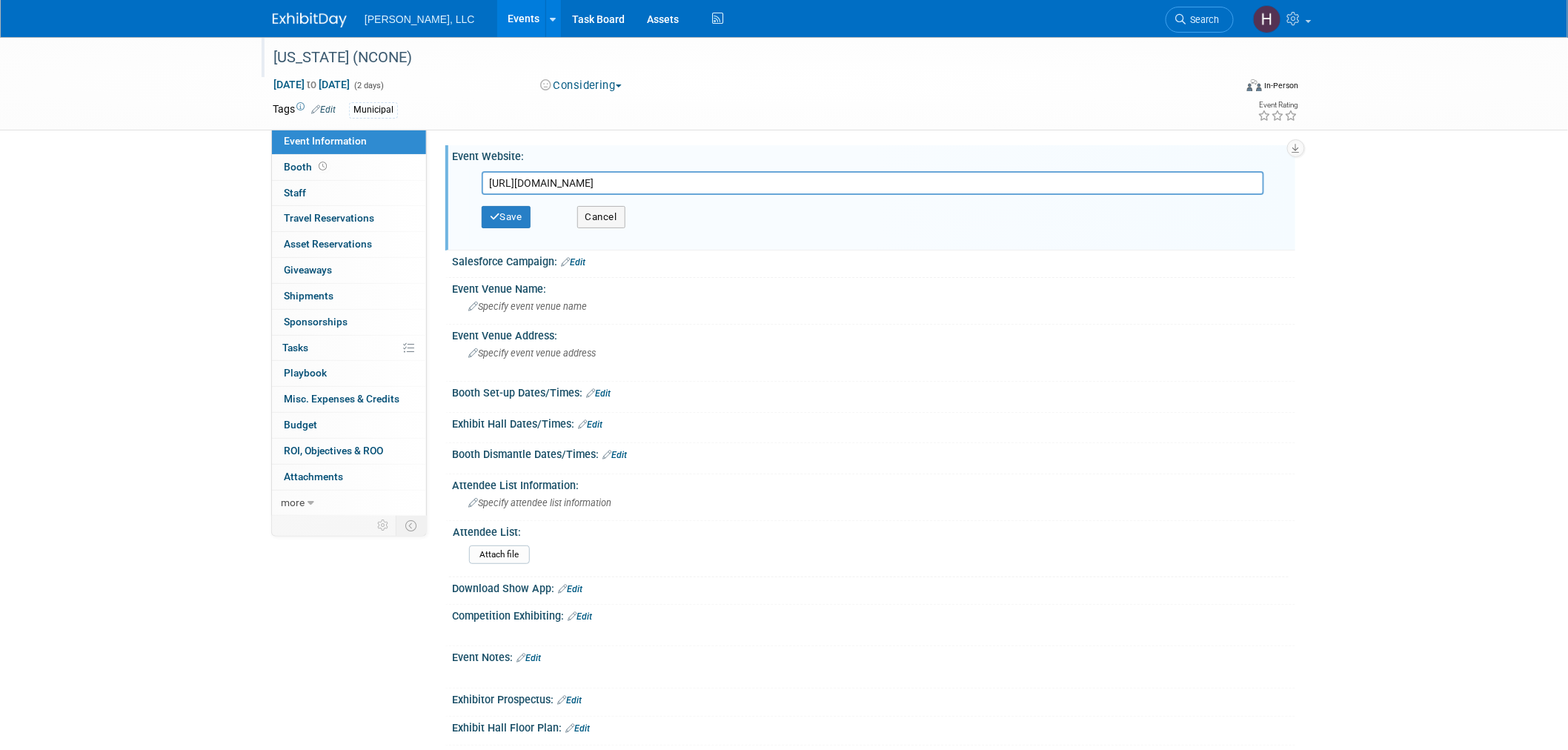
drag, startPoint x: 840, startPoint y: 172, endPoint x: 633, endPoint y: 189, distance: 207.7
click at [633, 189] on input "https://nconewater.org/events/event_list.asp?DGPCrSrt=&DGPCrPg=2" at bounding box center [873, 183] width 783 height 23
type input "https://nconewater.org"
click at [509, 219] on button "Save" at bounding box center [506, 217] width 49 height 22
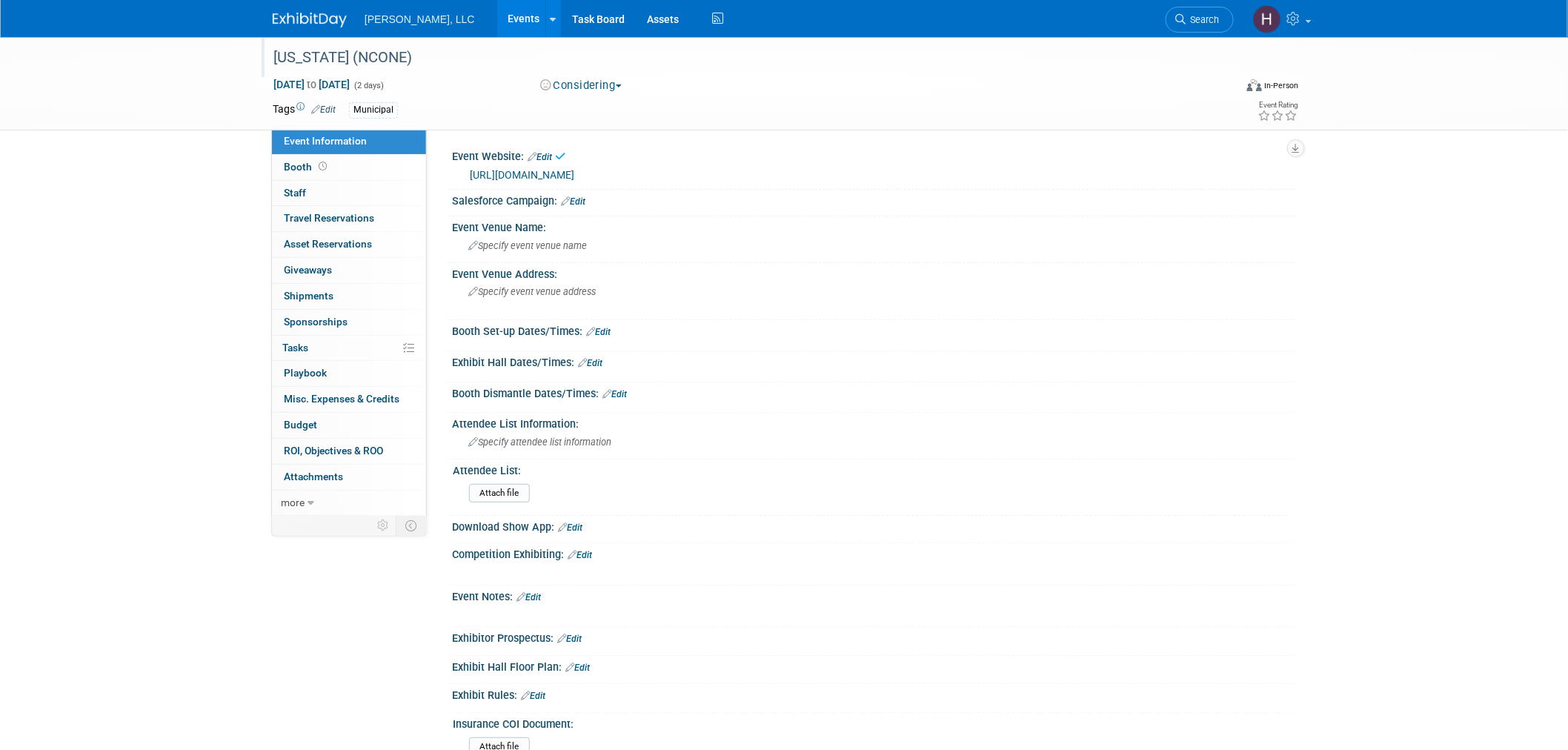
click at [537, 172] on link "https://nconewater.org" at bounding box center [522, 175] width 104 height 12
click at [319, 83] on span "to" at bounding box center [311, 84] width 14 height 12
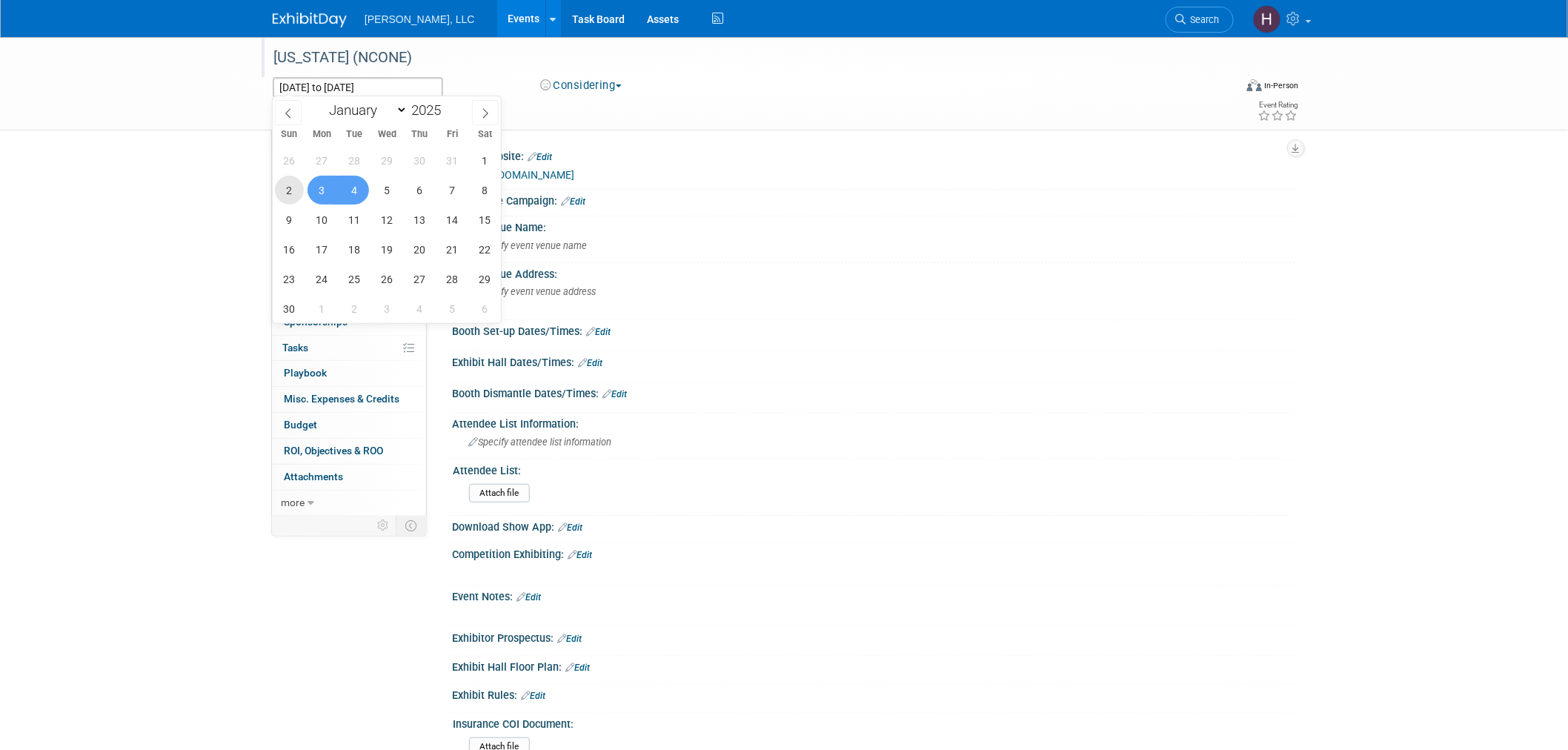
click at [295, 196] on span "2" at bounding box center [290, 190] width 29 height 29
type input "Nov 2, 2025"
click at [386, 189] on span "5" at bounding box center [387, 190] width 29 height 29
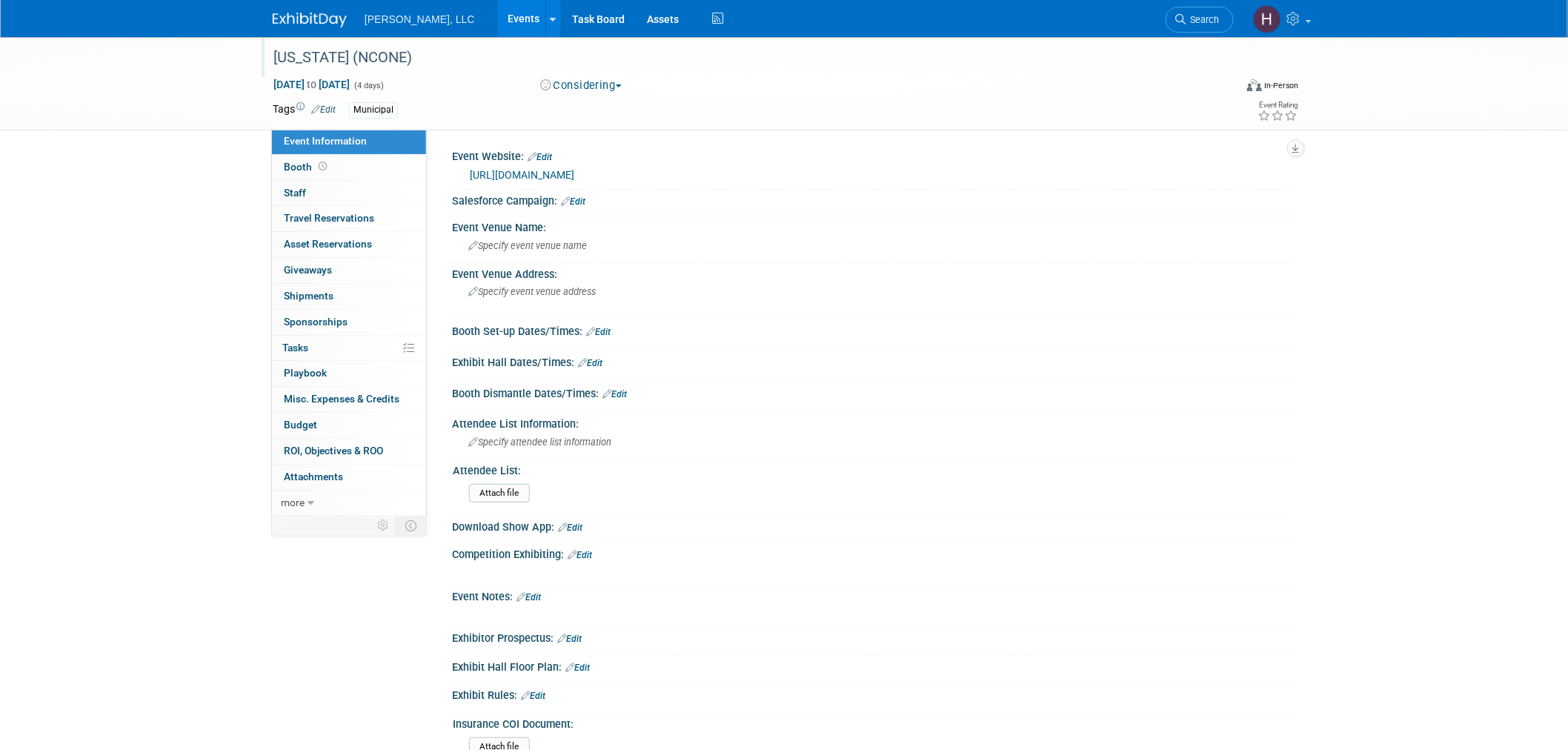
click at [497, 22] on link "Events" at bounding box center [524, 19] width 54 height 37
